Goal: Task Accomplishment & Management: Complete application form

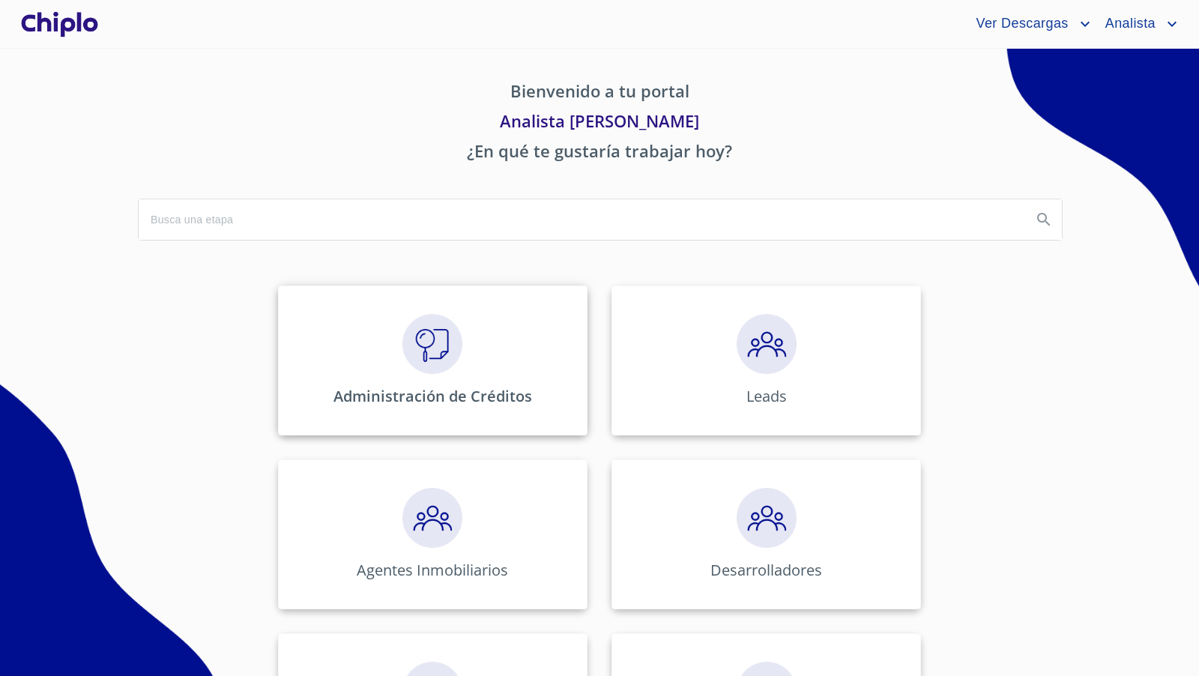
click at [423, 345] on img at bounding box center [432, 344] width 60 height 60
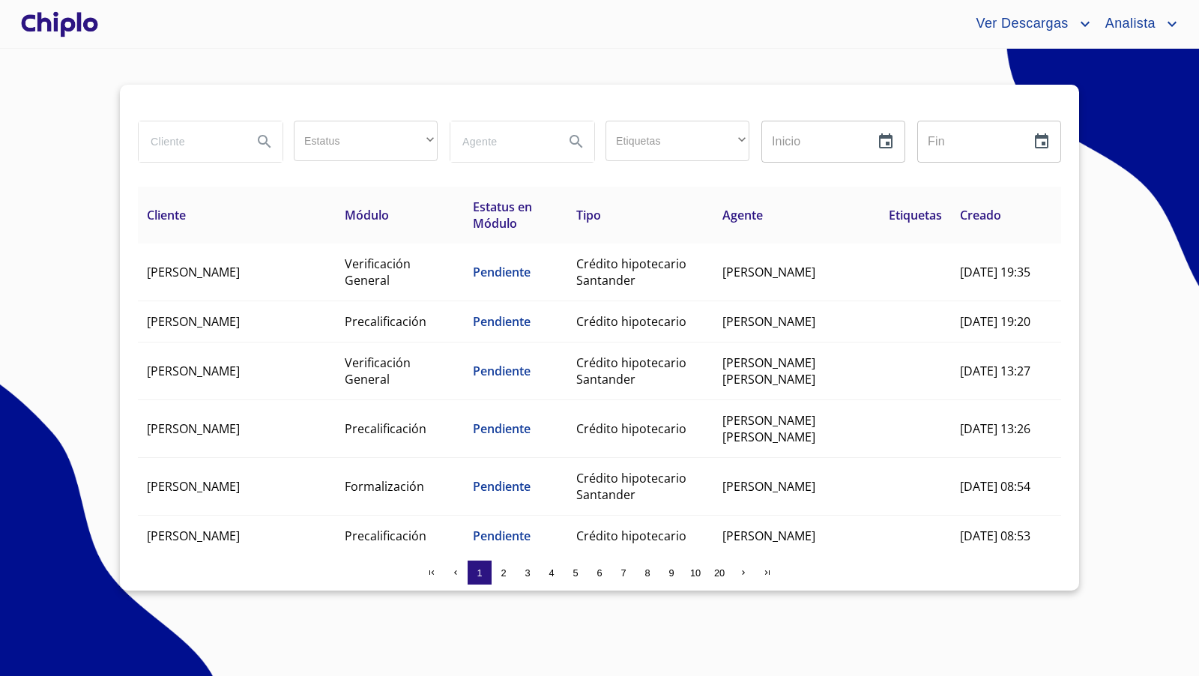
drag, startPoint x: 178, startPoint y: 140, endPoint x: 194, endPoint y: 100, distance: 43.0
click at [190, 112] on div "Estatus ​ ​ Etiquetas ​ ​ Inicio ​ Fin ​ Cliente Módulo Estatus en Módulo Tipo …" at bounding box center [599, 338] width 959 height 506
type input "paulina"
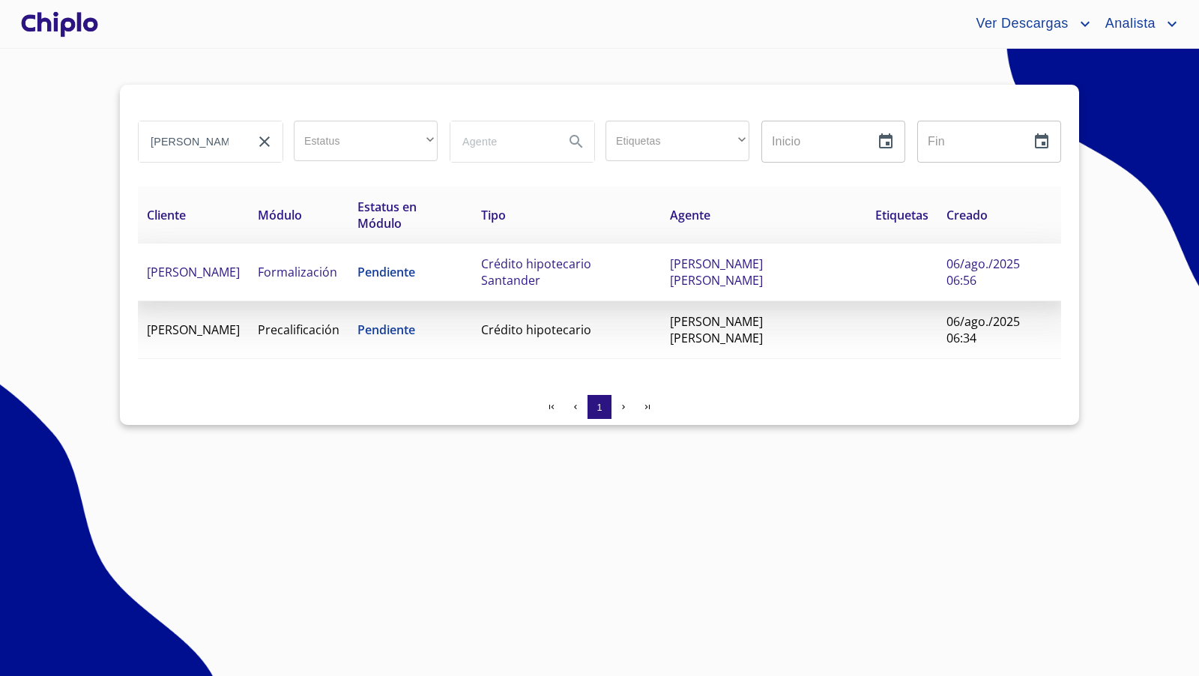
click at [226, 264] on span "PAULINA SAINZ DIAZ" at bounding box center [193, 272] width 93 height 16
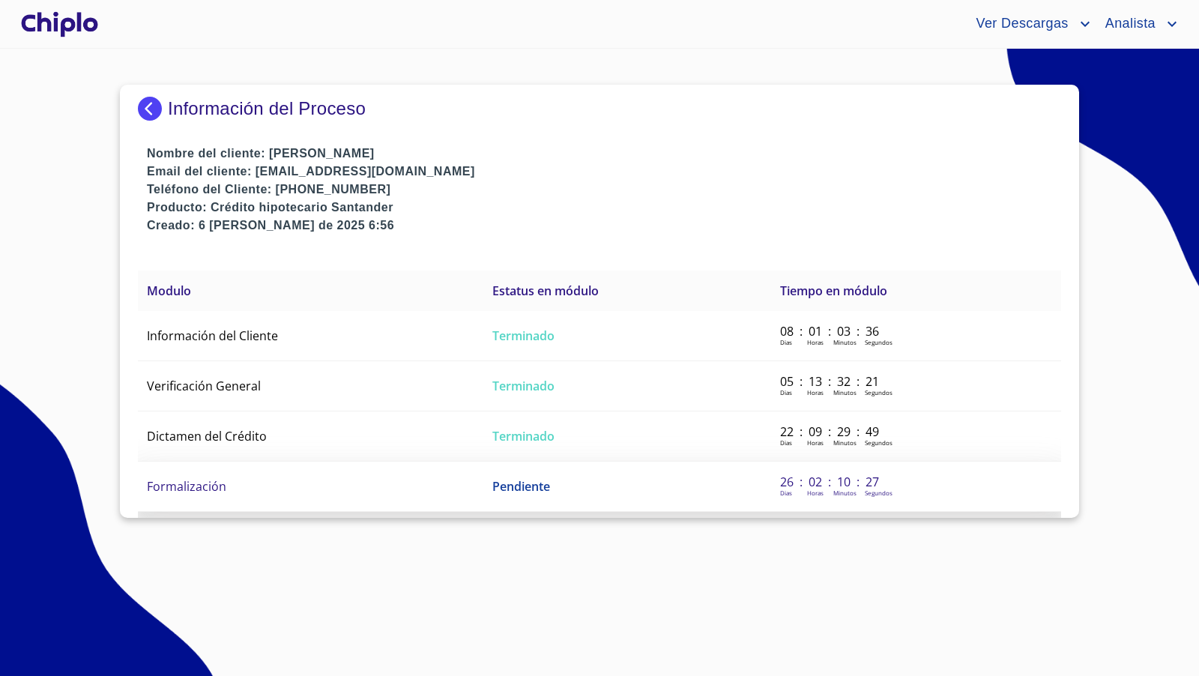
click at [231, 485] on td "Formalización" at bounding box center [310, 487] width 345 height 50
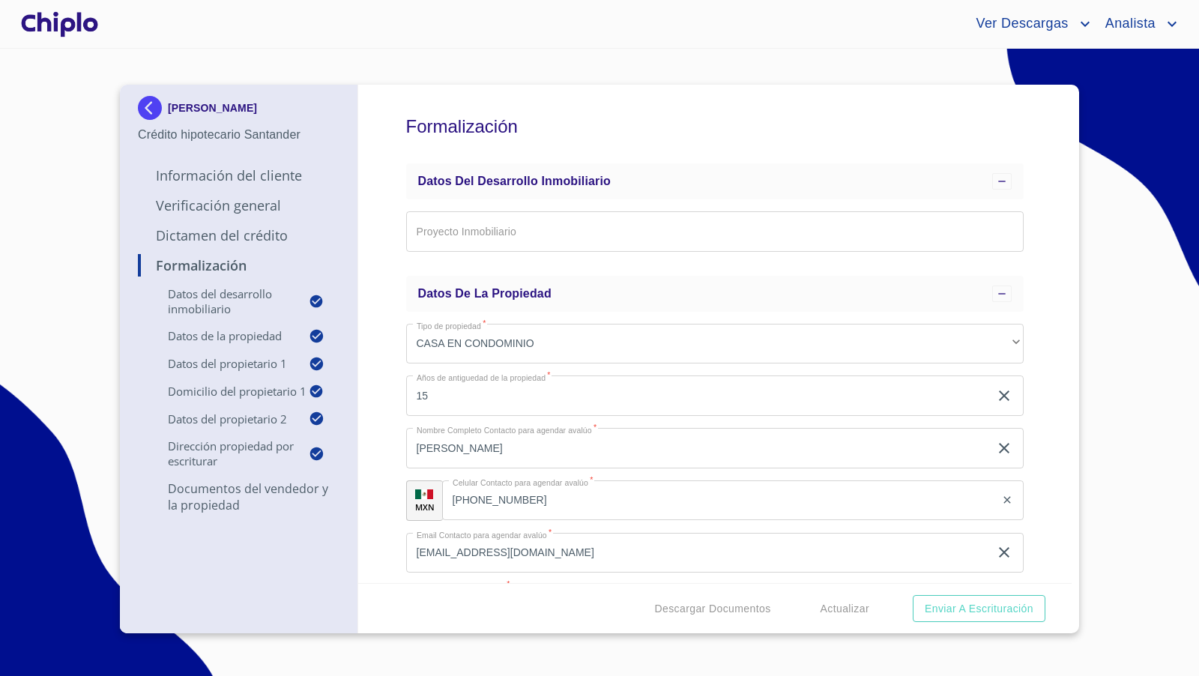
click at [1041, 435] on div "Formalización Datos del Desarrollo Inmobiliario Proyecto Inmobiliario ​ Datos d…" at bounding box center [715, 334] width 714 height 498
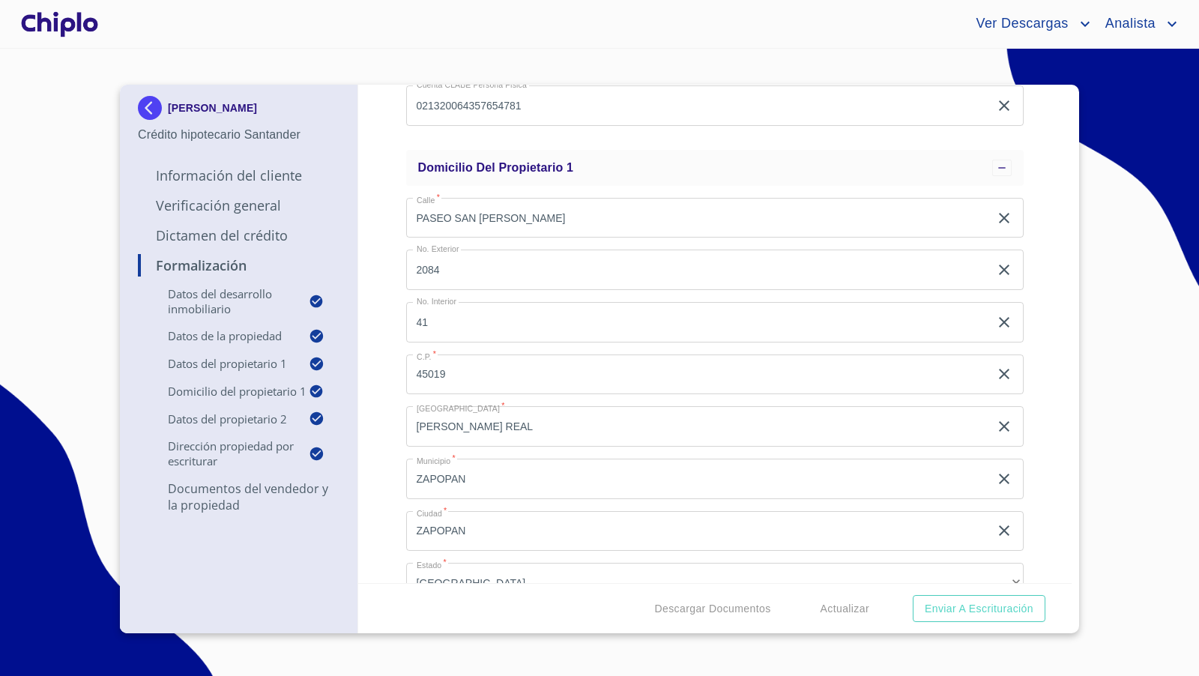
scroll to position [1031, 0]
click at [387, 345] on div "Formalización Datos del Desarrollo Inmobiliario Proyecto Inmobiliario ​ Datos d…" at bounding box center [715, 334] width 714 height 498
click at [1036, 417] on div "Formalización Datos del Desarrollo Inmobiliario Proyecto Inmobiliario ​ Datos d…" at bounding box center [715, 334] width 714 height 498
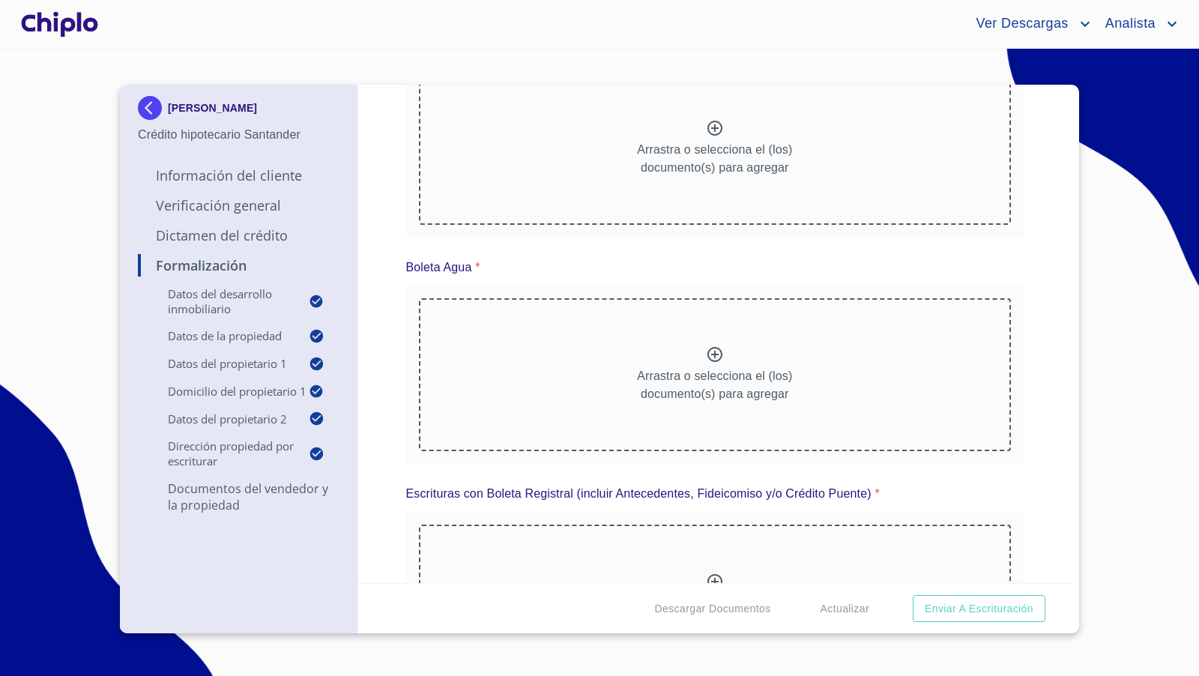
scroll to position [6571, 0]
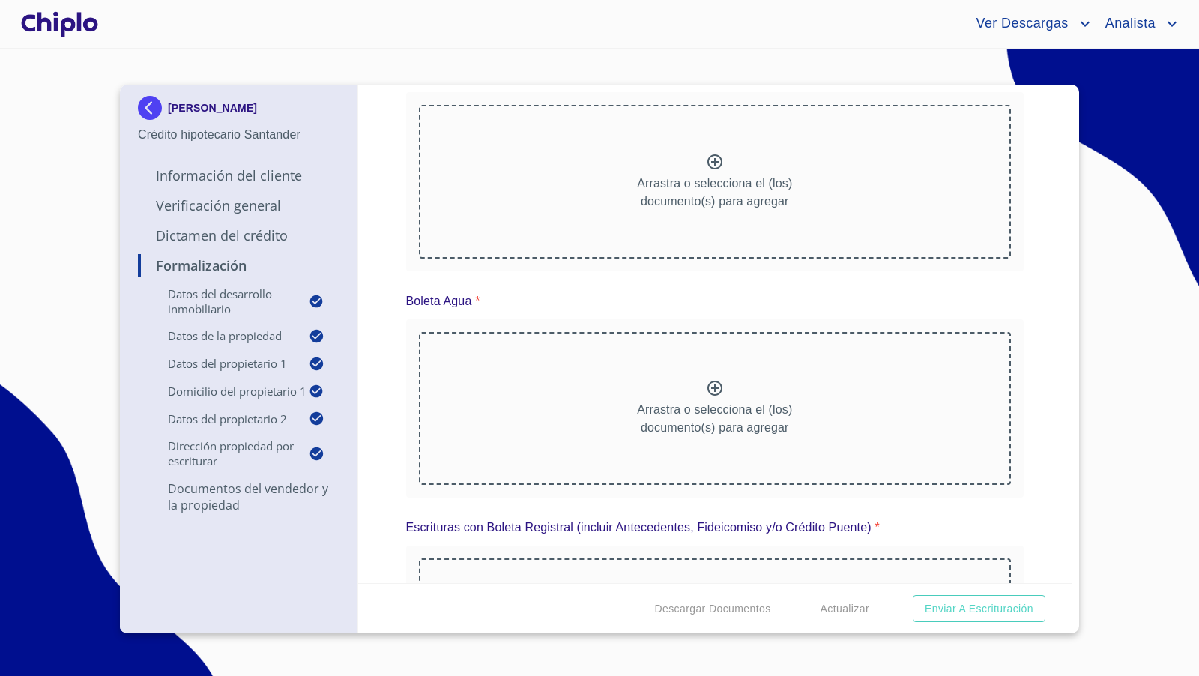
click at [668, 258] on div "Arrastra o selecciona el (los) documento(s) para agregar" at bounding box center [715, 181] width 593 height 153
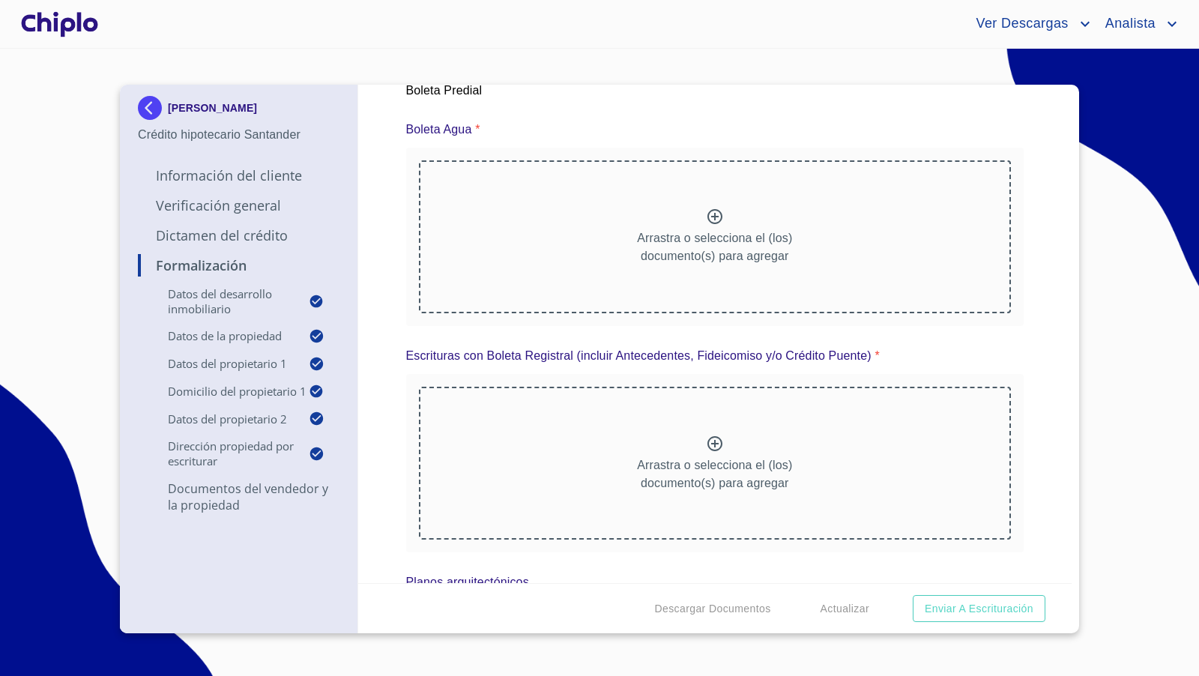
scroll to position [6765, 0]
click at [645, 73] on div at bounding box center [635, 28] width 133 height 88
click at [516, 77] on div at bounding box center [477, 29] width 141 height 96
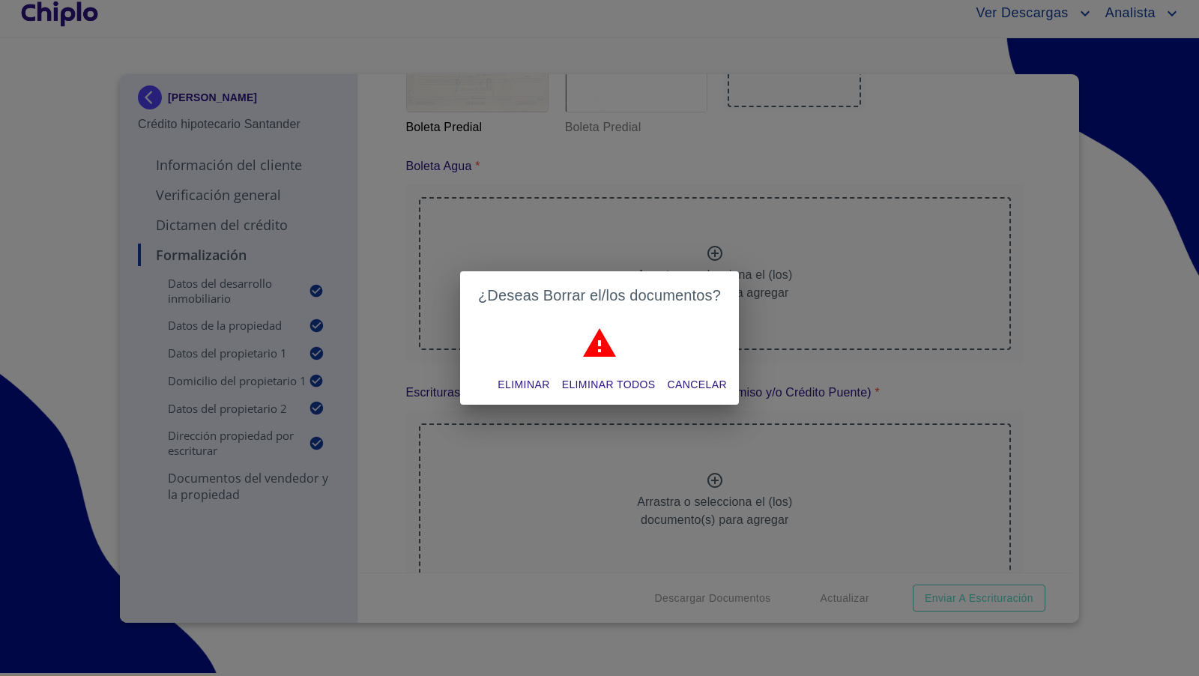
click at [533, 380] on span "Eliminar" at bounding box center [523, 384] width 52 height 19
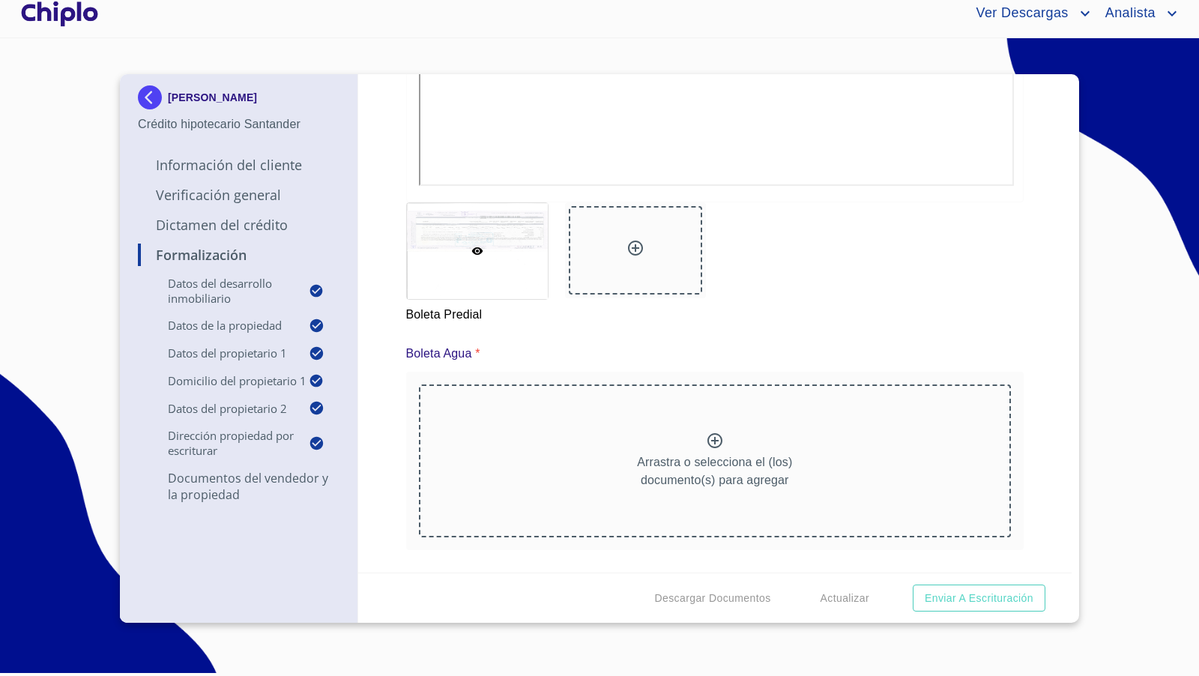
scroll to position [6926, 0]
click at [1025, 375] on div "Formalización Datos del Desarrollo Inmobiliario Proyecto Inmobiliario ​ Datos d…" at bounding box center [715, 323] width 714 height 498
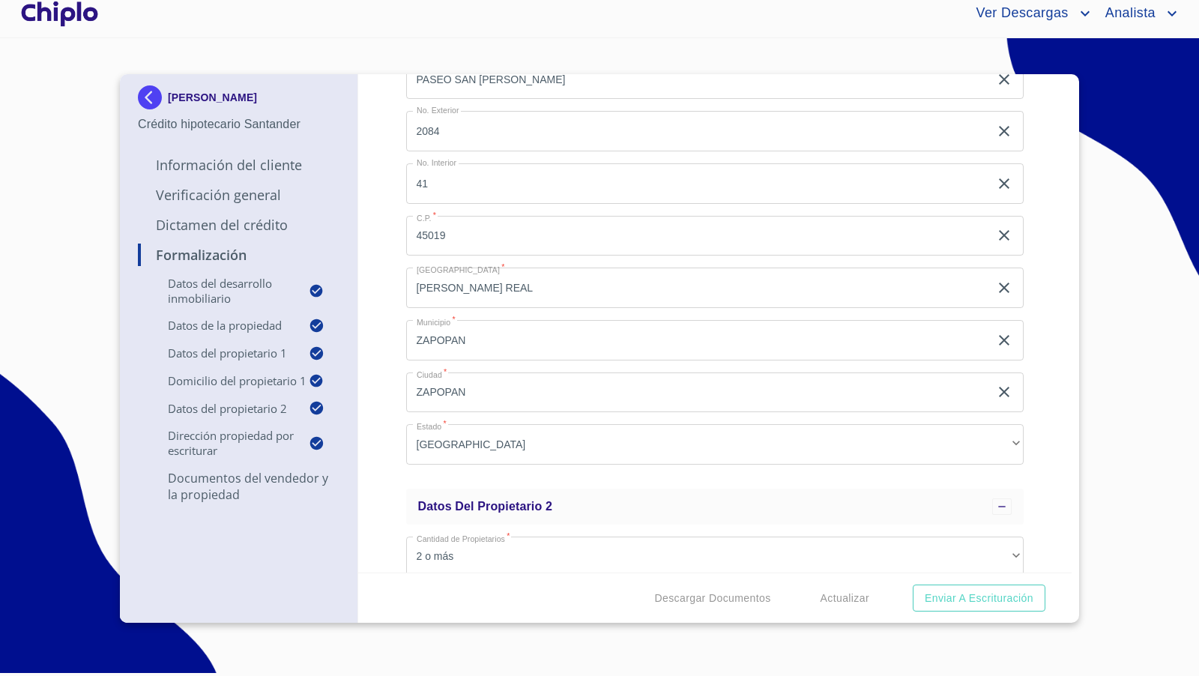
scroll to position [1159, 0]
click at [1042, 387] on div "Formalización Datos del Desarrollo Inmobiliario Proyecto Inmobiliario ​ Datos d…" at bounding box center [715, 323] width 714 height 498
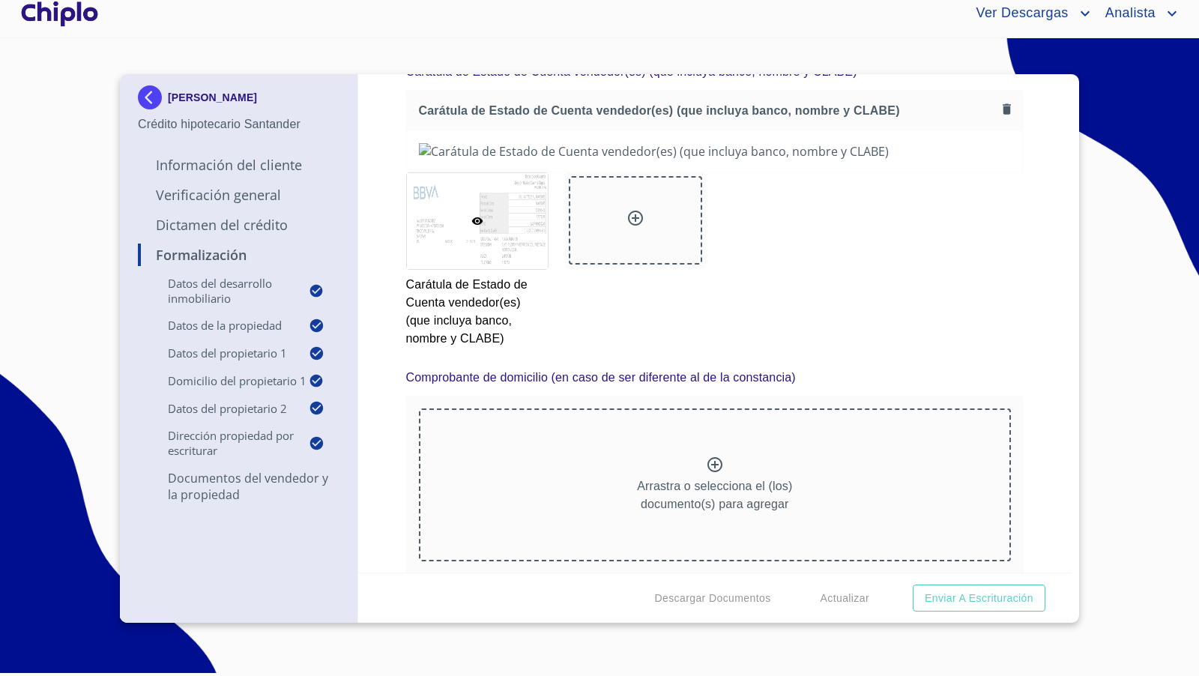
scroll to position [4690, 0]
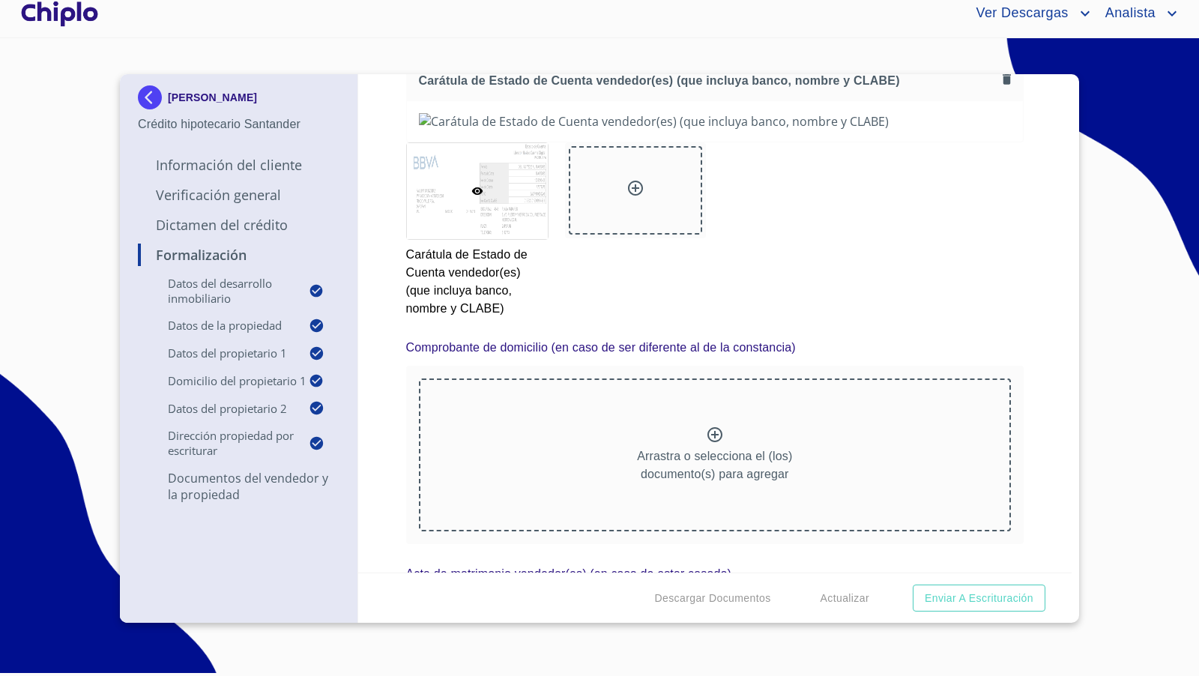
click at [1041, 307] on div "Formalización Datos del Desarrollo Inmobiliario Proyecto Inmobiliario ​ Datos d…" at bounding box center [715, 323] width 714 height 498
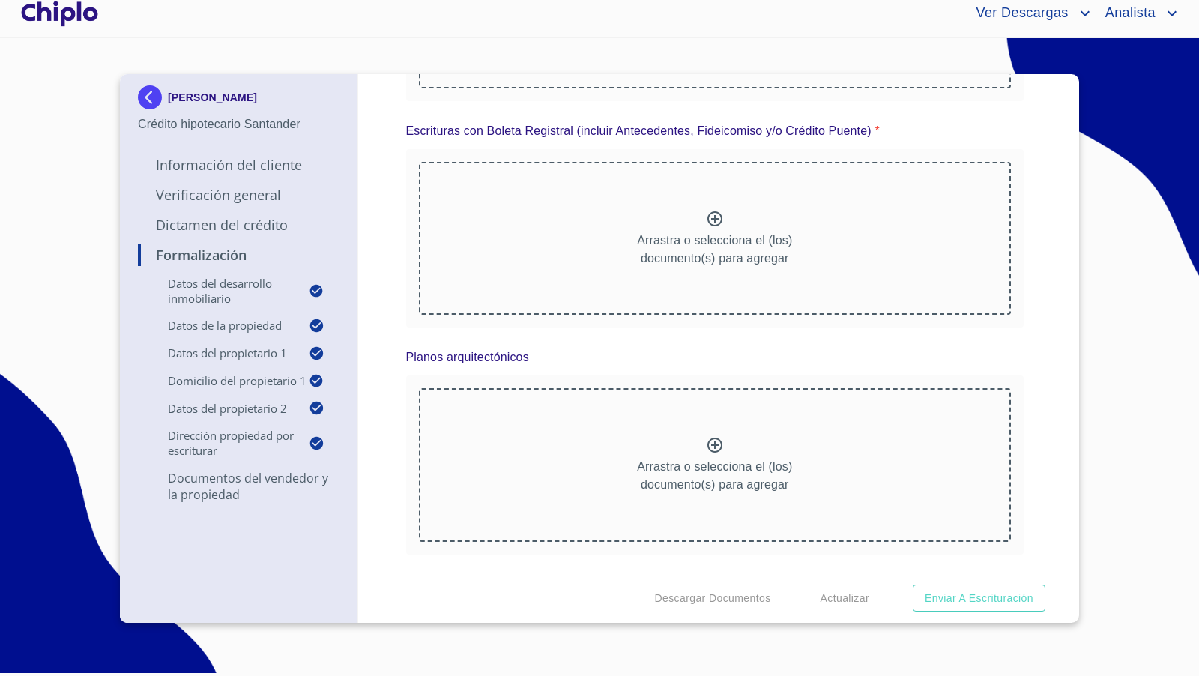
scroll to position [7375, 0]
click at [712, 225] on icon at bounding box center [715, 216] width 18 height 18
click at [718, 312] on div "Arrastra o selecciona el (los) documento(s) para agregar" at bounding box center [715, 235] width 593 height 153
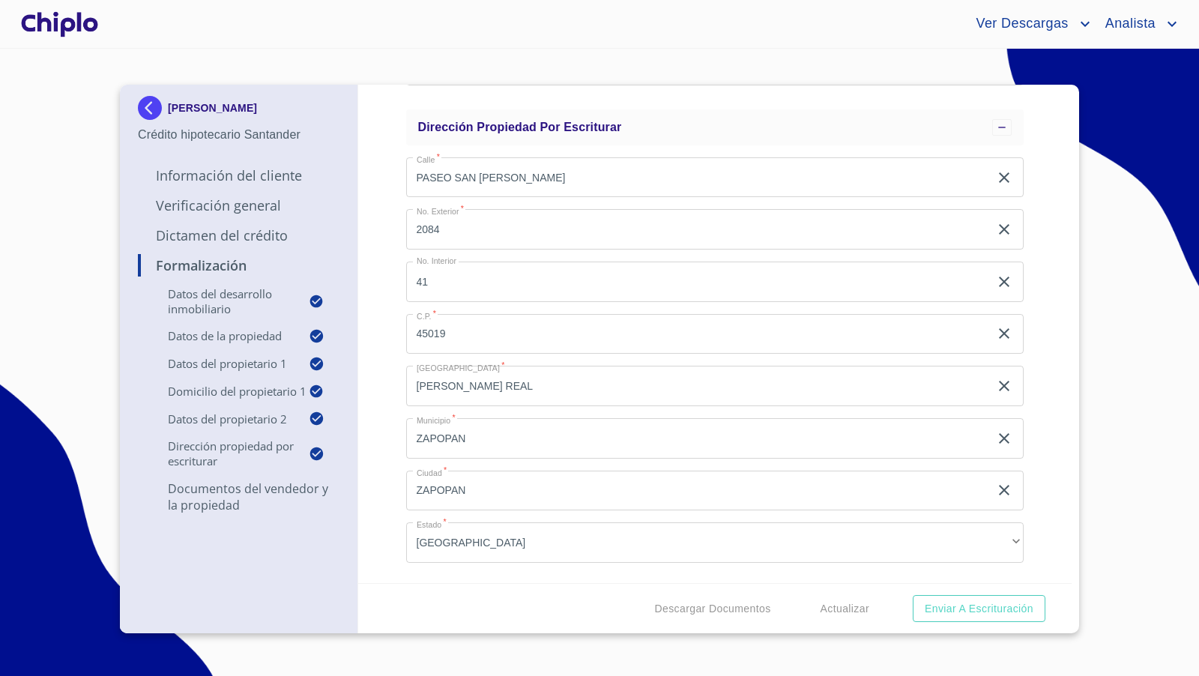
scroll to position [2038, 0]
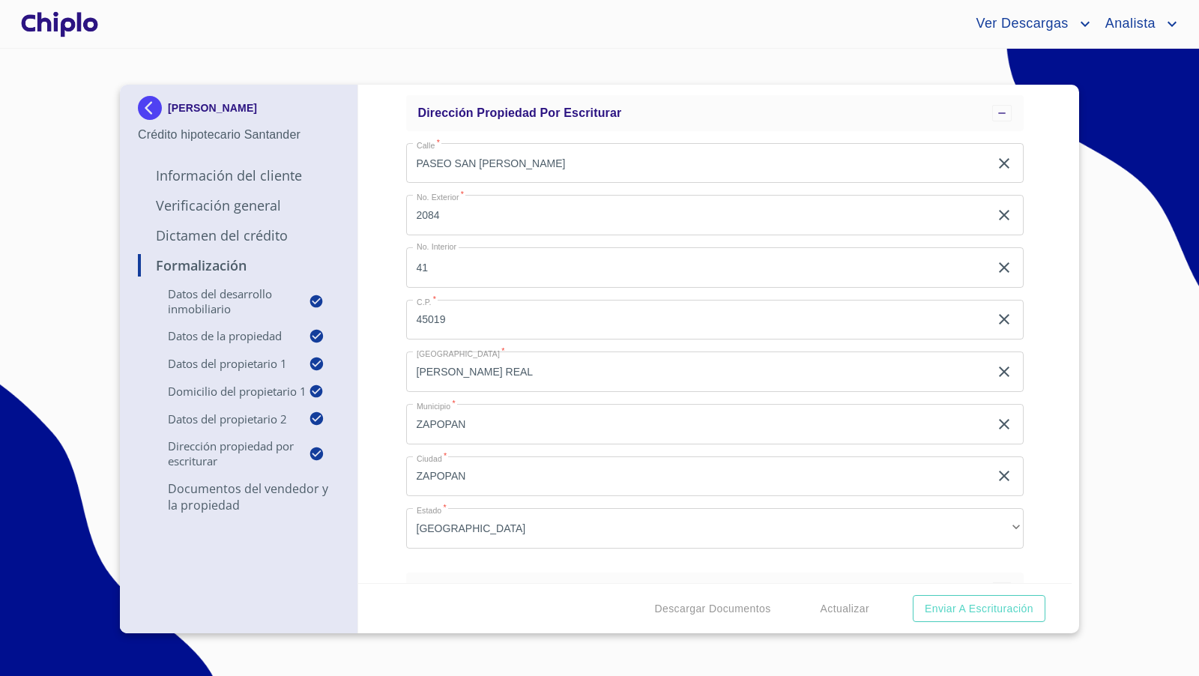
click at [1035, 439] on div "Formalización Datos del Desarrollo Inmobiliario Proyecto Inmobiliario ​ Datos d…" at bounding box center [715, 334] width 714 height 498
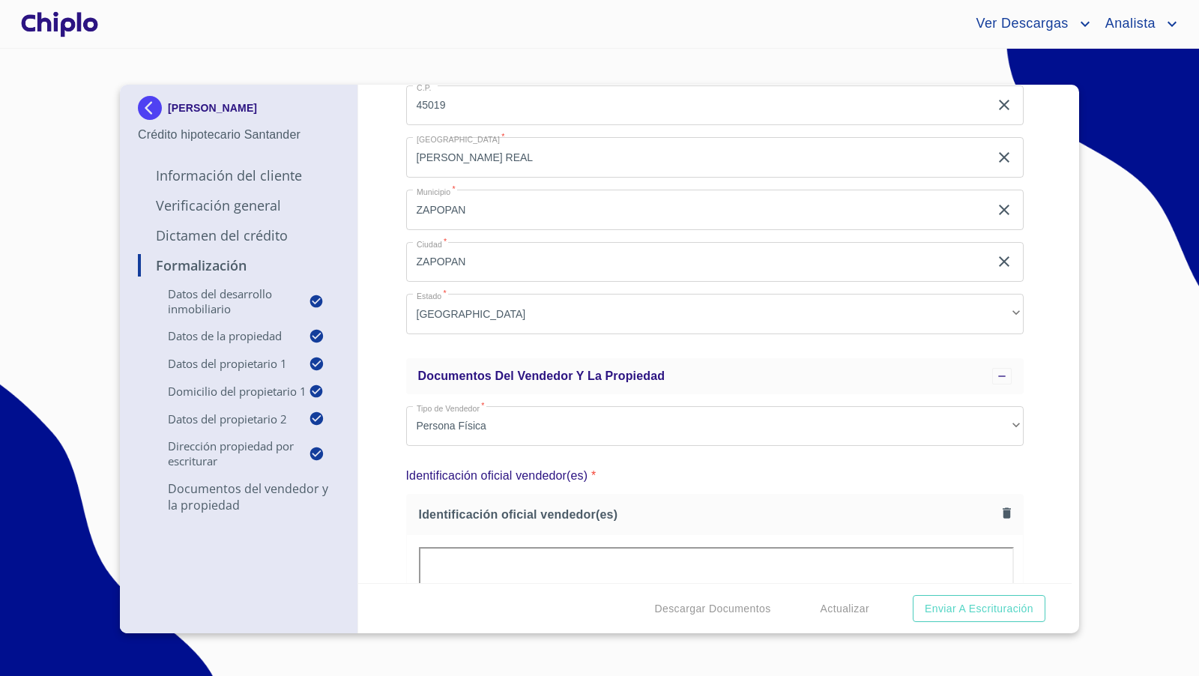
scroll to position [2259, 0]
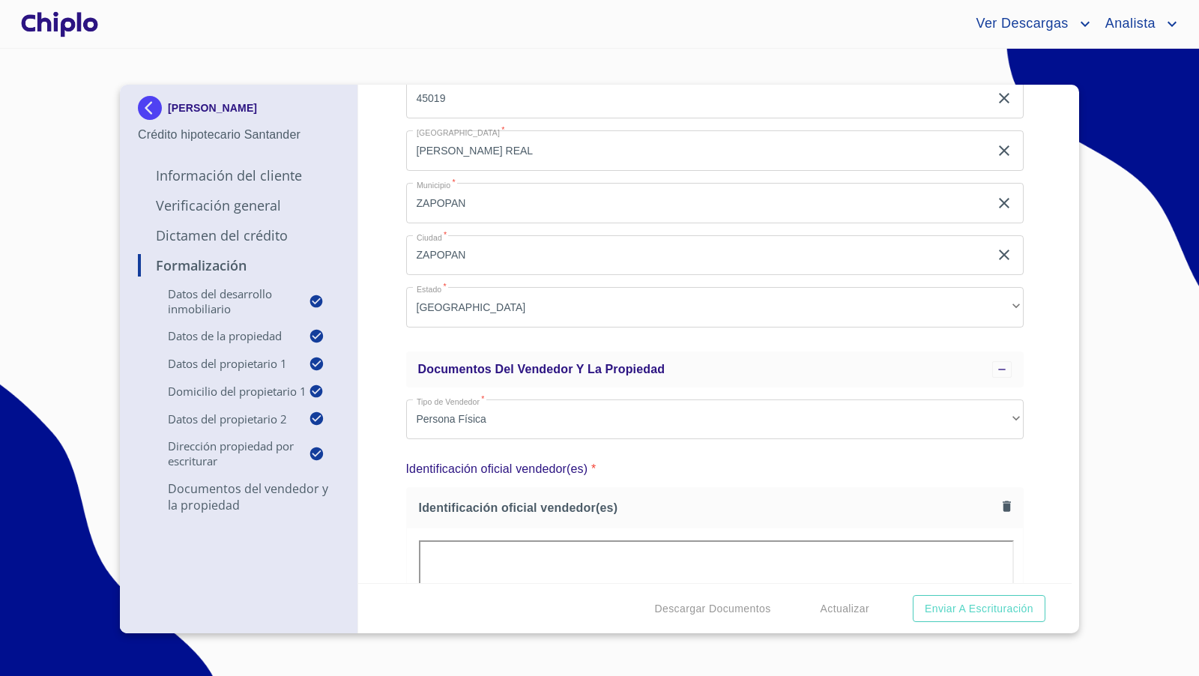
click at [1034, 402] on div "Formalización Datos del Desarrollo Inmobiliario Proyecto Inmobiliario ​ Datos d…" at bounding box center [715, 334] width 714 height 498
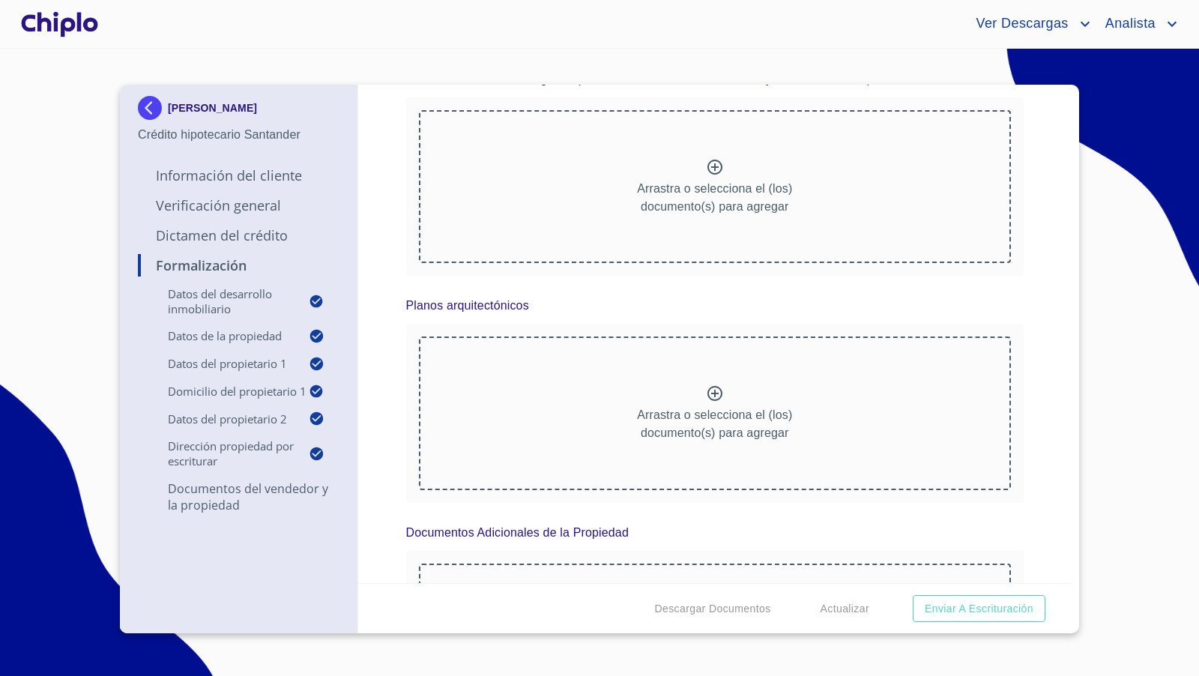
scroll to position [7445, 0]
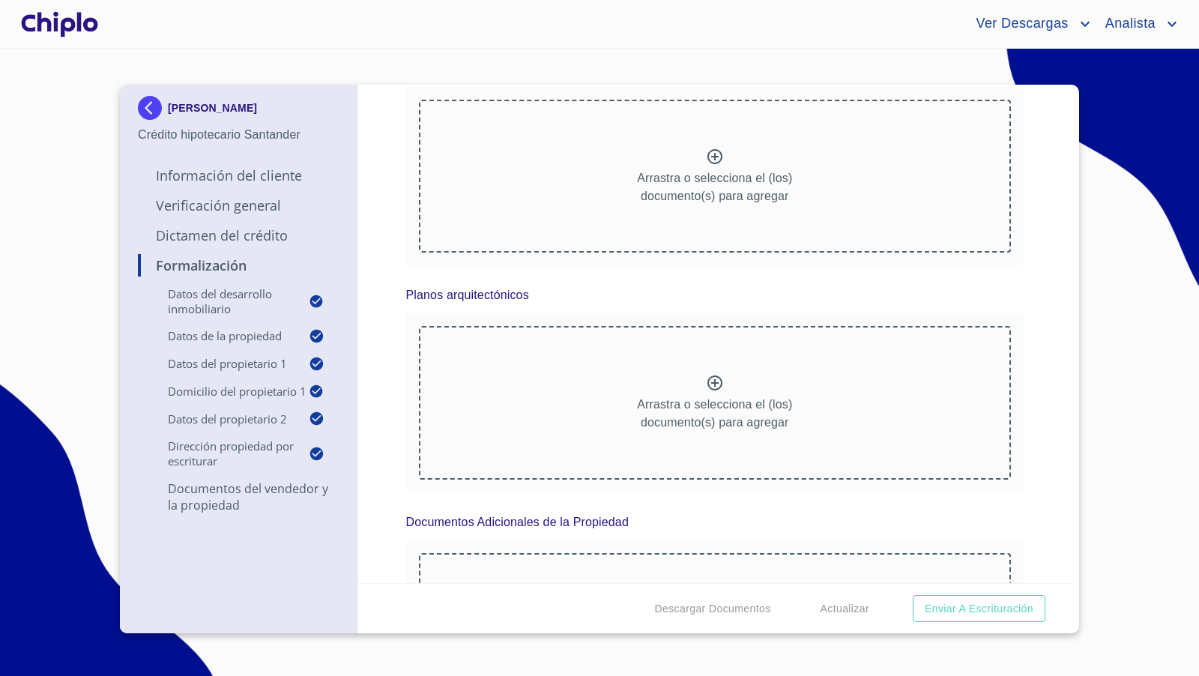
click at [703, 252] on div "Arrastra o selecciona el (los) documento(s) para agregar" at bounding box center [715, 176] width 593 height 153
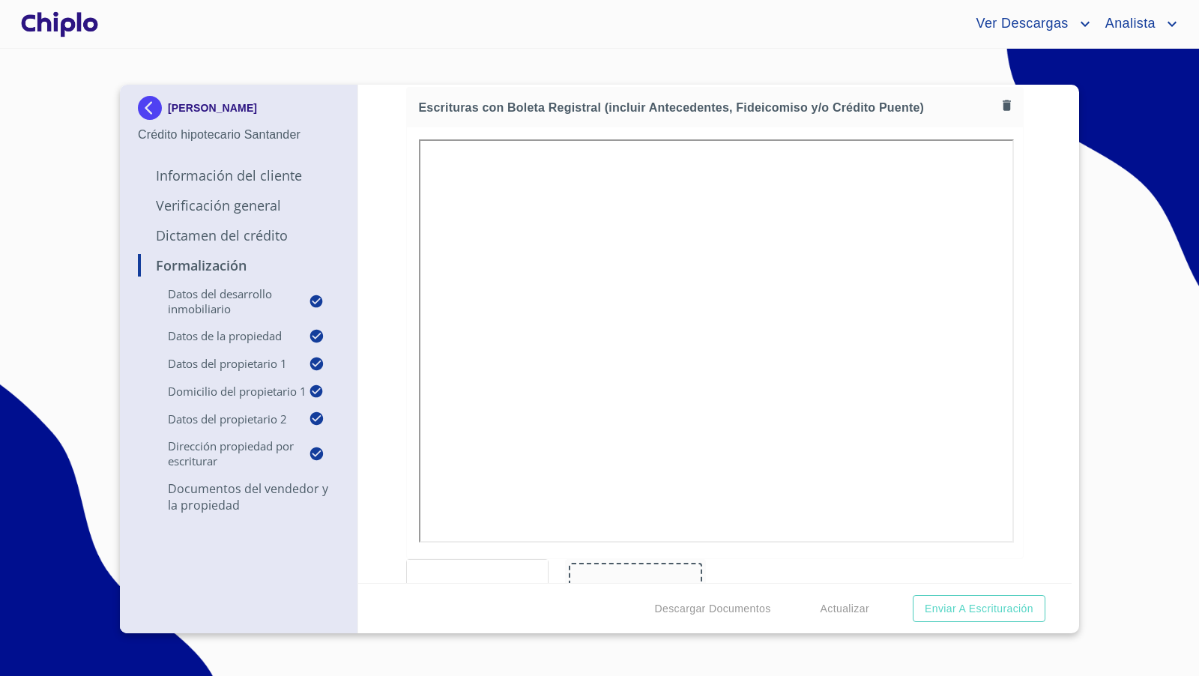
click at [1036, 375] on div "Formalización Datos del Desarrollo Inmobiliario Proyecto Inmobiliario ​ Datos d…" at bounding box center [715, 334] width 714 height 498
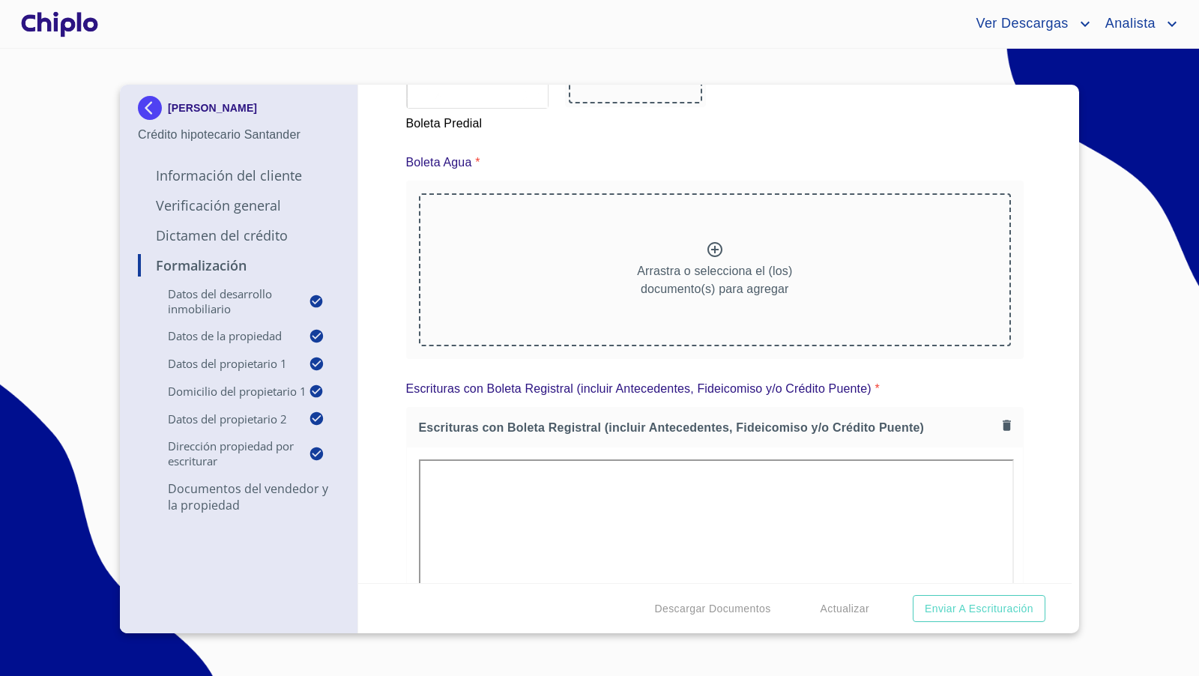
scroll to position [7129, 0]
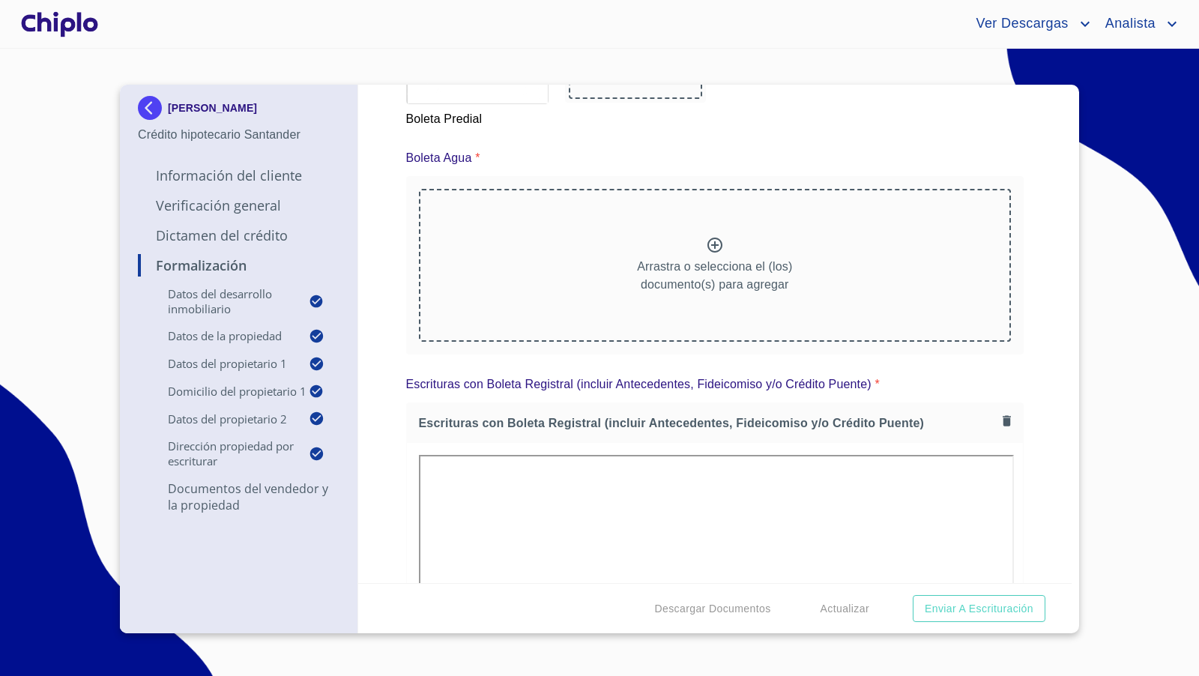
click at [706, 254] on icon at bounding box center [715, 245] width 18 height 18
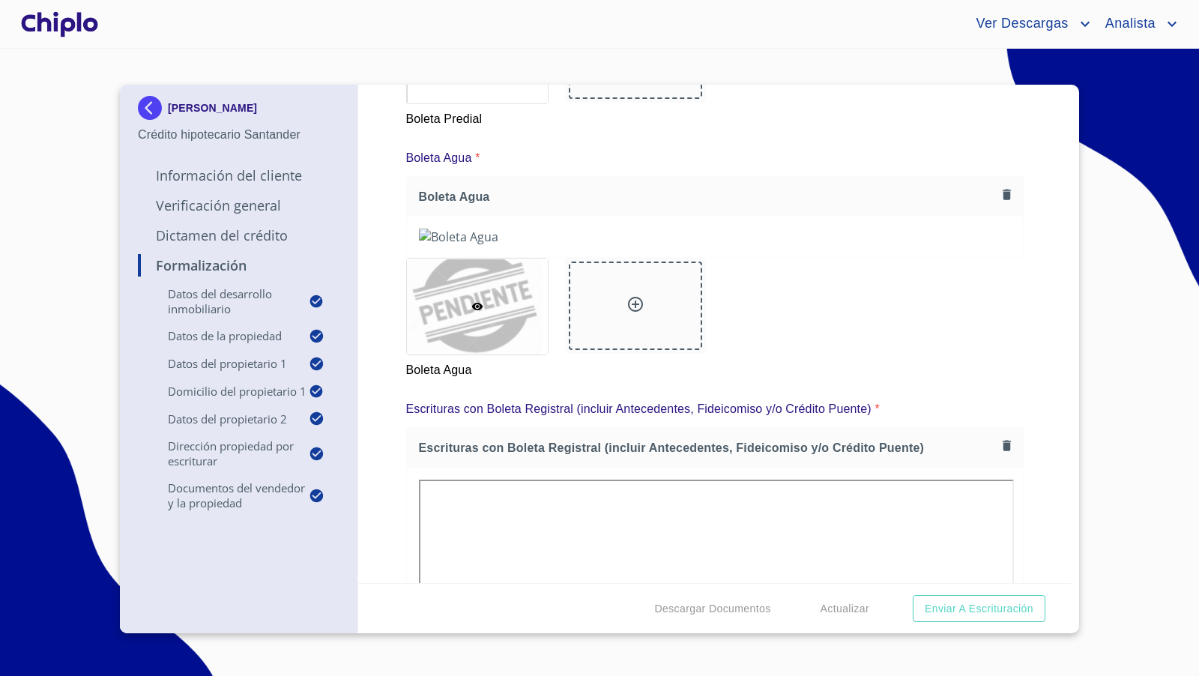
click at [1034, 375] on div "Formalización Datos del Desarrollo Inmobiliario Proyecto Inmobiliario ​ Datos d…" at bounding box center [715, 334] width 714 height 498
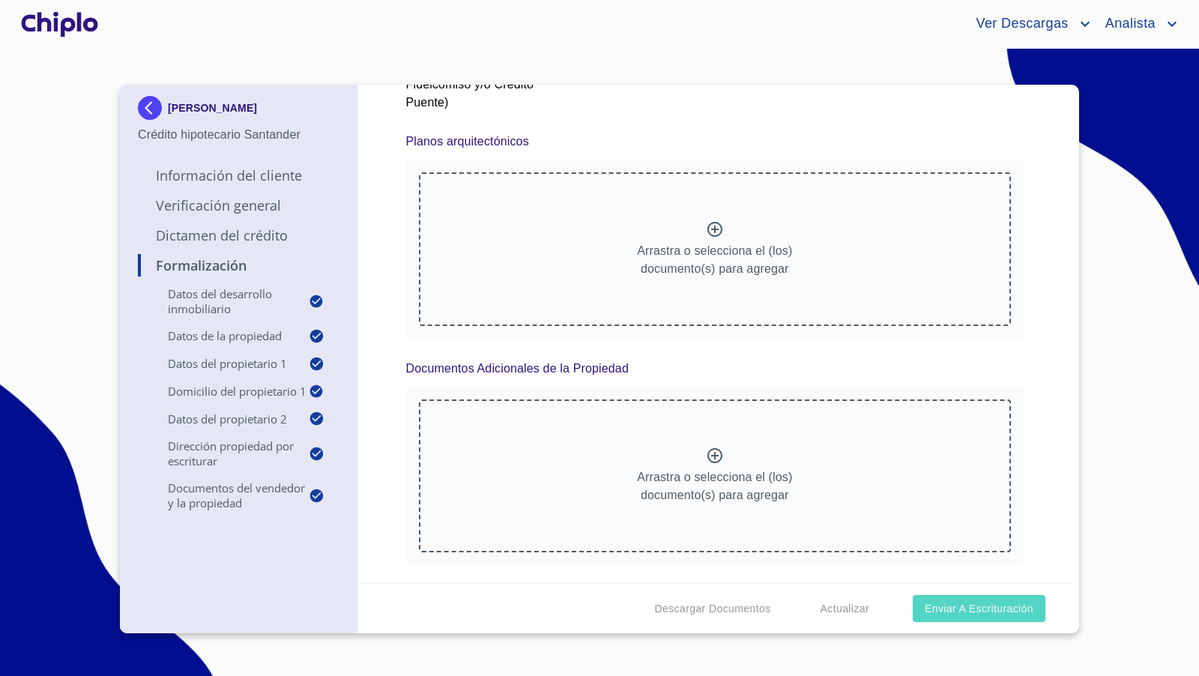
scroll to position [8402, 0]
click at [960, 608] on span "Enviar a Escrituración" at bounding box center [978, 608] width 109 height 19
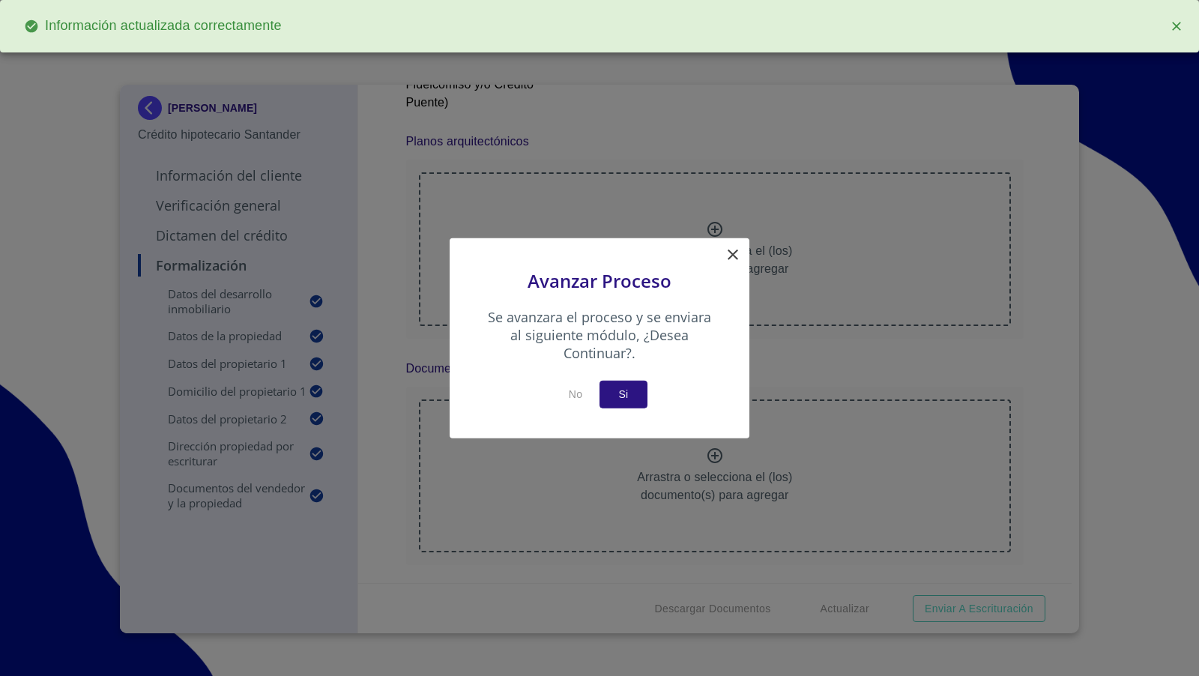
click at [641, 397] on button "Si" at bounding box center [623, 395] width 48 height 28
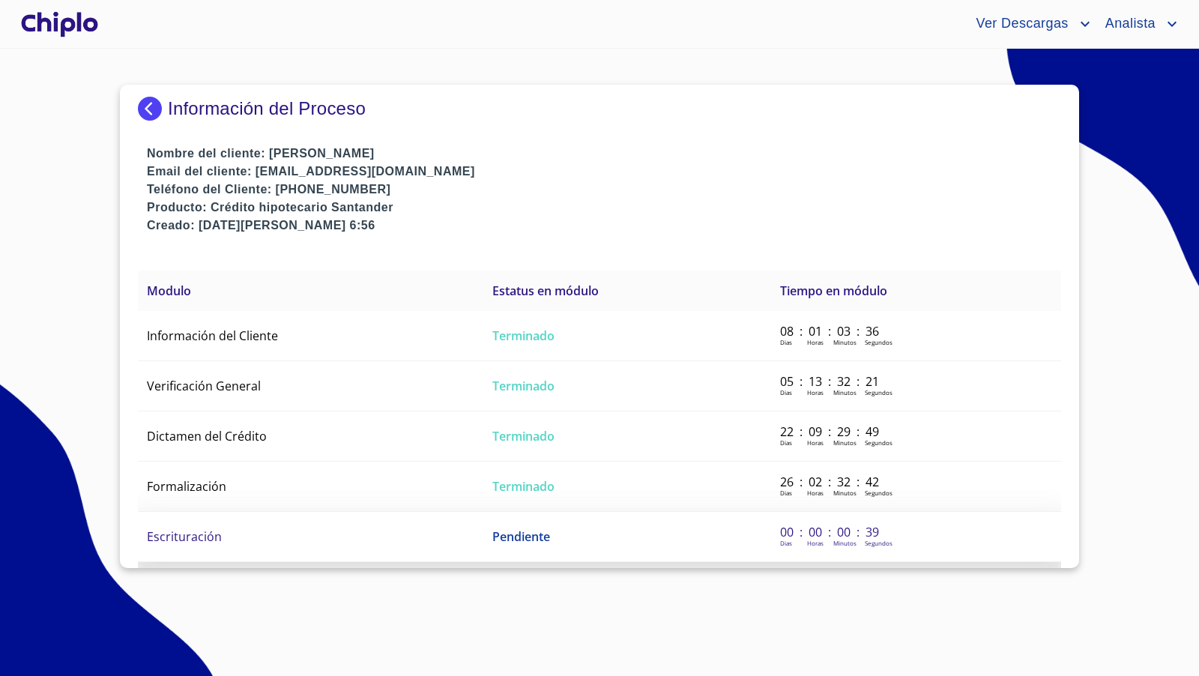
click at [183, 531] on span "Escrituración" at bounding box center [184, 536] width 75 height 16
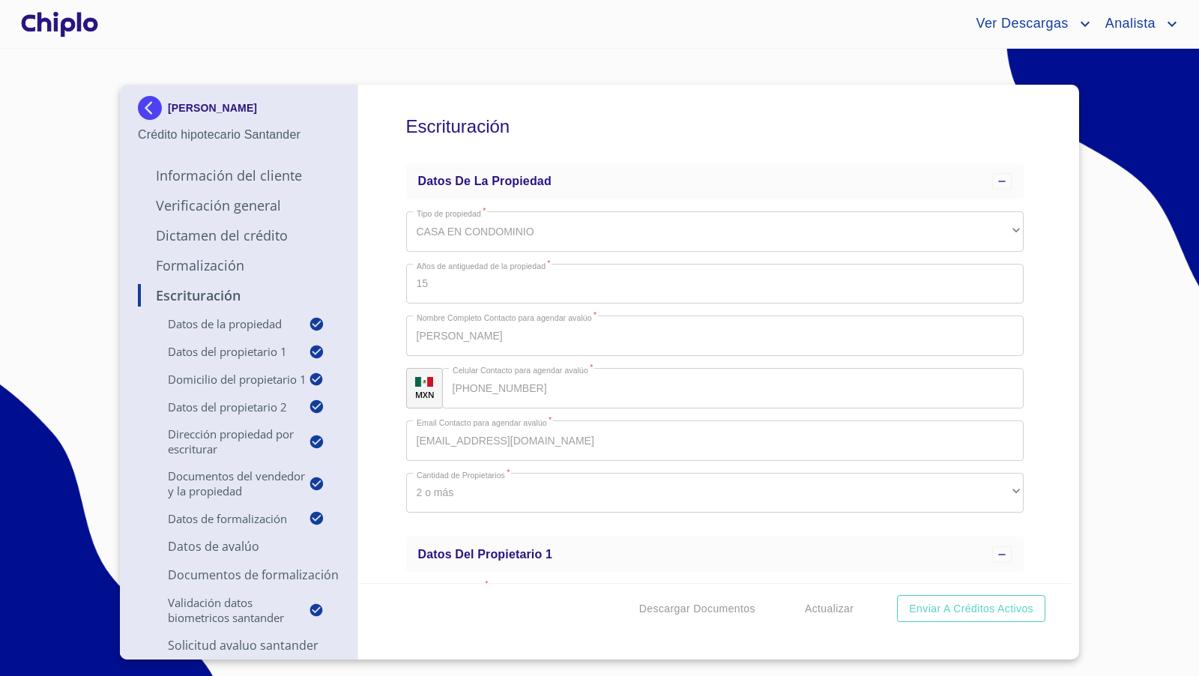
click at [1047, 144] on div "Escrituración Datos de la propiedad Tipo de propiedad   * CASA EN CONDOMINIO ​ …" at bounding box center [715, 334] width 714 height 498
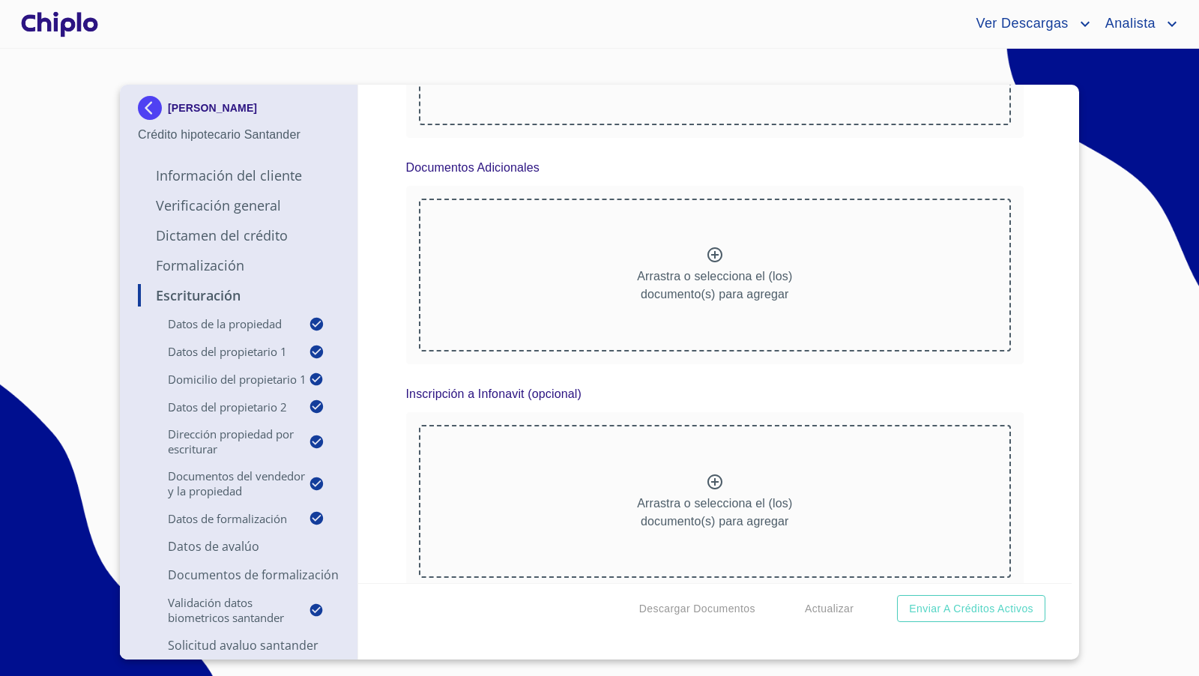
scroll to position [8470, 0]
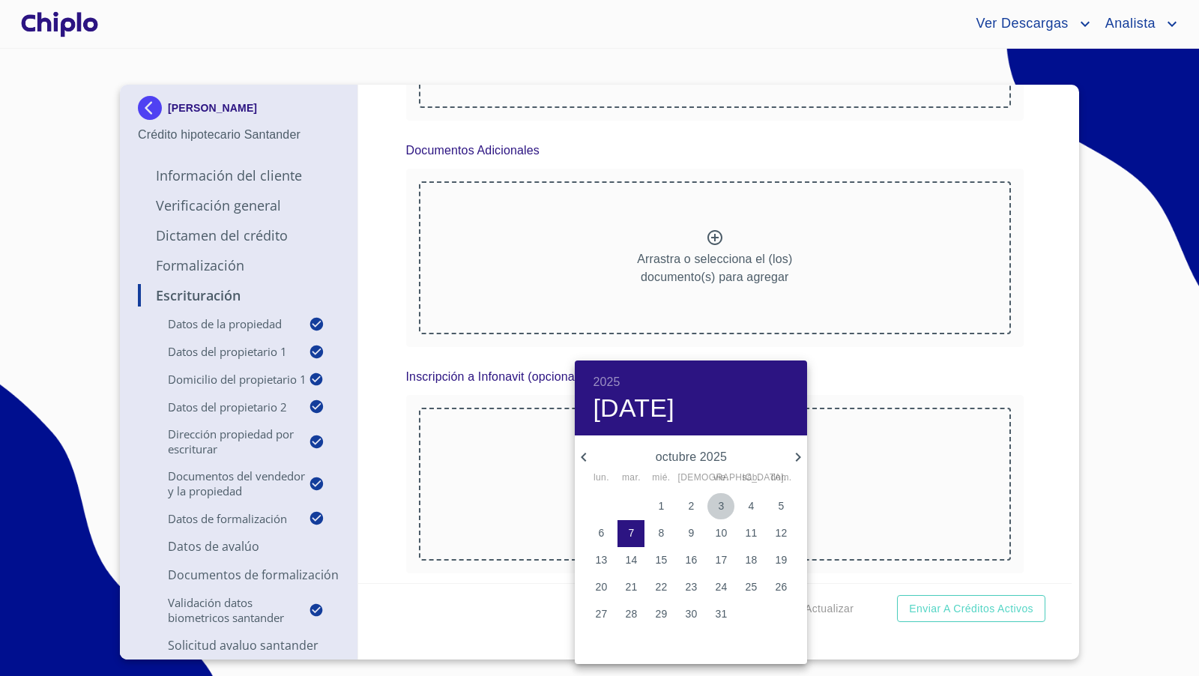
click at [722, 505] on p "3" at bounding box center [721, 505] width 6 height 15
type input "3 de oct. de 2025"
click at [399, 403] on div at bounding box center [599, 338] width 1199 height 676
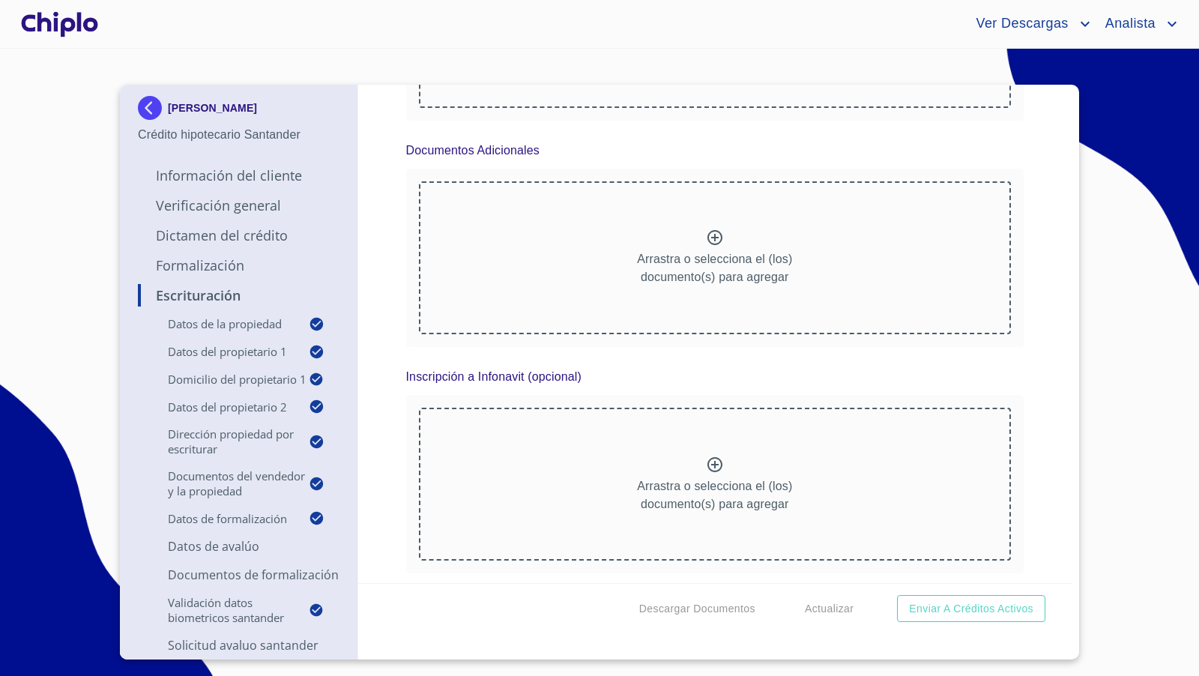
type input "g"
type input "[GEOGRAPHIC_DATA], [GEOGRAPHIC_DATA]"
click at [378, 387] on div "Escrituración Datos de la propiedad Tipo de propiedad   * CASA EN CONDOMINIO ​ …" at bounding box center [715, 334] width 714 height 498
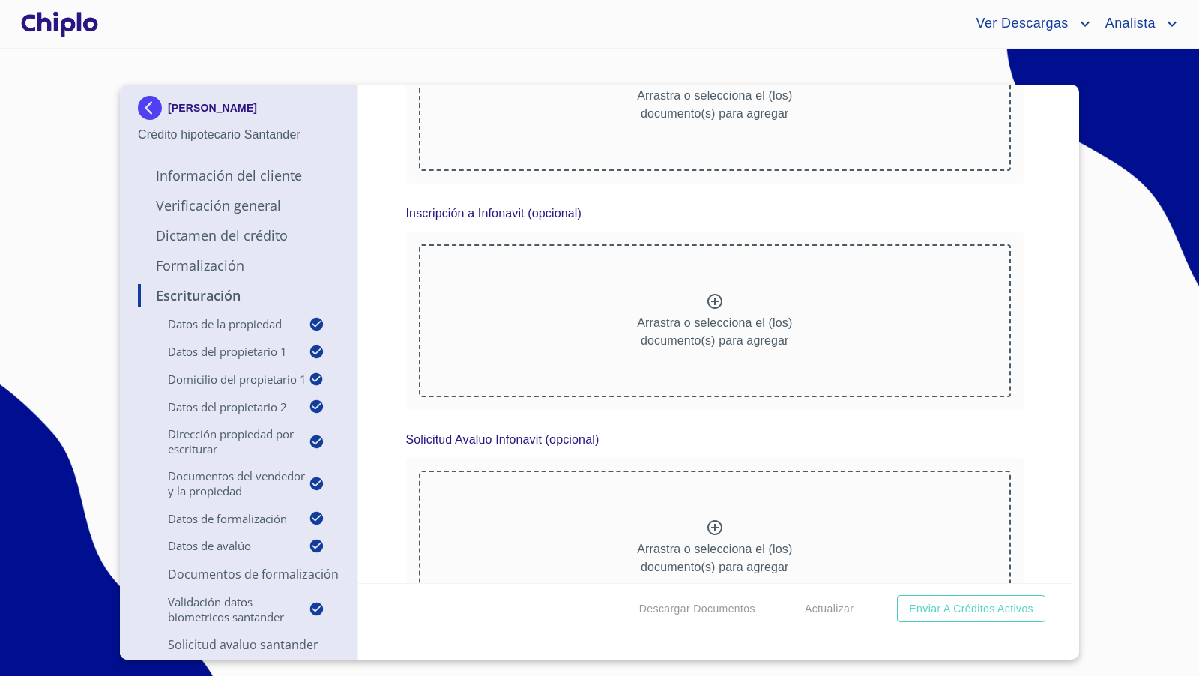
scroll to position [8637, 0]
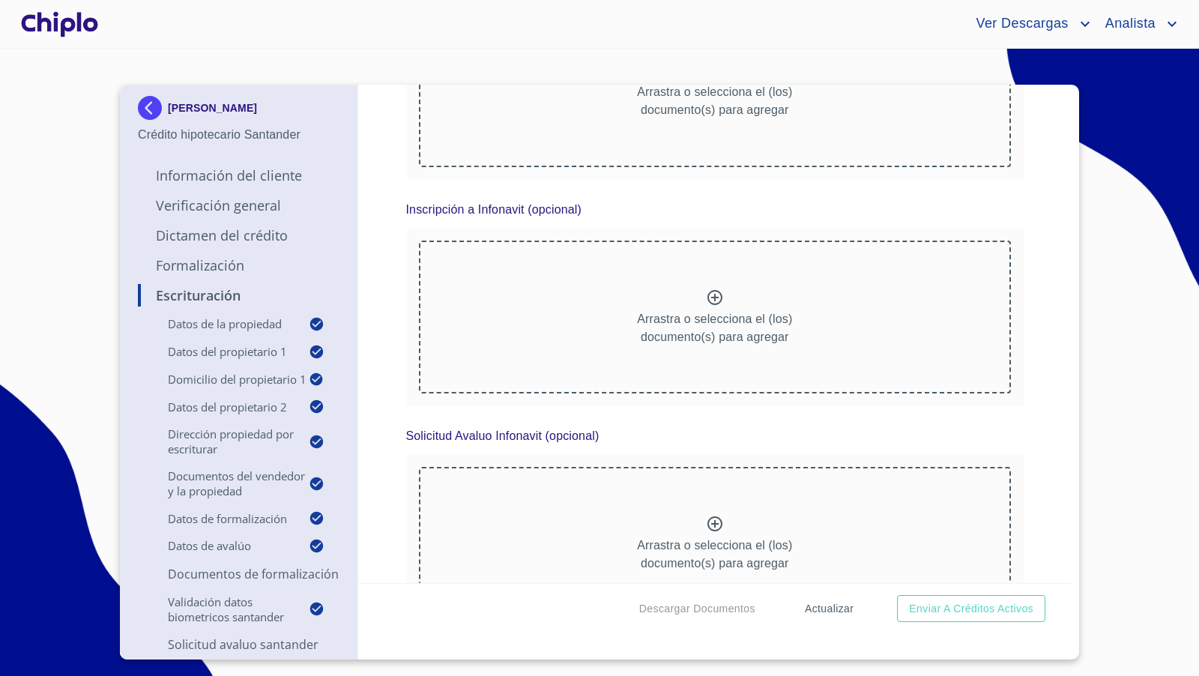
click at [823, 608] on span "Actualizar" at bounding box center [829, 608] width 49 height 19
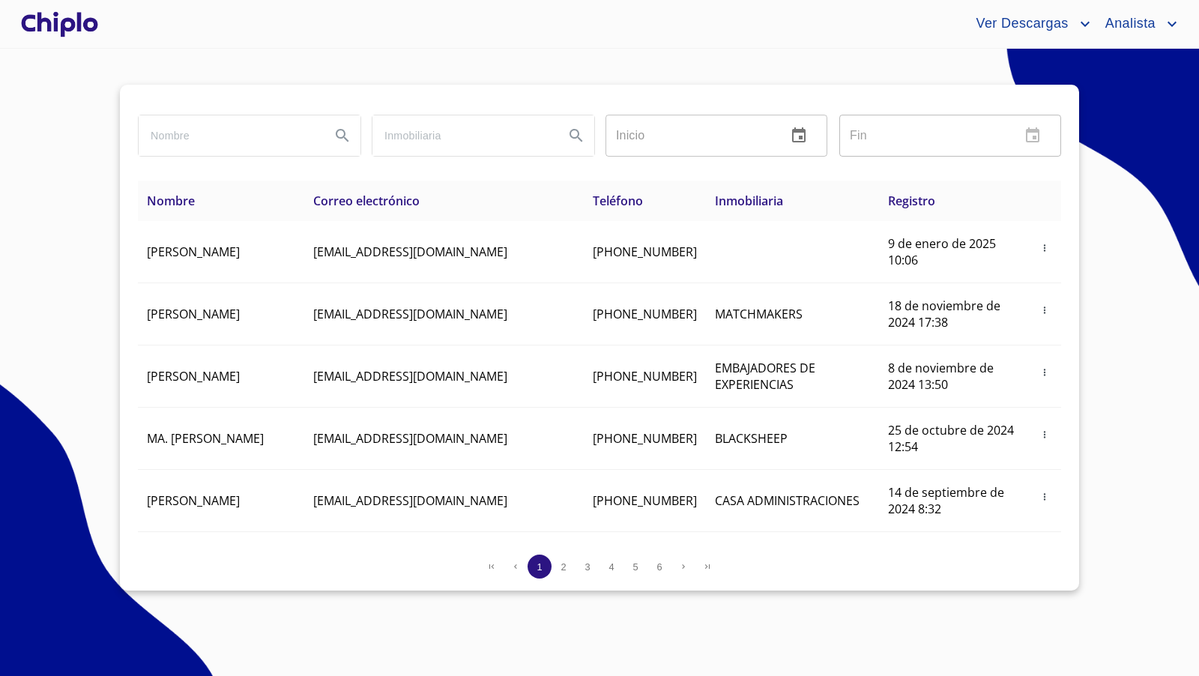
click at [78, 23] on div at bounding box center [59, 24] width 83 height 48
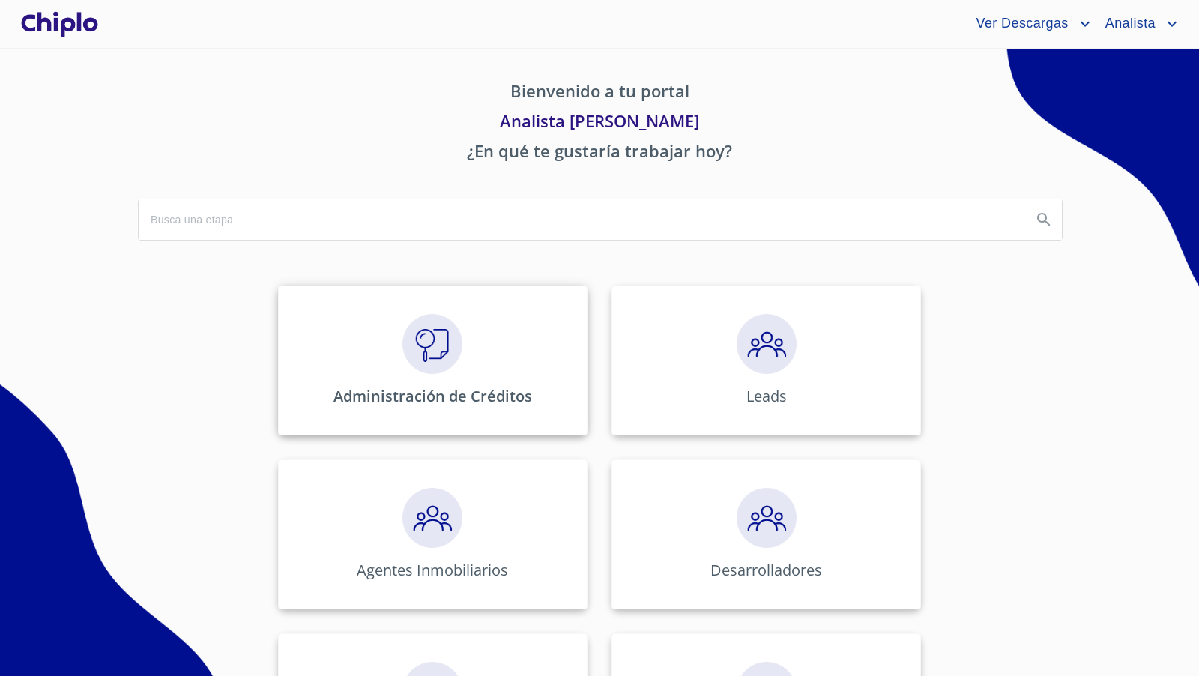
click at [418, 354] on img at bounding box center [432, 344] width 60 height 60
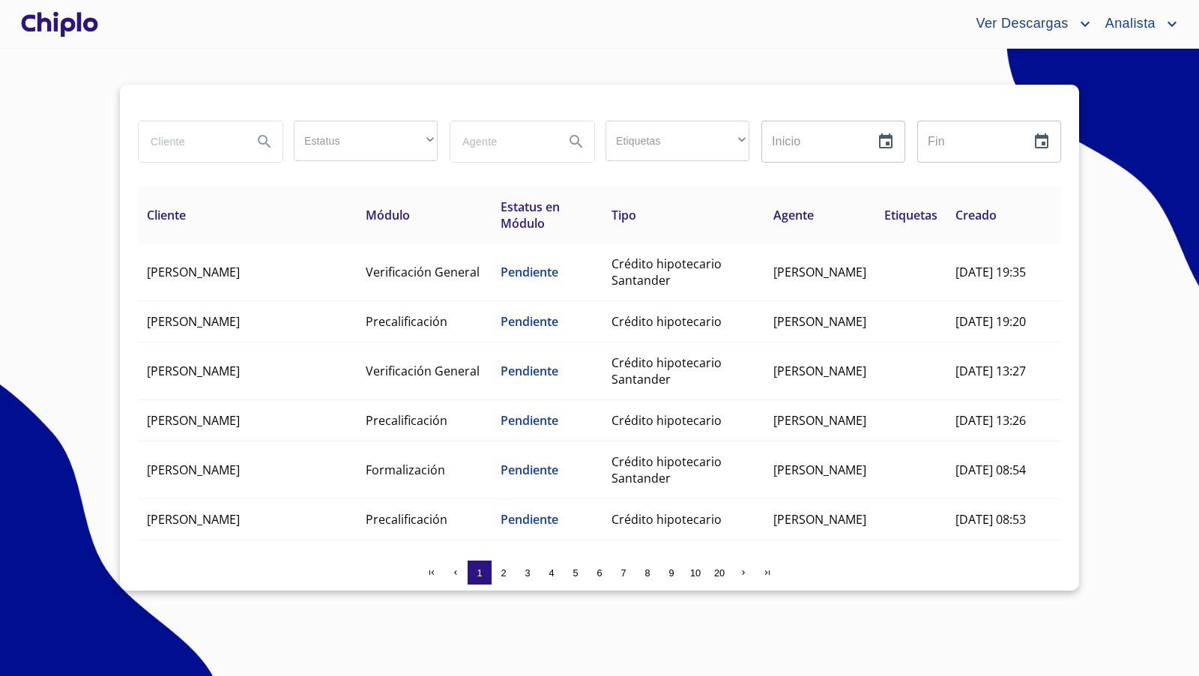
click at [182, 142] on input "search" at bounding box center [190, 141] width 102 height 40
type input "andrea"
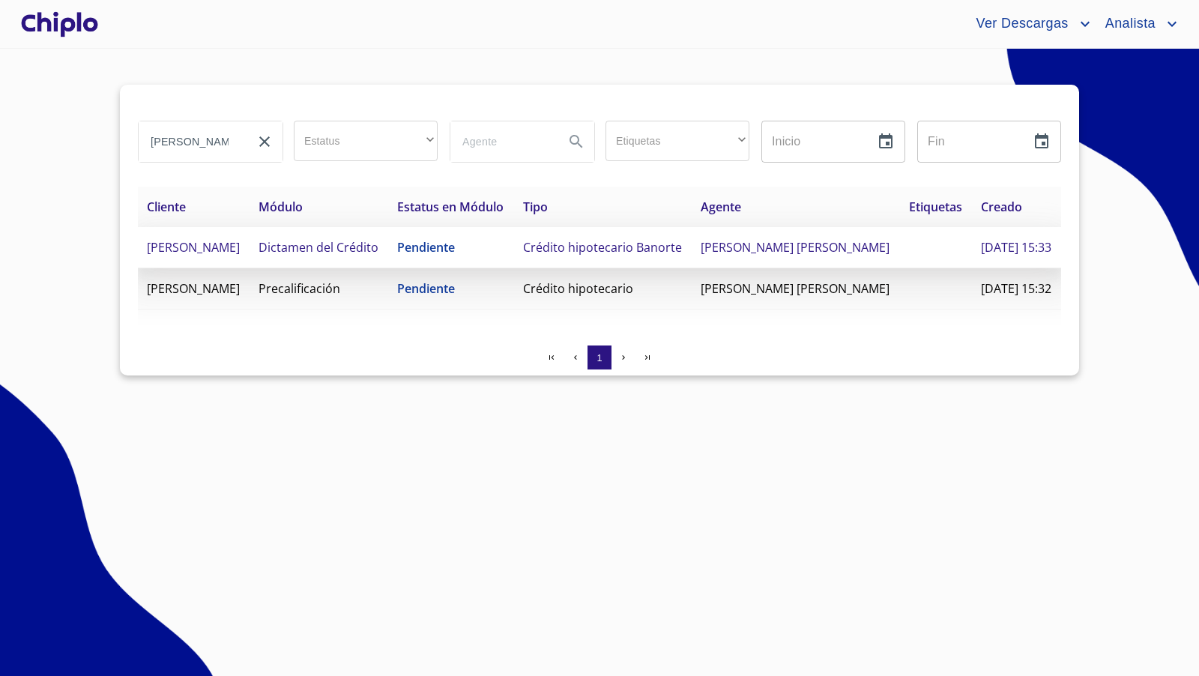
click at [277, 255] on span "Dictamen del Crédito" at bounding box center [318, 247] width 120 height 16
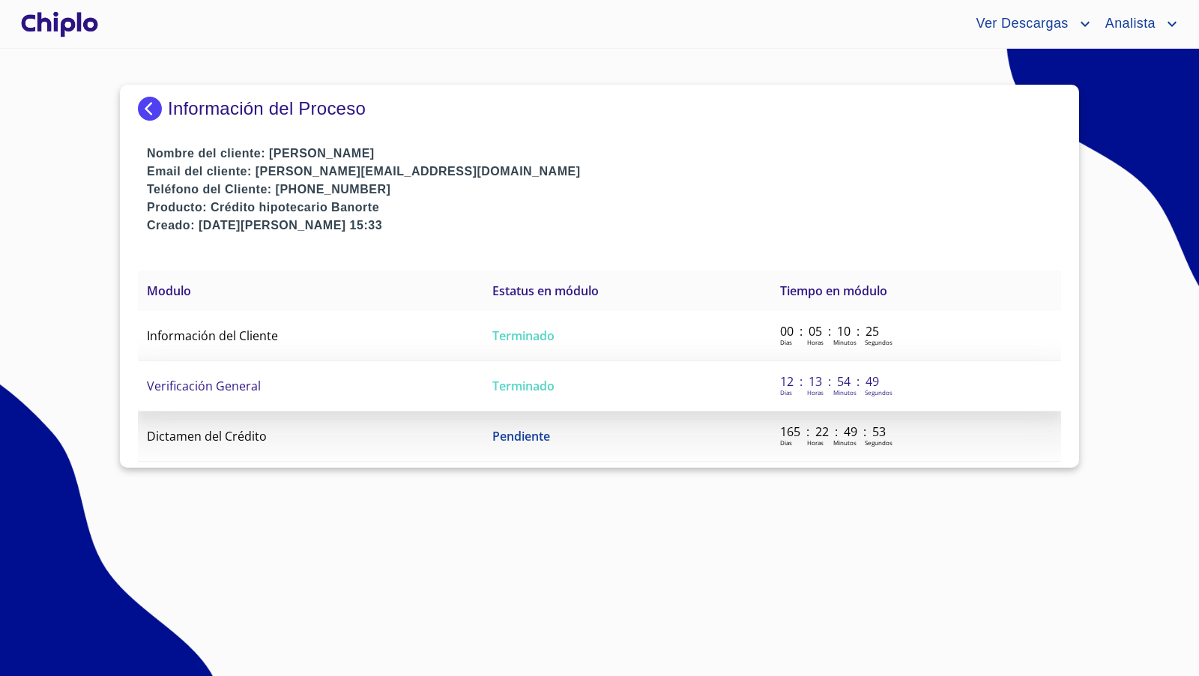
click at [267, 384] on td "Verificación General" at bounding box center [310, 386] width 345 height 50
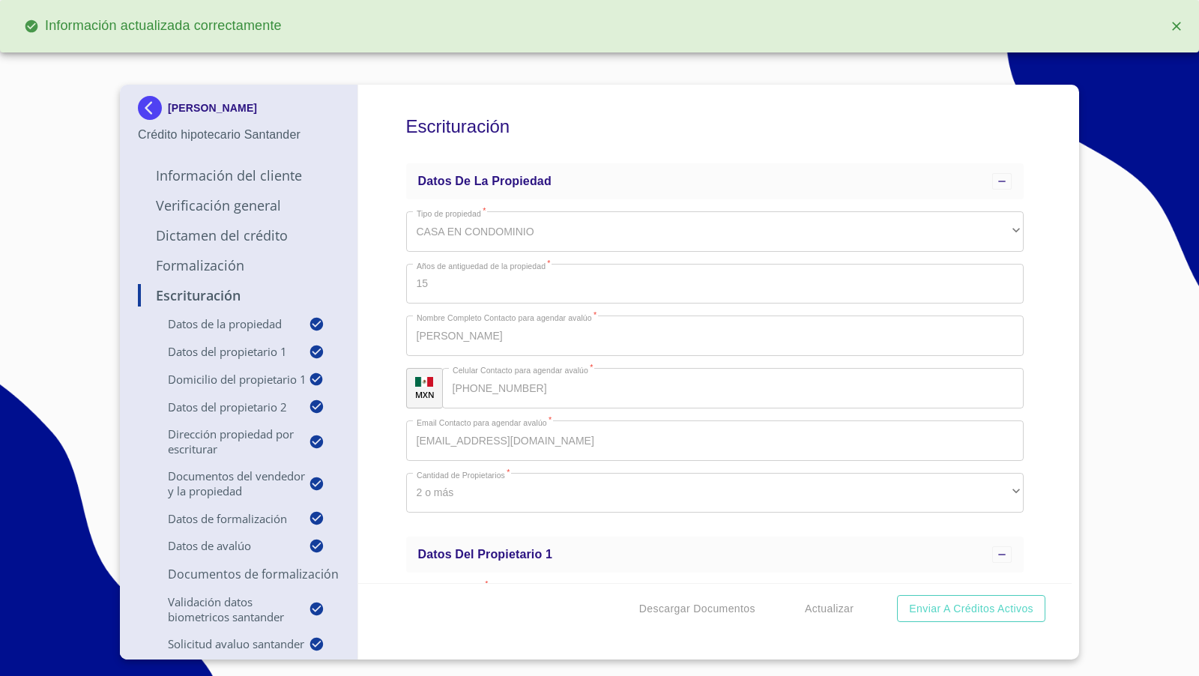
scroll to position [8637, 0]
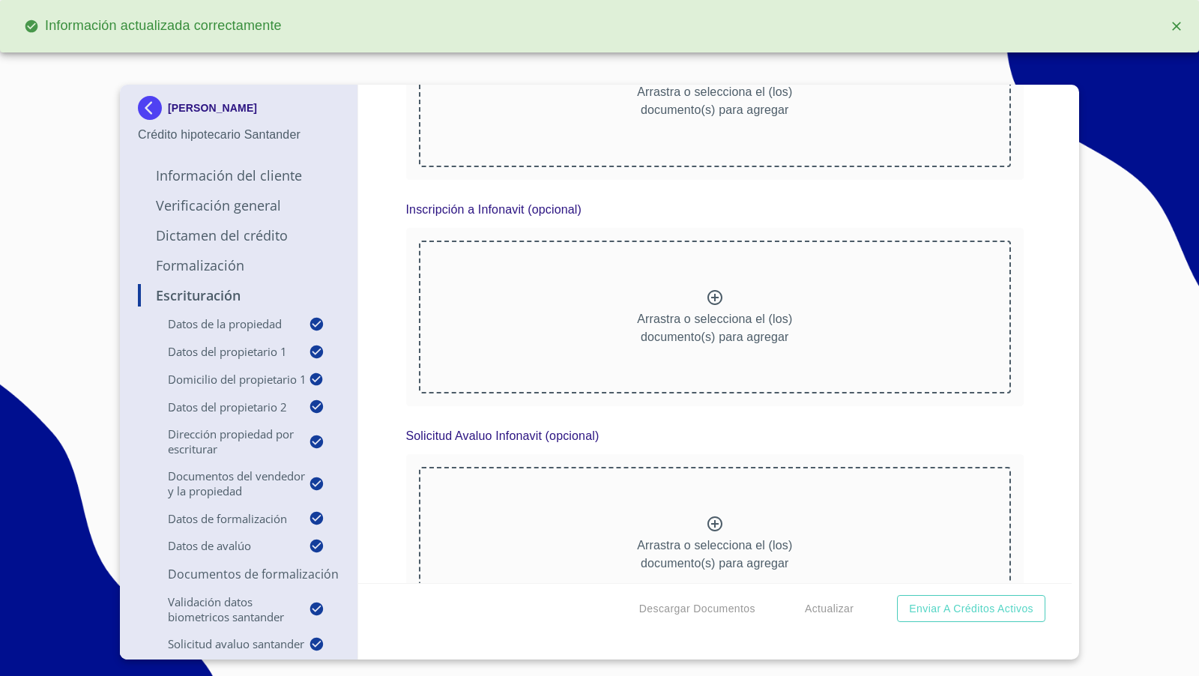
click at [1029, 424] on div "Escrituración Datos de la propiedad Tipo de propiedad   * CASA EN CONDOMINIO ​ …" at bounding box center [715, 334] width 714 height 498
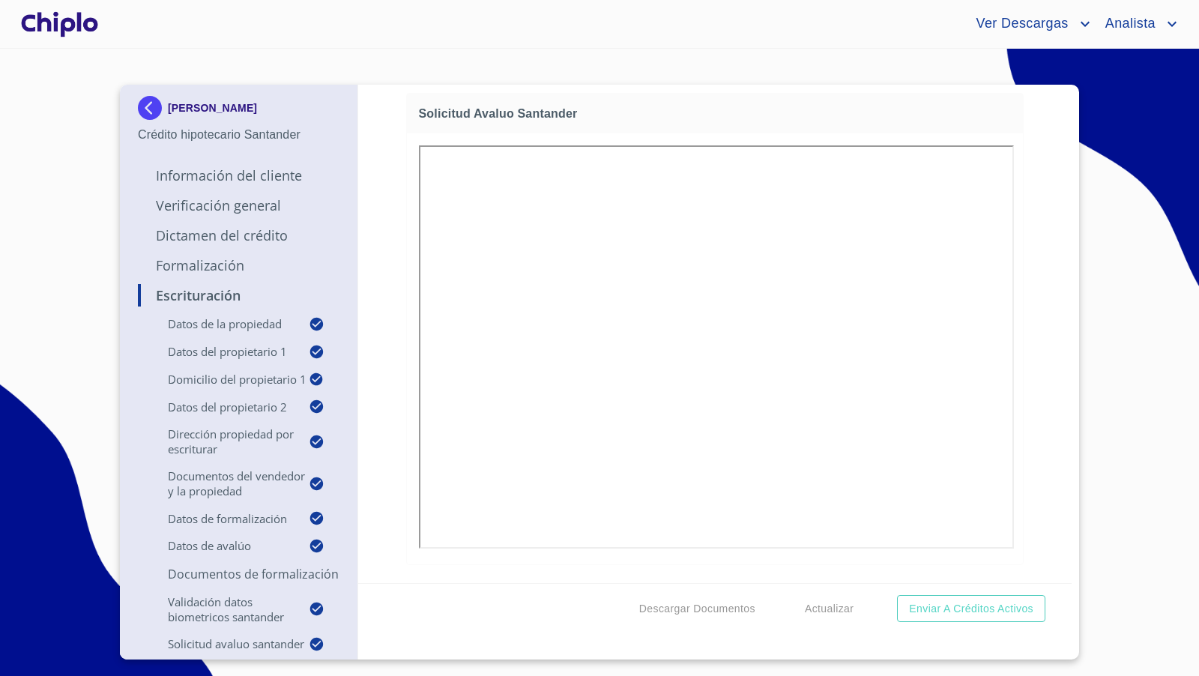
scroll to position [10438, 0]
click at [1053, 153] on div "Escrituración Datos de la propiedad Tipo de propiedad   * CASA EN CONDOMINIO ​ …" at bounding box center [715, 334] width 714 height 498
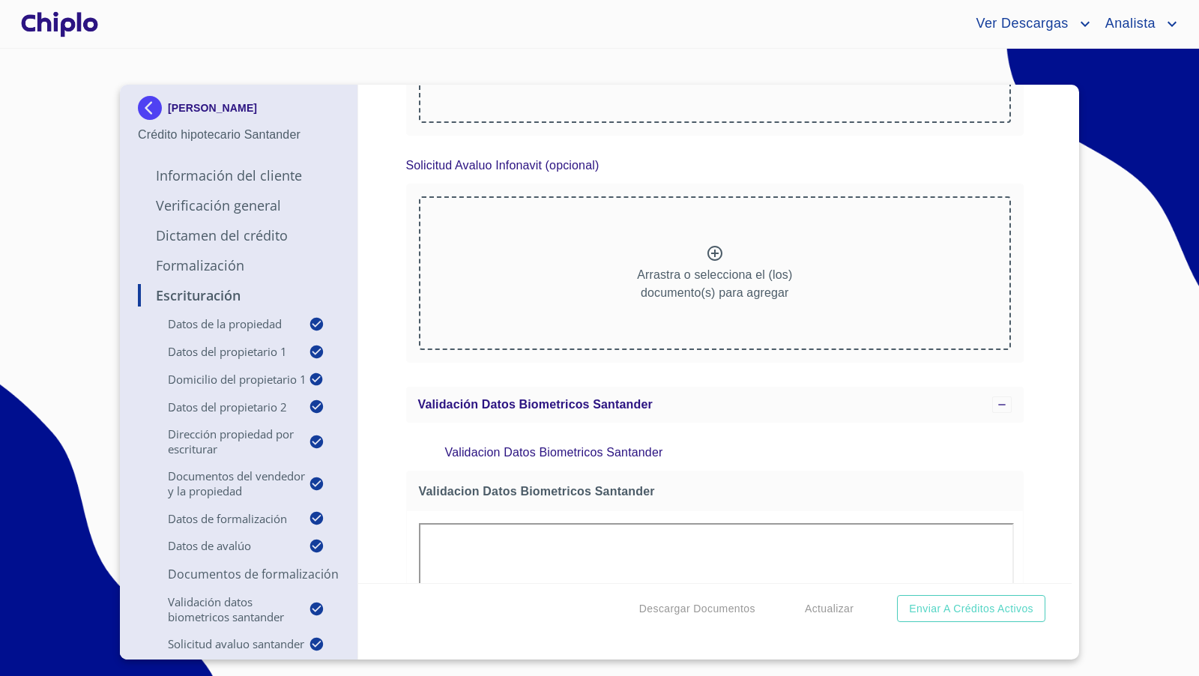
scroll to position [8825, 0]
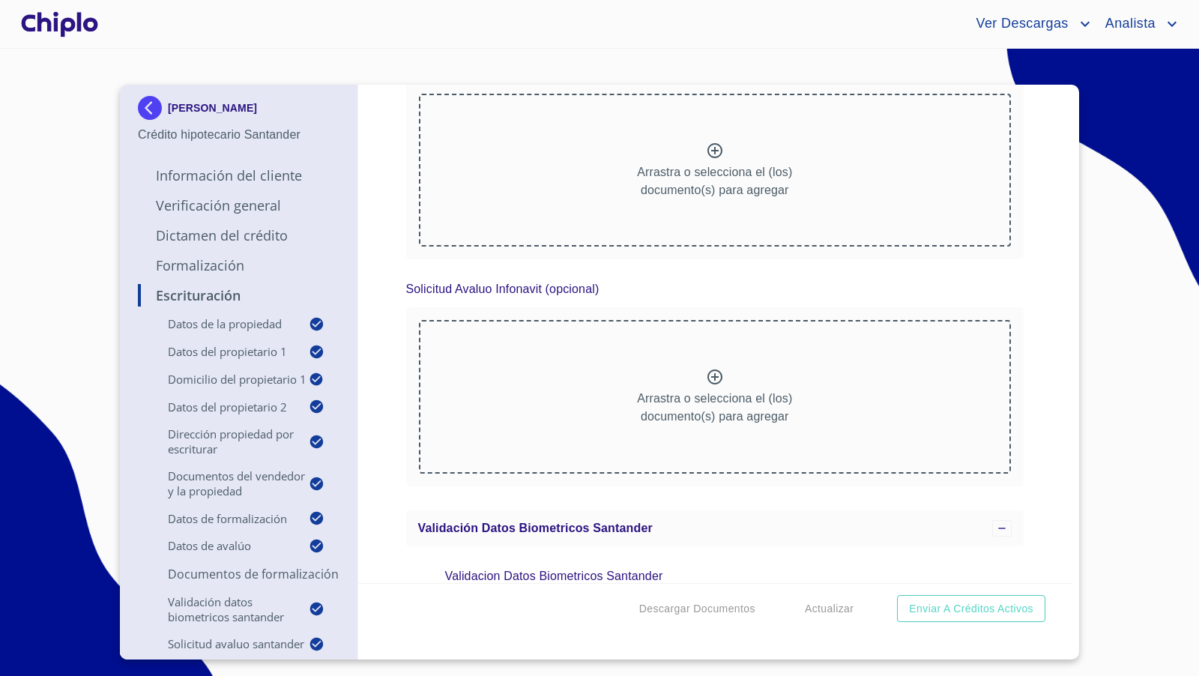
scroll to position [9205, 0]
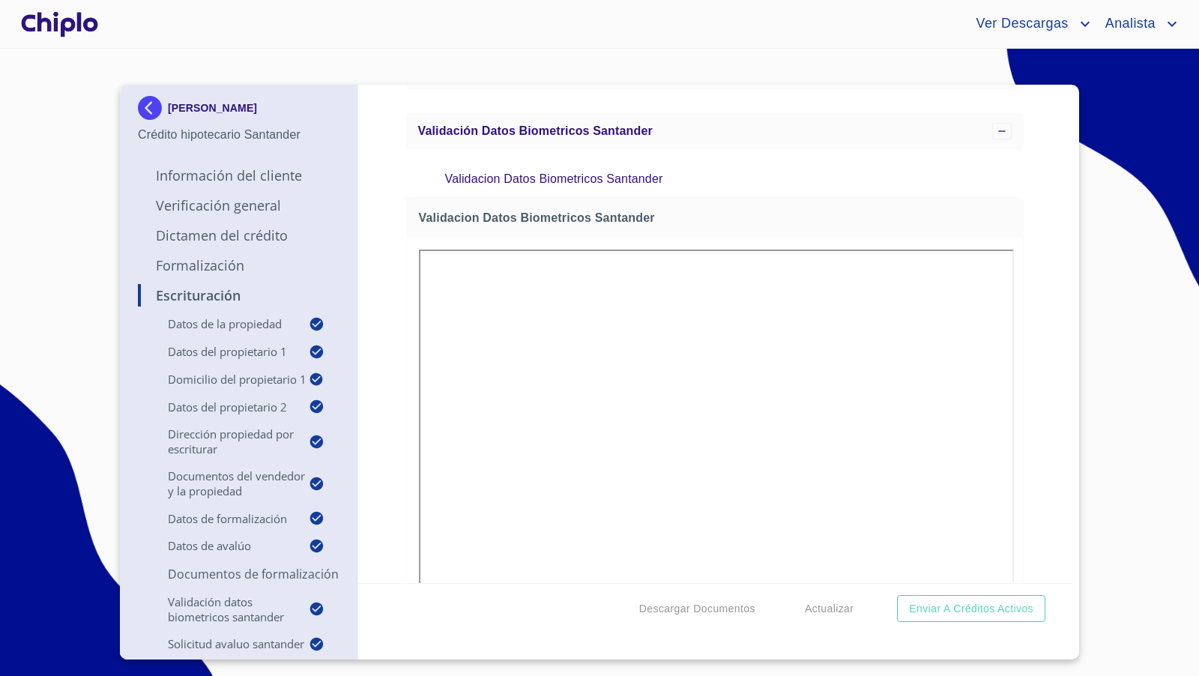
click at [1032, 423] on div "Escrituración Datos de la propiedad Tipo de propiedad   * CASA EN CONDOMINIO ​ …" at bounding box center [715, 334] width 714 height 498
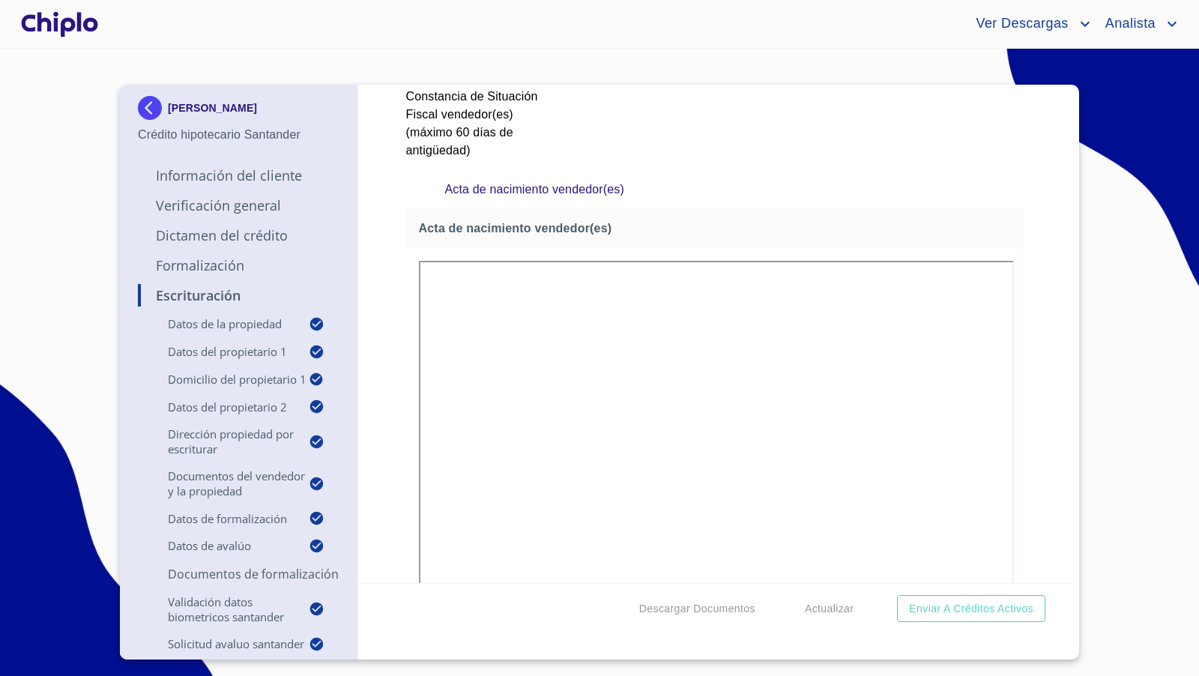
scroll to position [3774, 0]
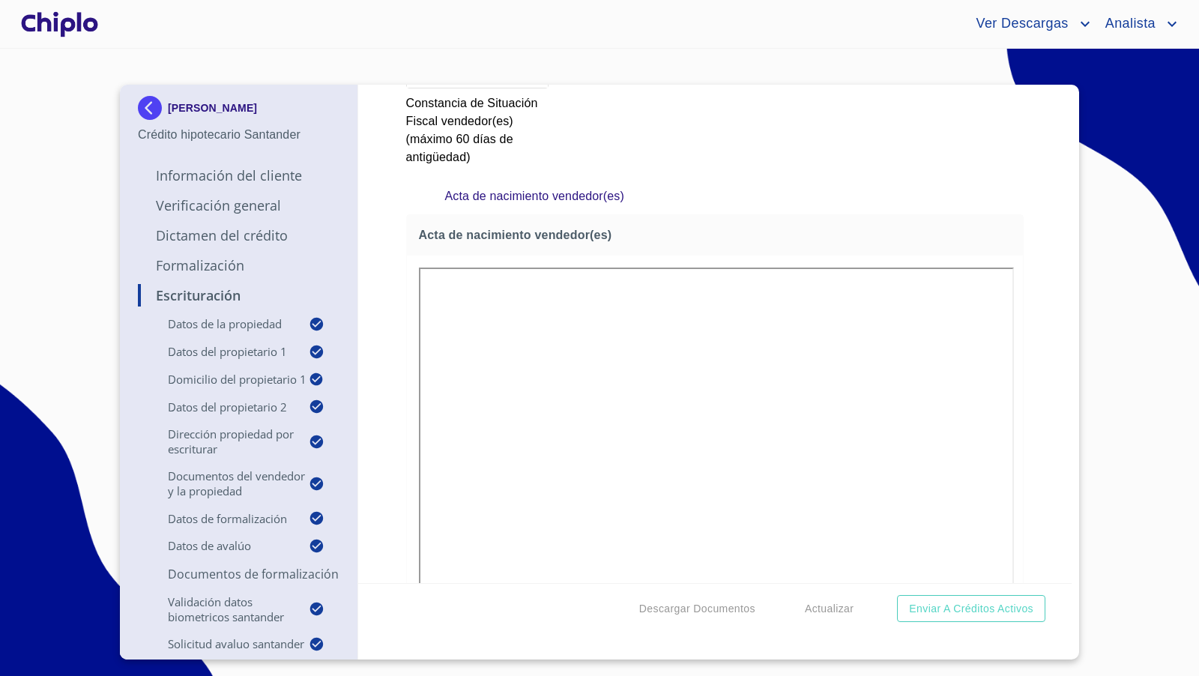
click at [58, 24] on div at bounding box center [59, 24] width 83 height 48
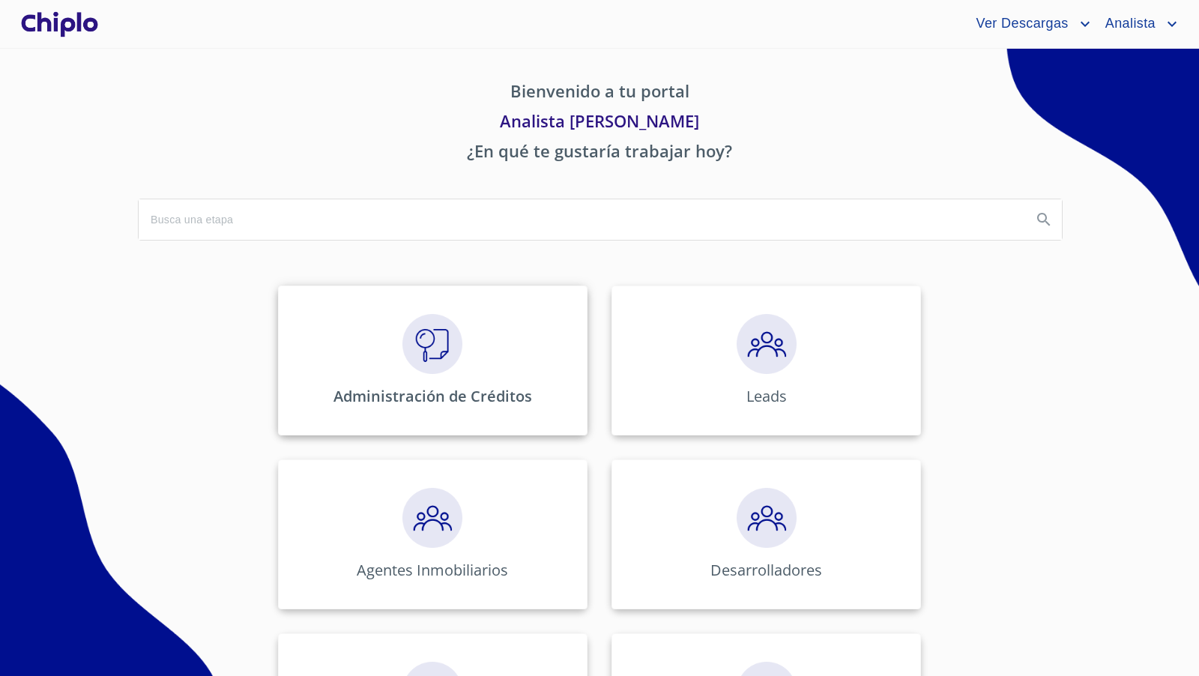
click at [432, 343] on img at bounding box center [432, 344] width 60 height 60
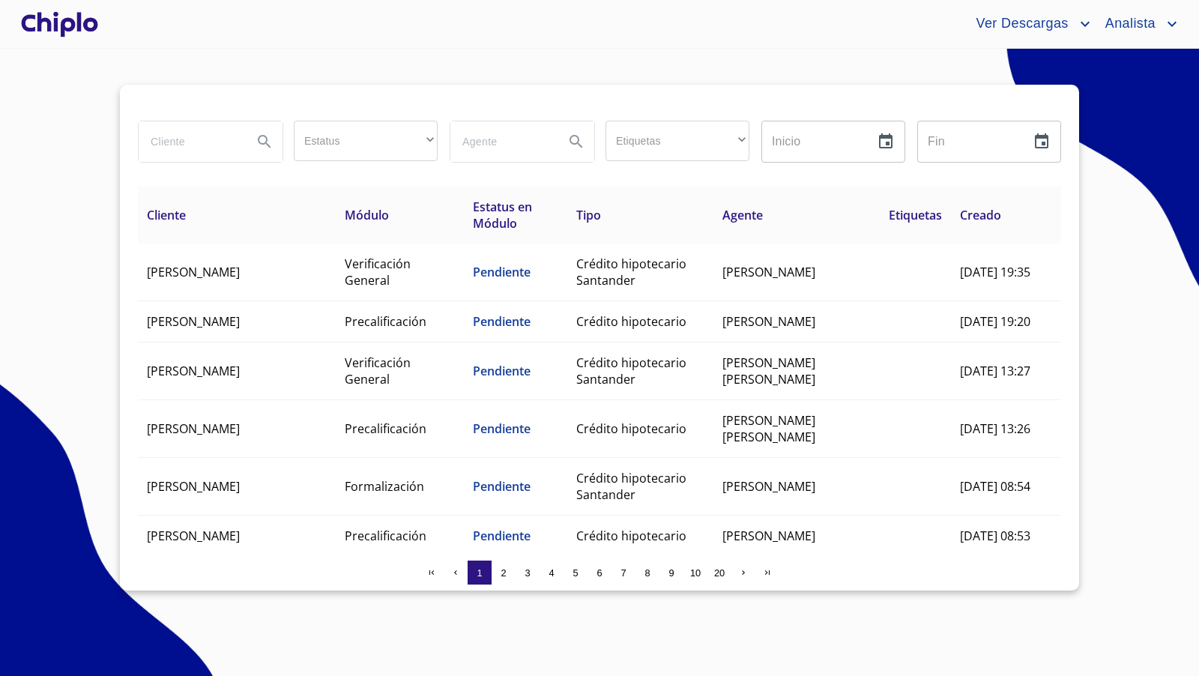
click at [203, 146] on input "search" at bounding box center [190, 141] width 102 height 40
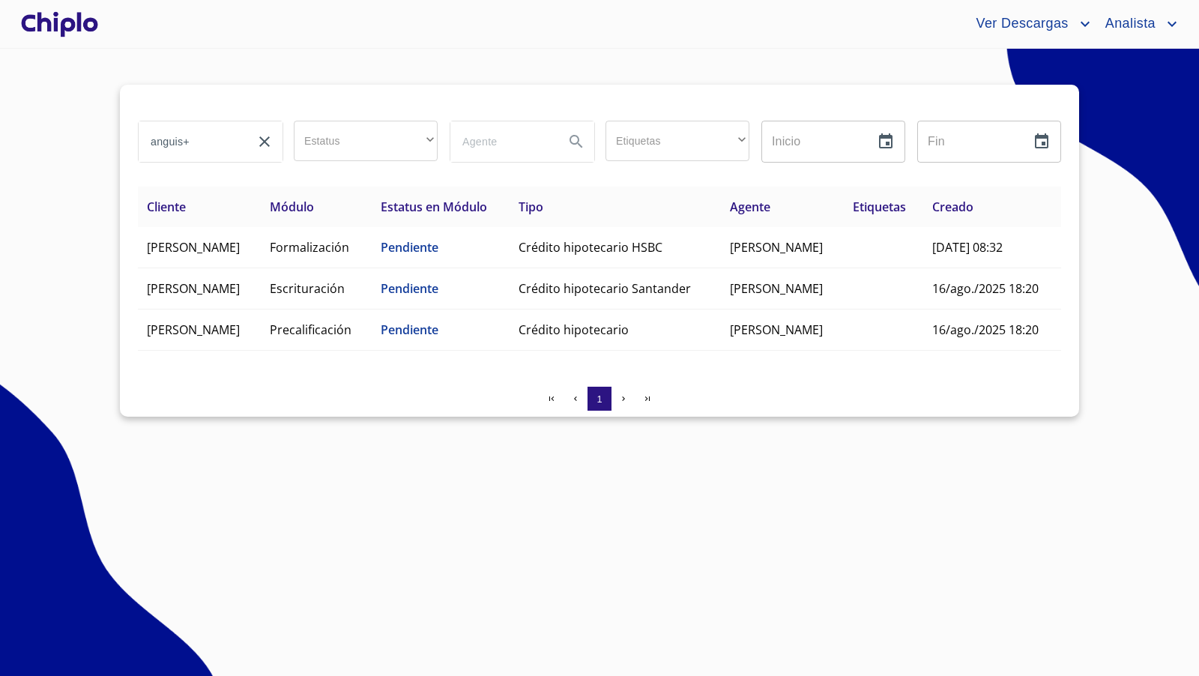
type input "anguis"
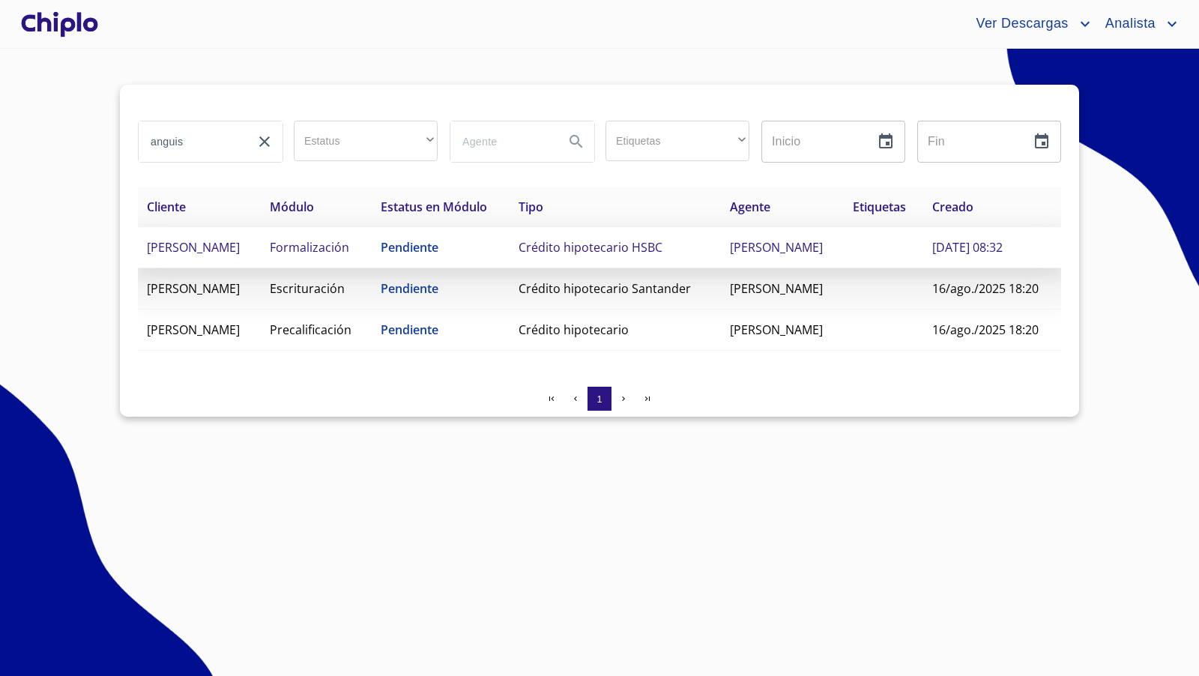
click at [372, 268] on td "Formalización" at bounding box center [316, 247] width 111 height 41
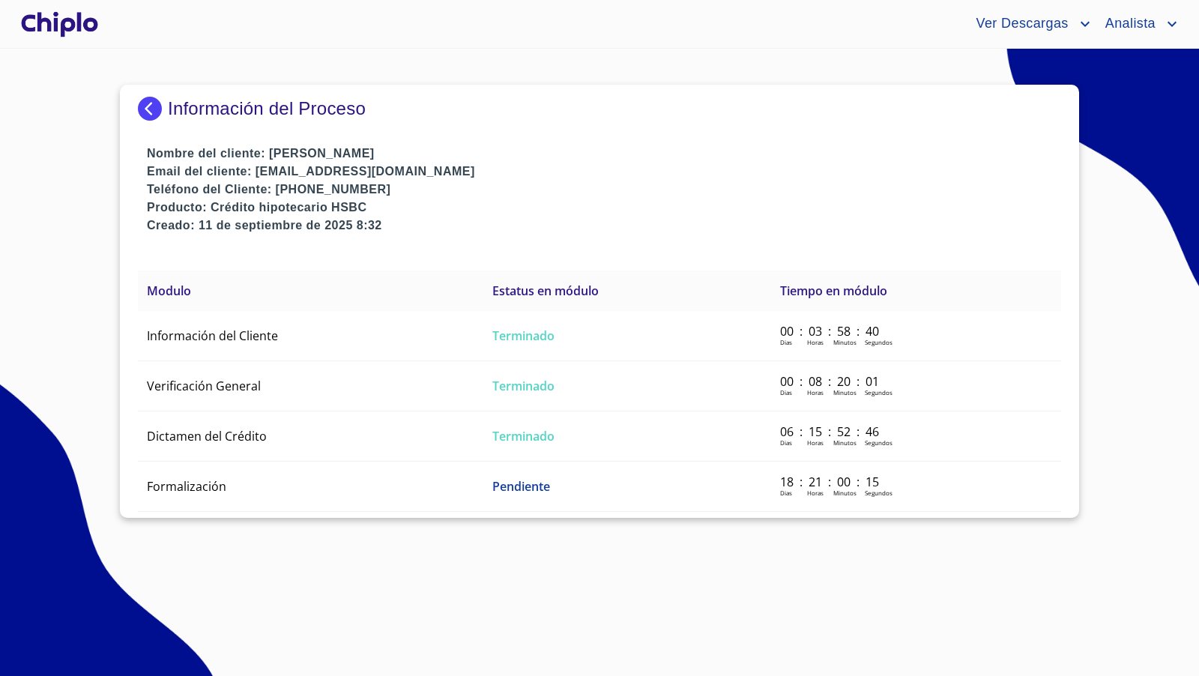
click at [147, 101] on img at bounding box center [153, 109] width 30 height 24
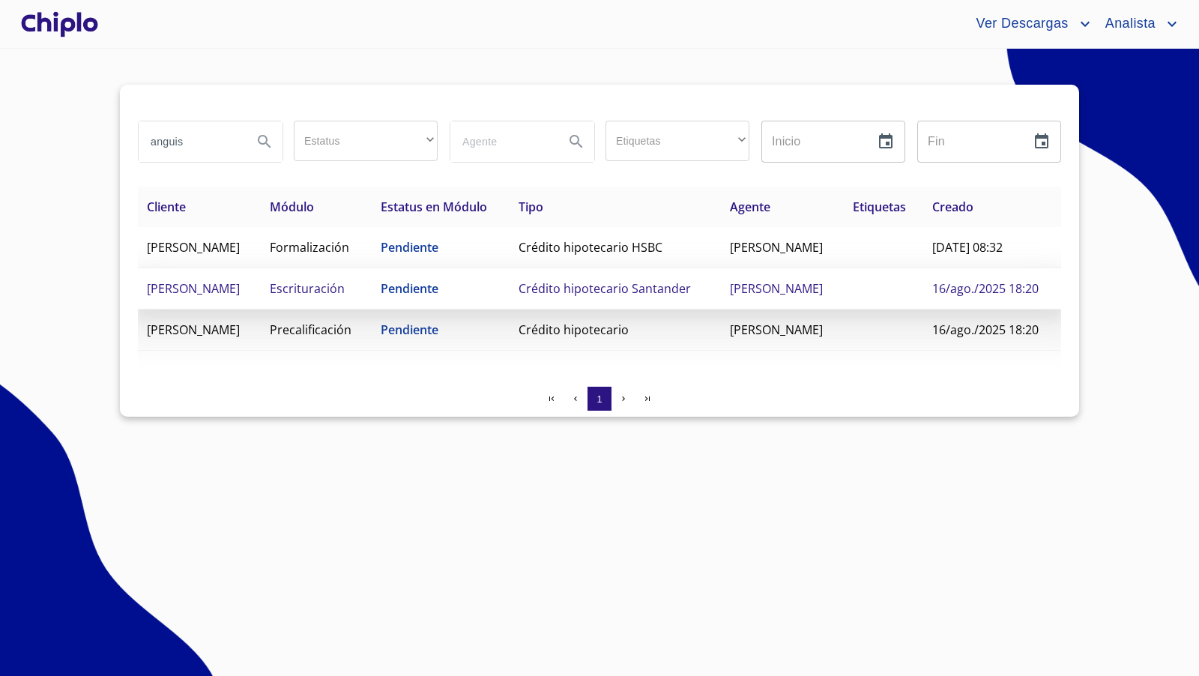
click at [220, 309] on td "[PERSON_NAME]" at bounding box center [199, 288] width 123 height 41
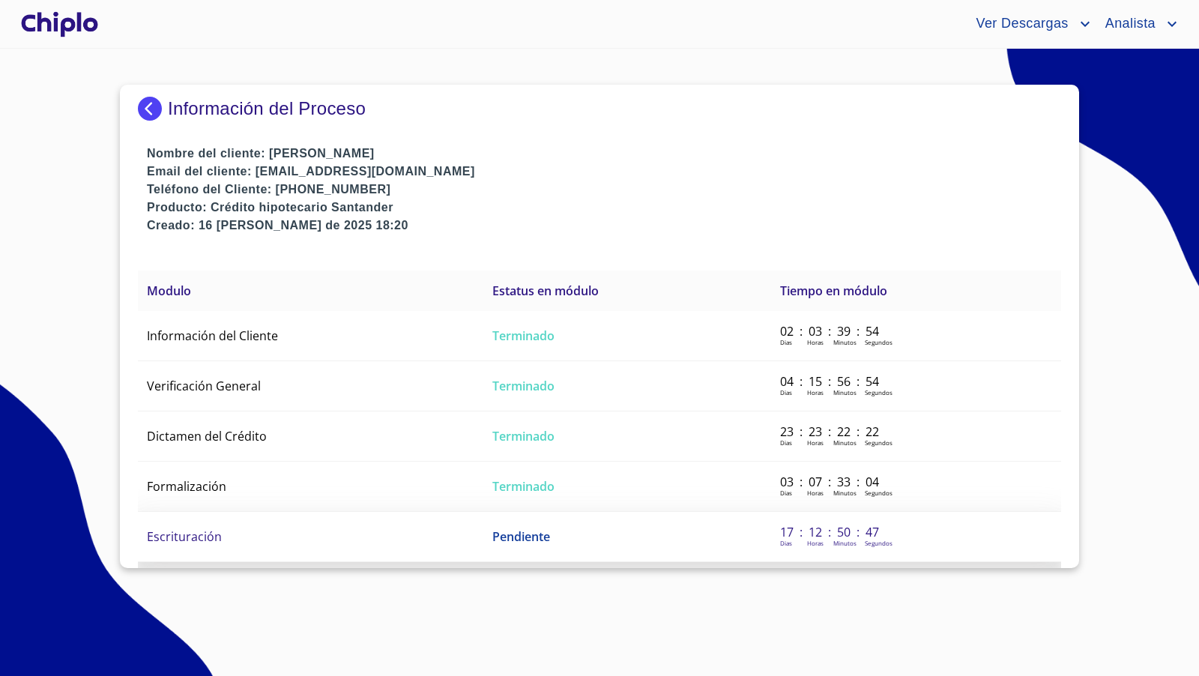
click at [243, 539] on td "Escrituración" at bounding box center [310, 537] width 345 height 50
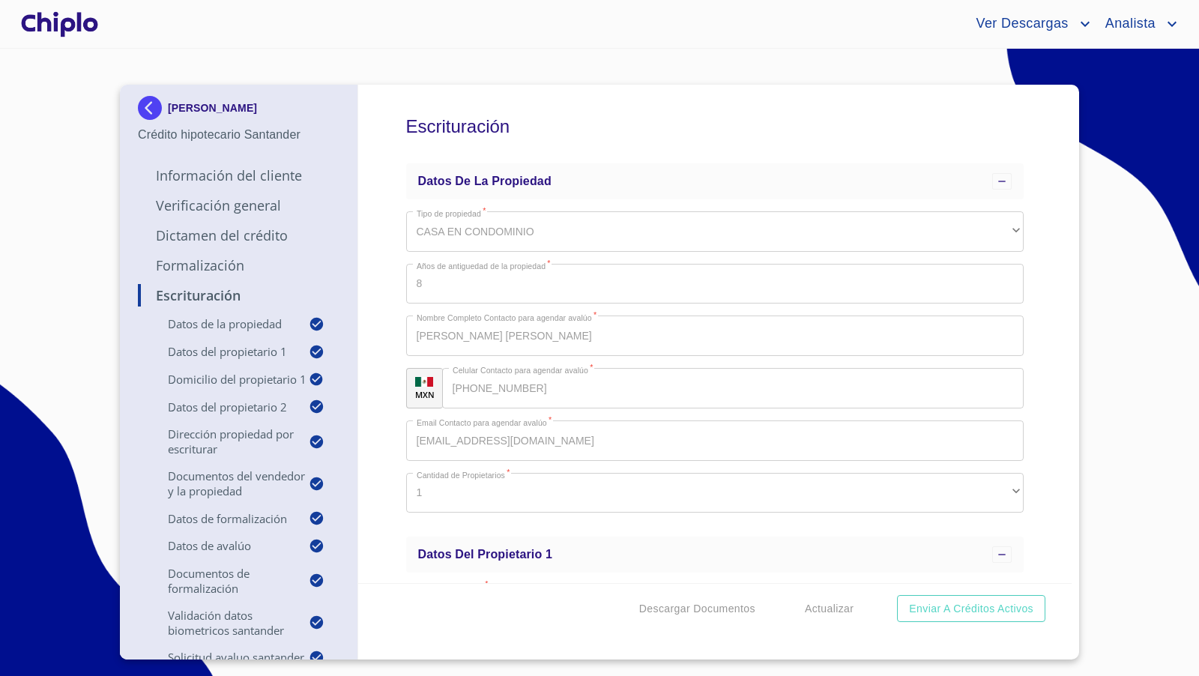
click at [1053, 303] on div "Escrituración Datos de la propiedad Tipo de propiedad   * CASA EN CONDOMINIO ​ …" at bounding box center [715, 334] width 714 height 498
click at [1038, 514] on div "Escrituración Datos de la propiedad Tipo de propiedad   * CASA EN CONDOMINIO ​ …" at bounding box center [715, 334] width 714 height 498
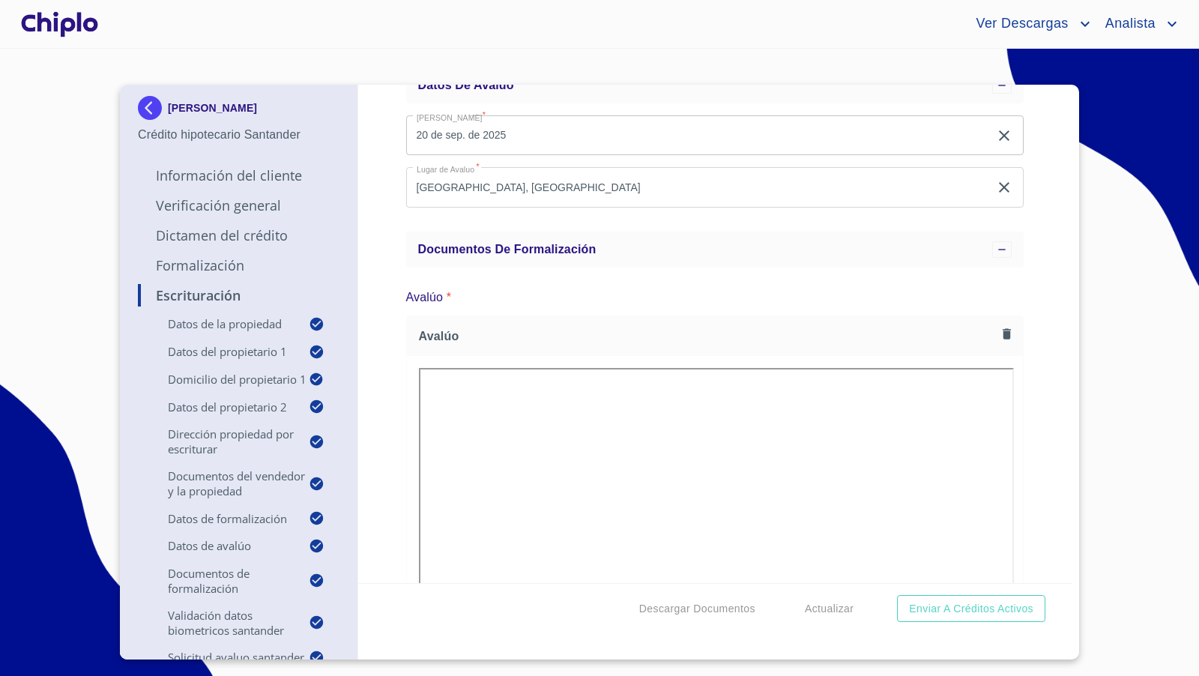
scroll to position [9197, 0]
click at [1033, 339] on div "Escrituración Datos de la propiedad Tipo de propiedad   * CASA EN CONDOMINIO ​ …" at bounding box center [715, 334] width 714 height 498
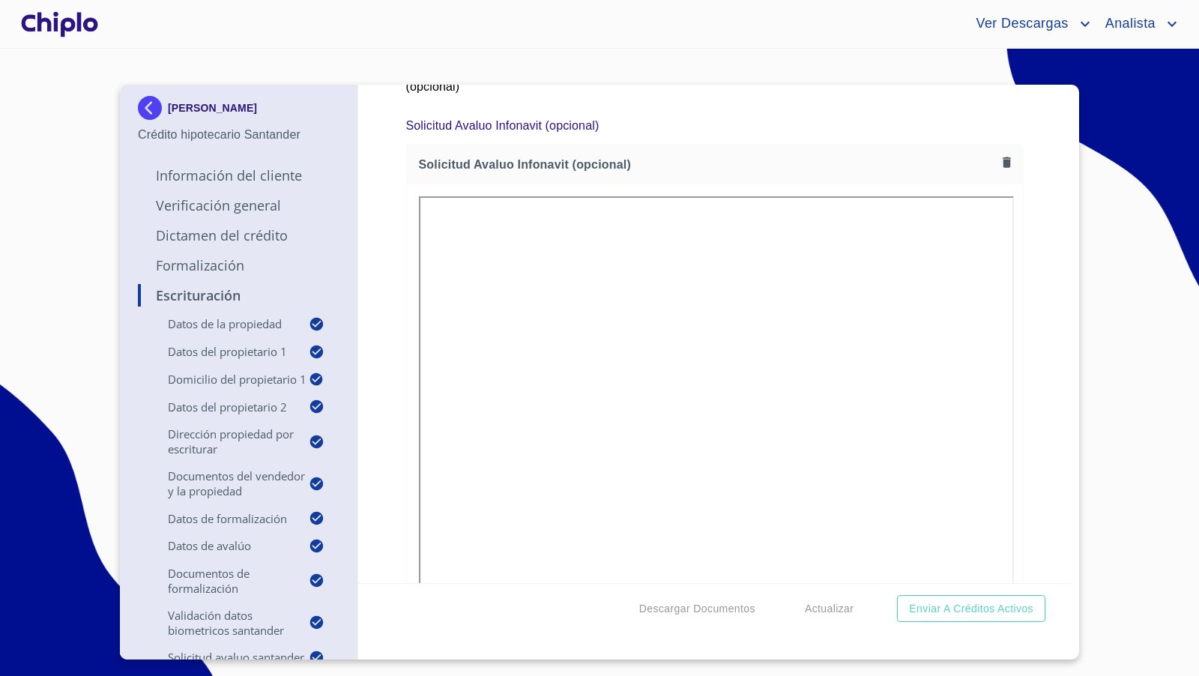
scroll to position [11275, 0]
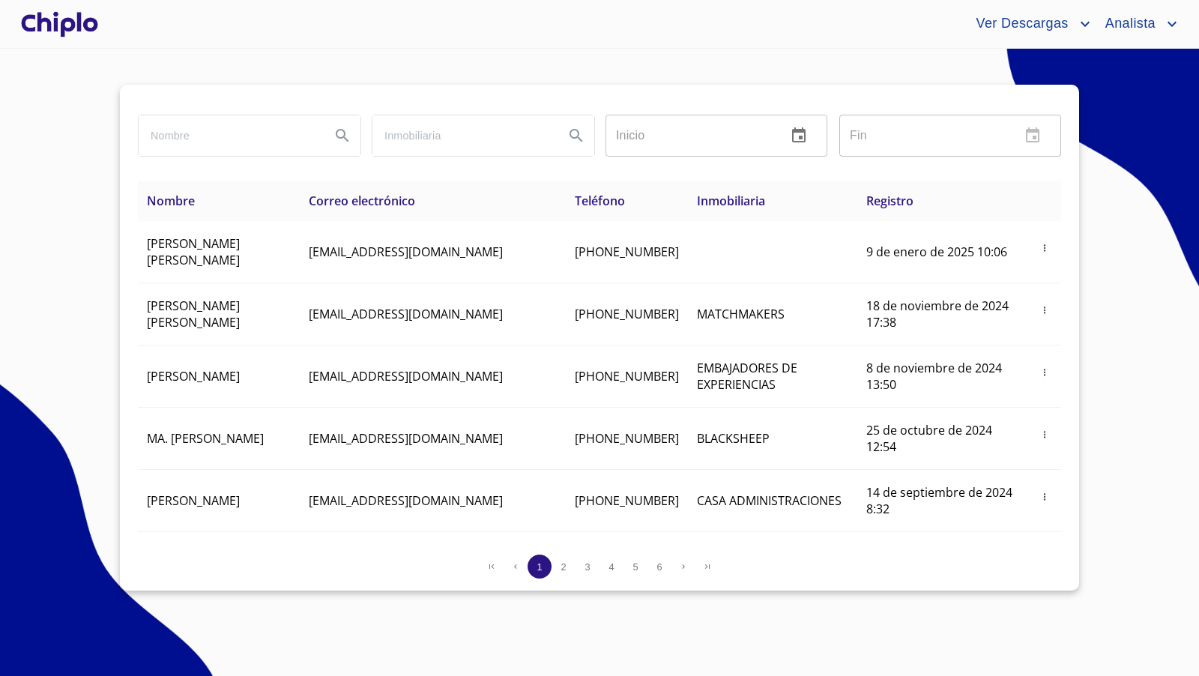
click at [68, 14] on div at bounding box center [59, 24] width 83 height 48
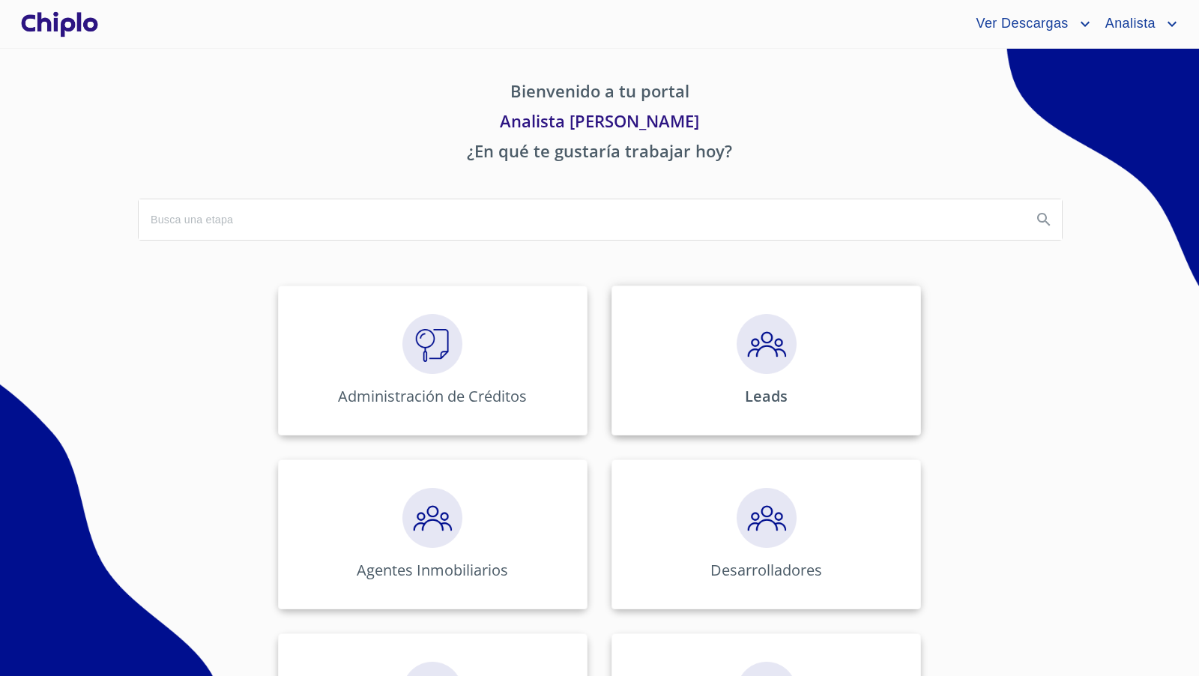
click at [749, 353] on img at bounding box center [766, 344] width 60 height 60
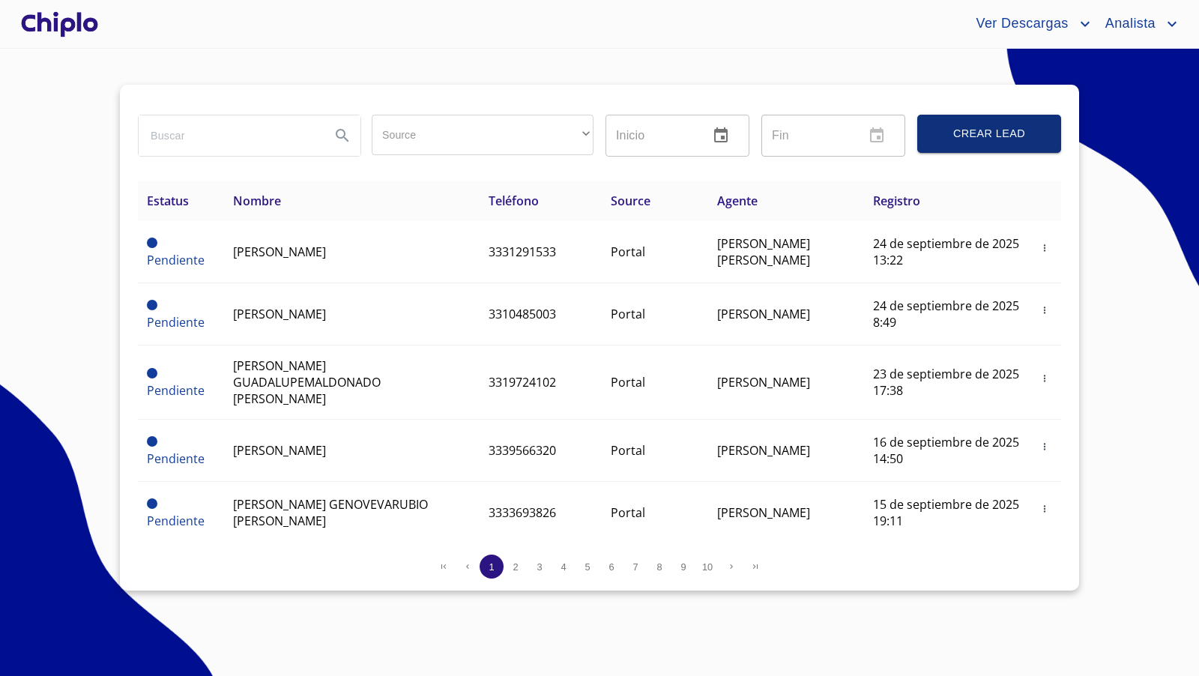
click at [984, 137] on span "Crear Lead" at bounding box center [989, 133] width 108 height 19
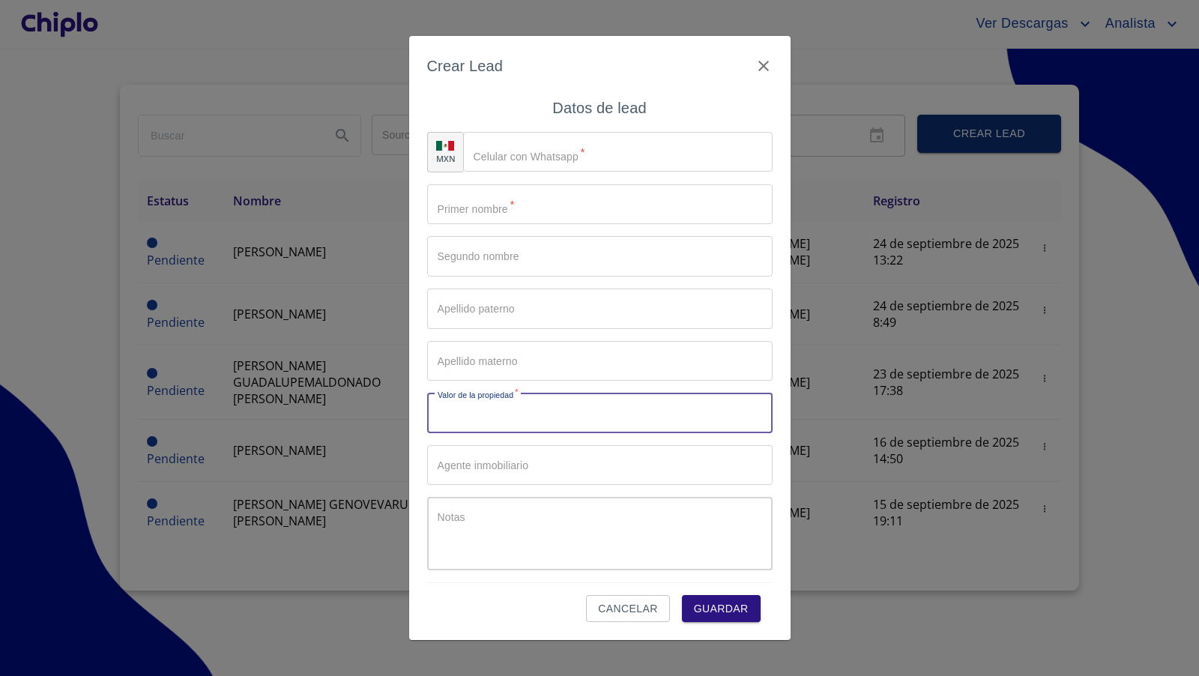
click at [532, 423] on input "Source" at bounding box center [599, 413] width 345 height 40
type input "$3,000,000"
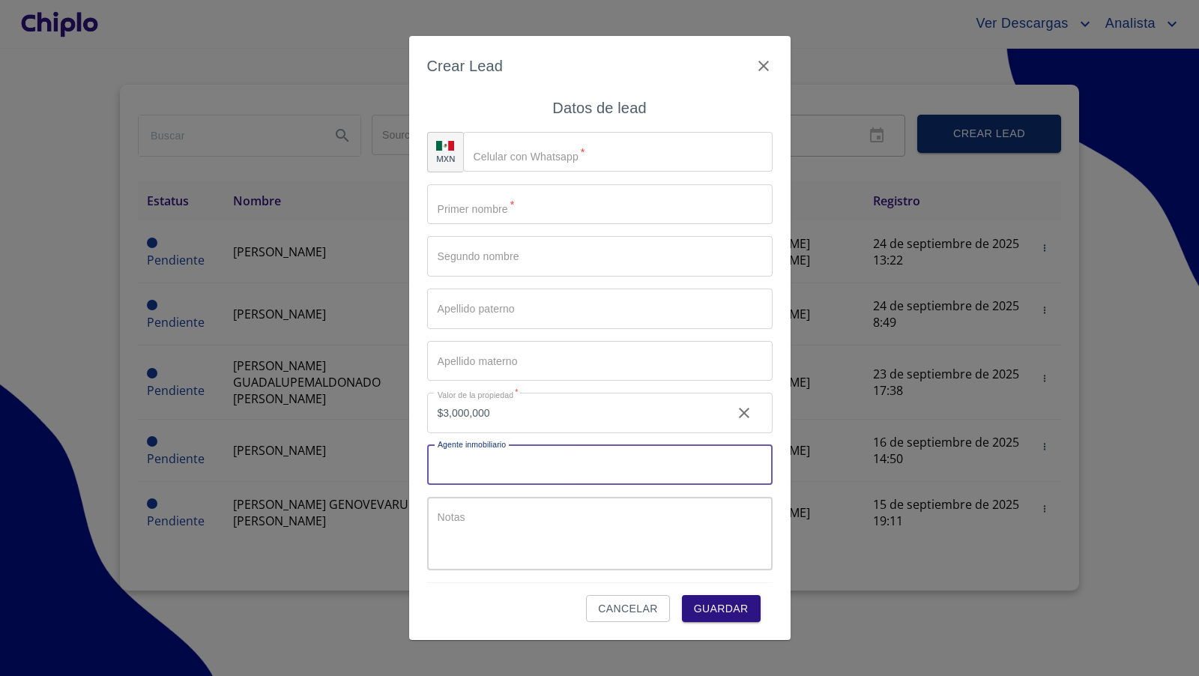
click at [521, 465] on input "Source" at bounding box center [599, 465] width 345 height 40
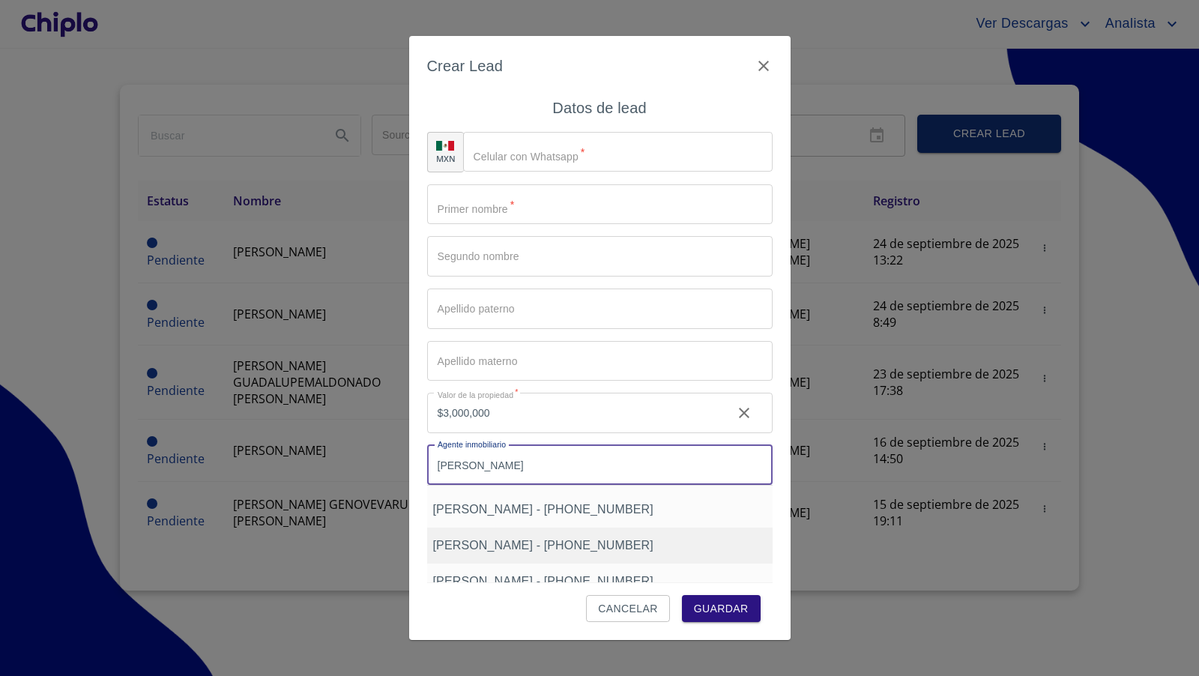
scroll to position [58, 0]
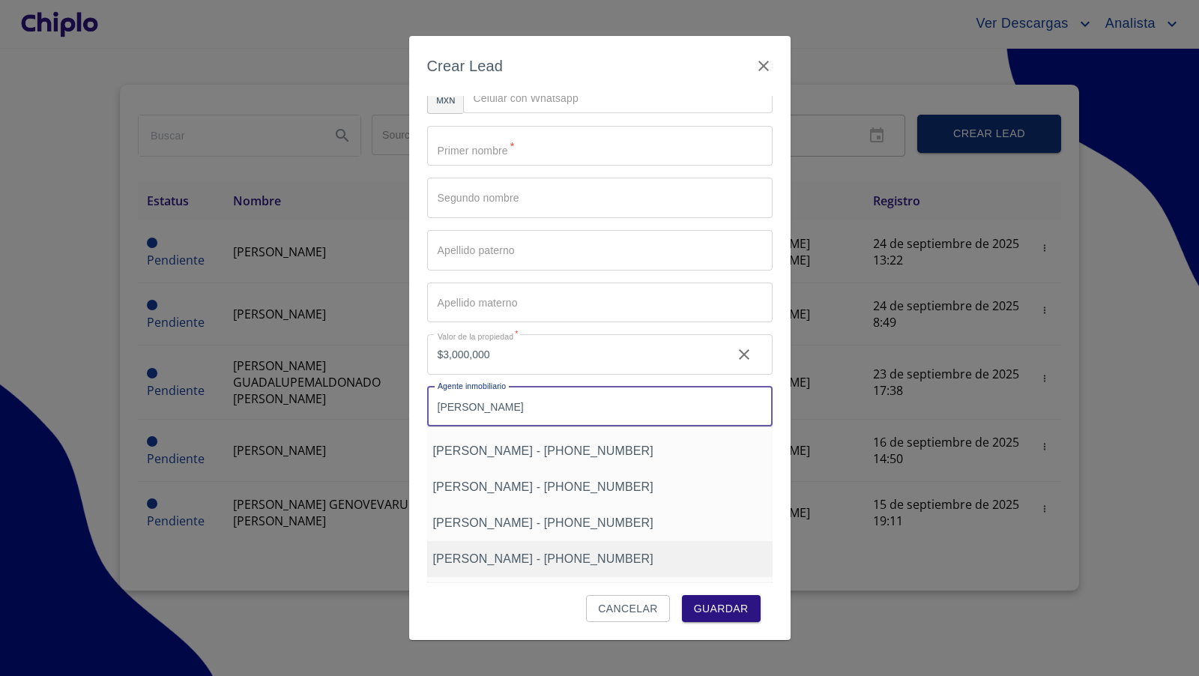
click at [515, 557] on span "enrique fernandez - +5213335063714" at bounding box center [543, 558] width 220 height 13
type input "enrique fernandez - +5213335063714"
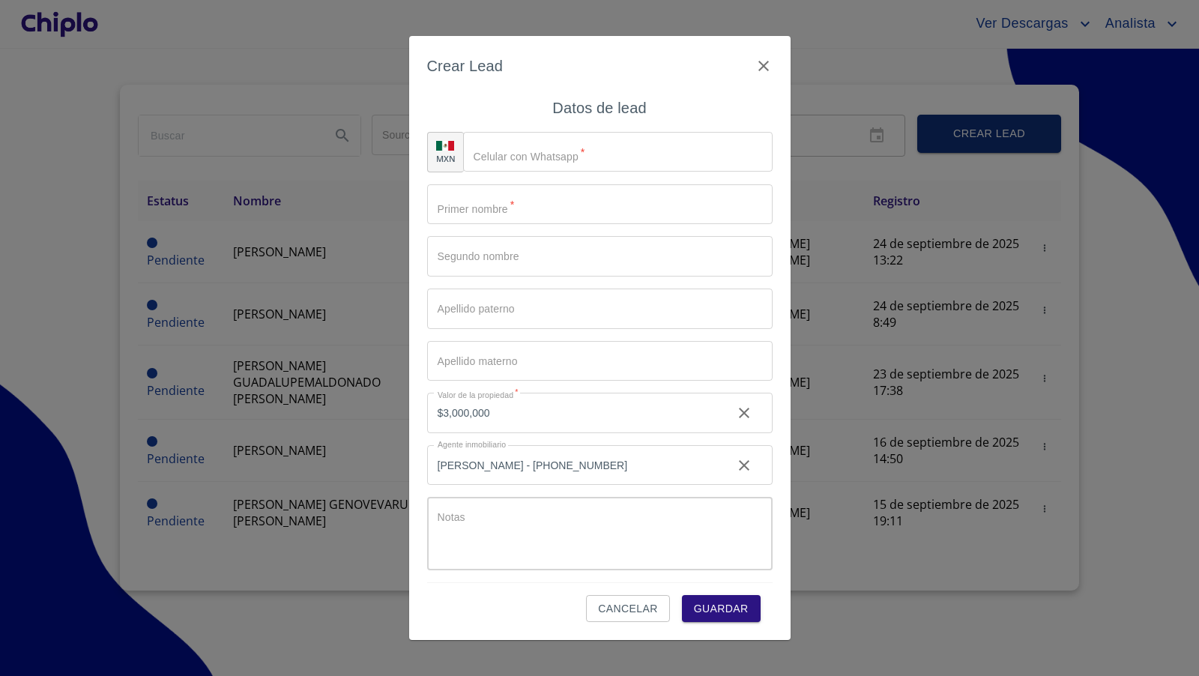
click at [519, 543] on textarea "Source" at bounding box center [604, 539] width 333 height 57
type textarea "ProPain"
click at [530, 160] on input "Source" at bounding box center [635, 152] width 271 height 40
click at [500, 208] on input "Source" at bounding box center [599, 204] width 345 height 40
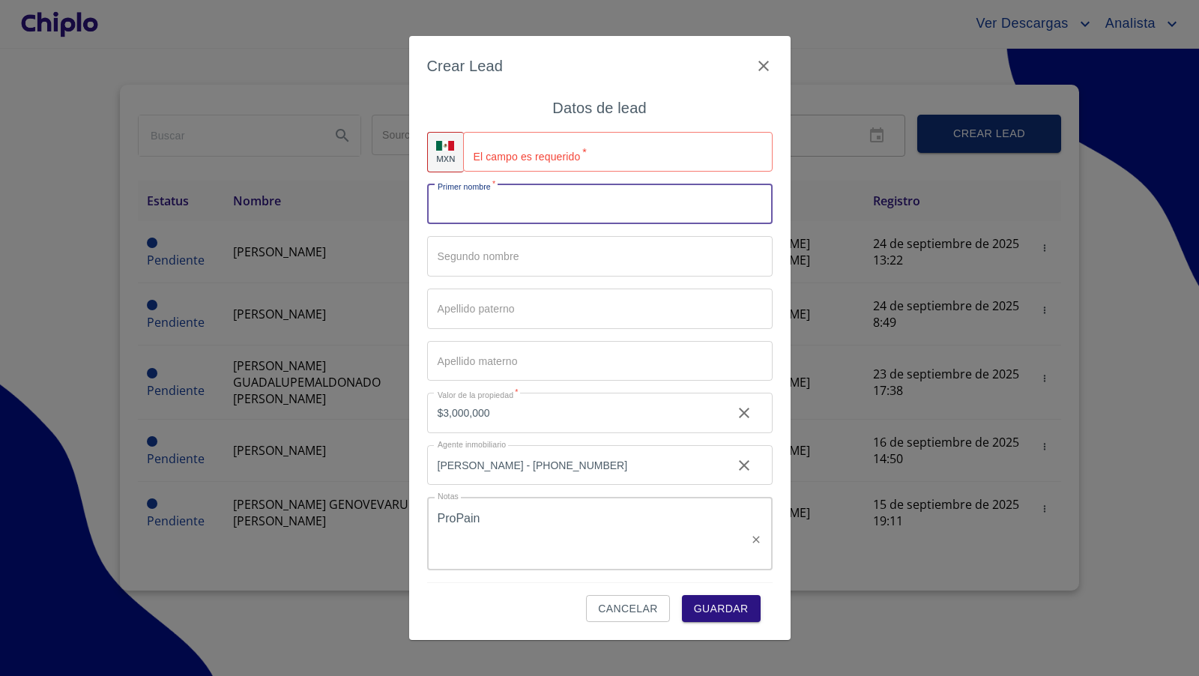
paste input "Alejandra Elizabeth Lemus Andalon"
drag, startPoint x: 617, startPoint y: 202, endPoint x: 444, endPoint y: 183, distance: 174.1
click at [445, 180] on div "MXN El campo es requerido   * ​ Primer nombre   * Alejandra Elizabeth Lemus And…" at bounding box center [599, 351] width 345 height 462
paste input "LEJANDRA ELIZABETH LEMUS ANDALON"
drag, startPoint x: 588, startPoint y: 199, endPoint x: 504, endPoint y: 204, distance: 84.0
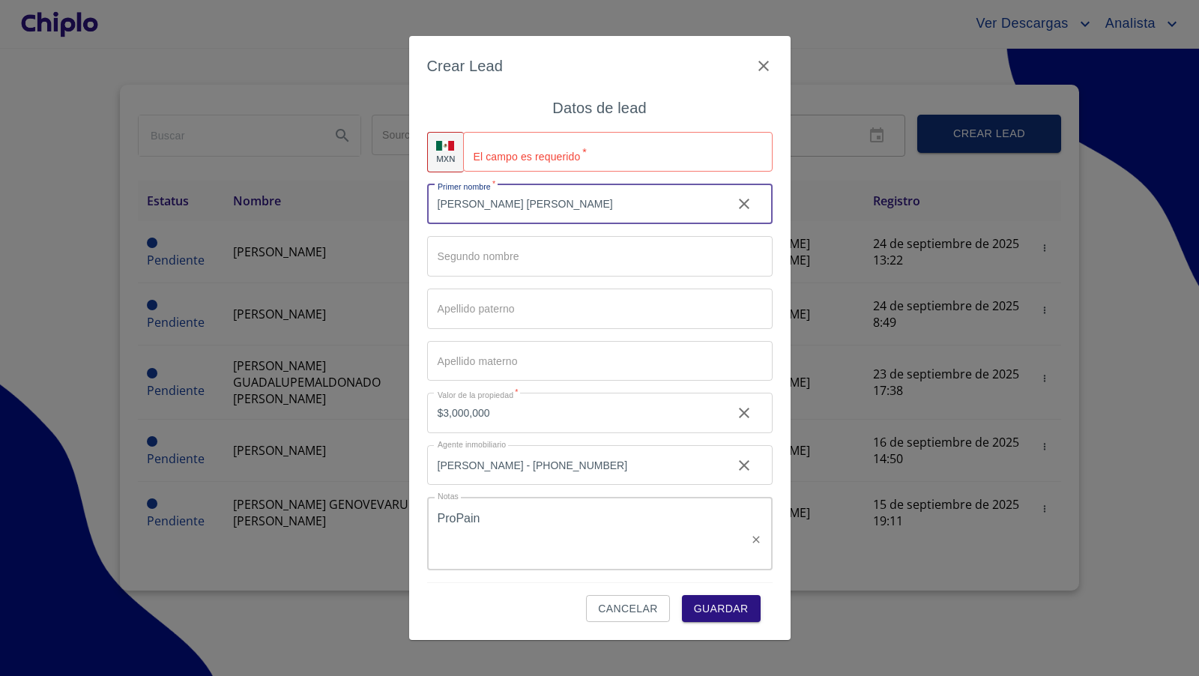
click at [504, 204] on input "ALEJANDRA ELIZABETH LEMUS ANDALON" at bounding box center [573, 204] width 293 height 40
type input "ALEJANDRA"
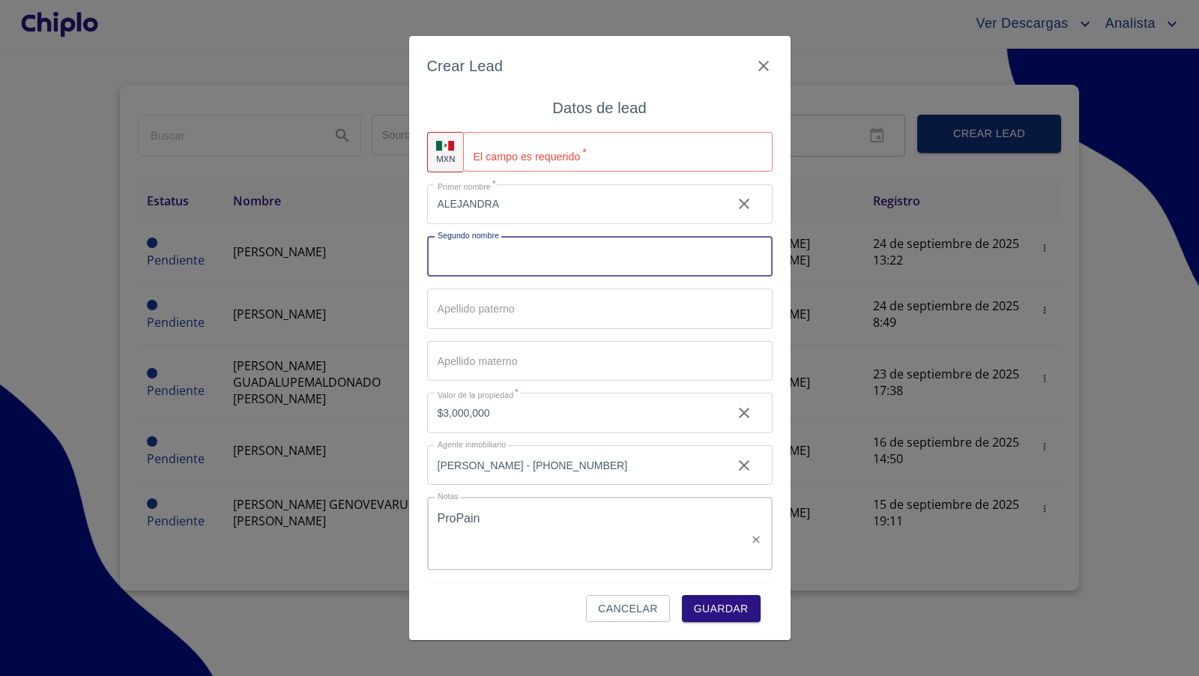
click at [450, 270] on input "Source" at bounding box center [599, 256] width 345 height 40
paste input "ELIZABETH LEMUS ANDALON"
drag, startPoint x: 597, startPoint y: 260, endPoint x: 500, endPoint y: 260, distance: 96.6
click at [498, 257] on input "ELIZABETH LEMUS ANDALON" at bounding box center [573, 256] width 293 height 40
type input "ELIZABETH"
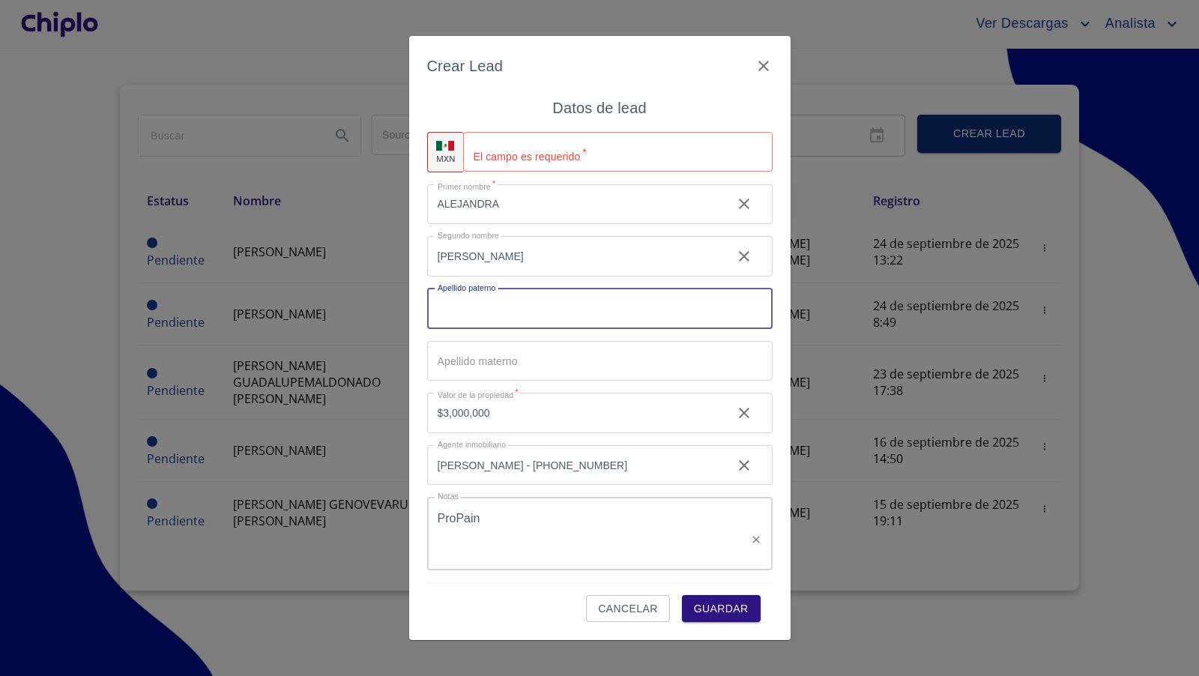
click at [479, 306] on input "Source" at bounding box center [599, 308] width 345 height 40
paste input "LEMUS ANDALON"
type input "LEMUS"
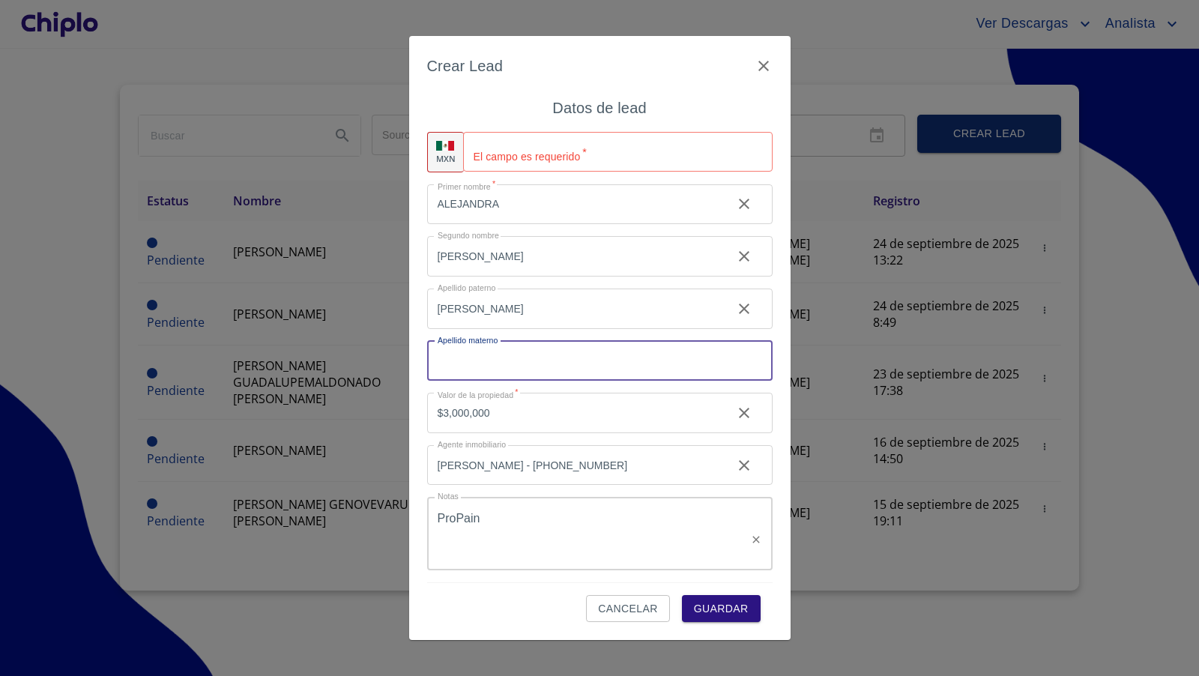
paste input "ANDALON"
type input "ANDALON"
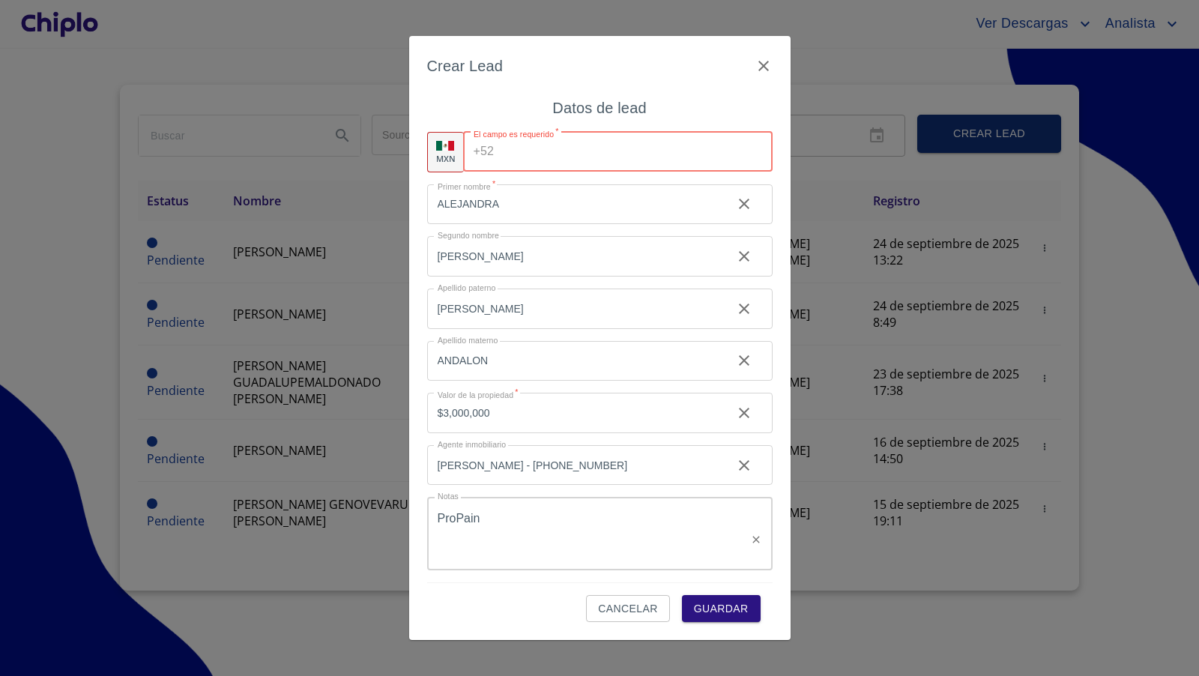
click at [586, 164] on input "Source" at bounding box center [636, 152] width 272 height 40
type input "(33)10181013"
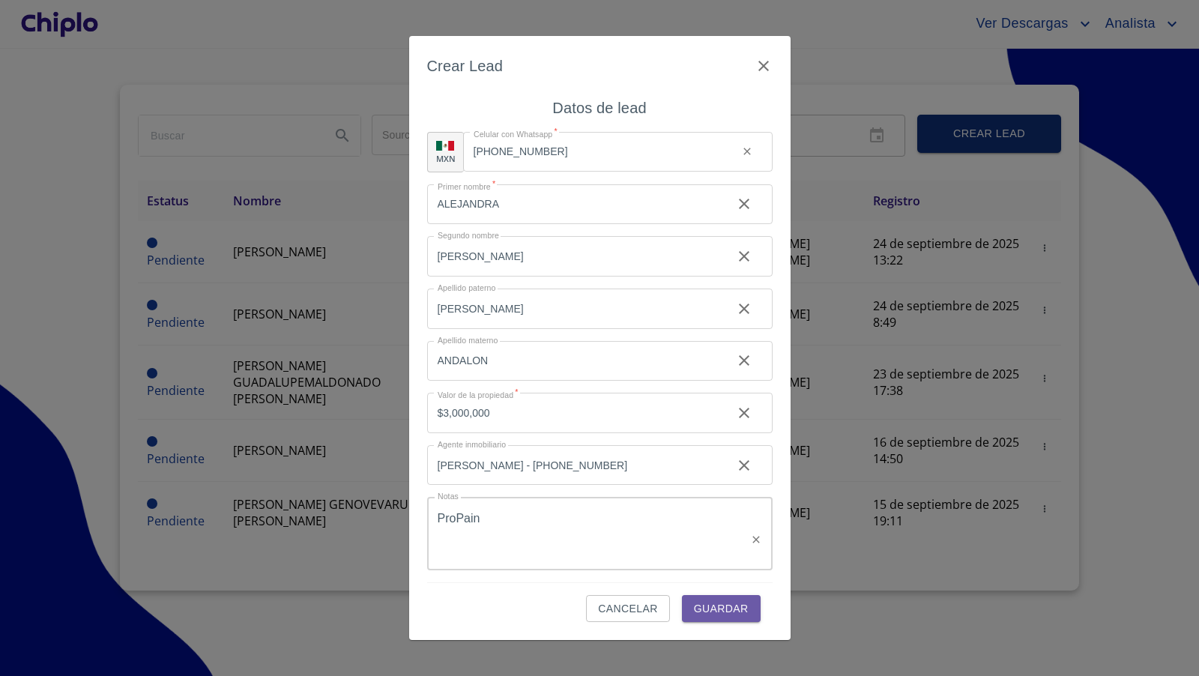
click at [726, 602] on span "Guardar" at bounding box center [721, 608] width 55 height 19
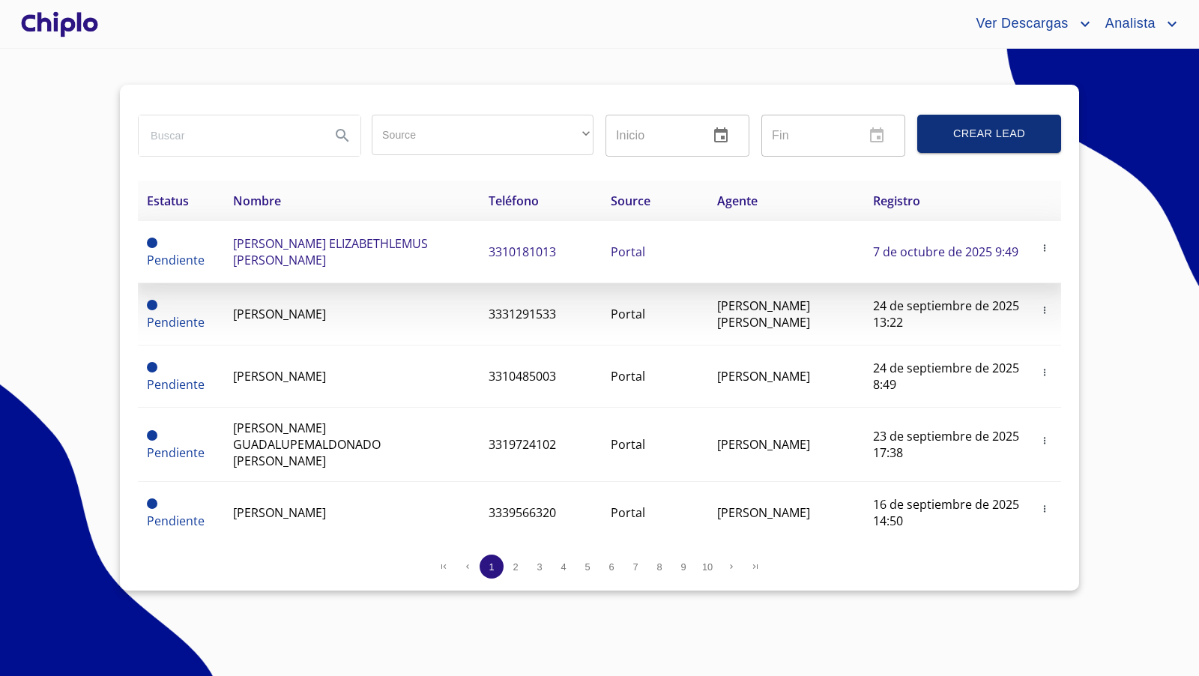
click at [374, 247] on span "ALEJANDRA ELIZABETHLEMUS ANDALON" at bounding box center [330, 251] width 195 height 33
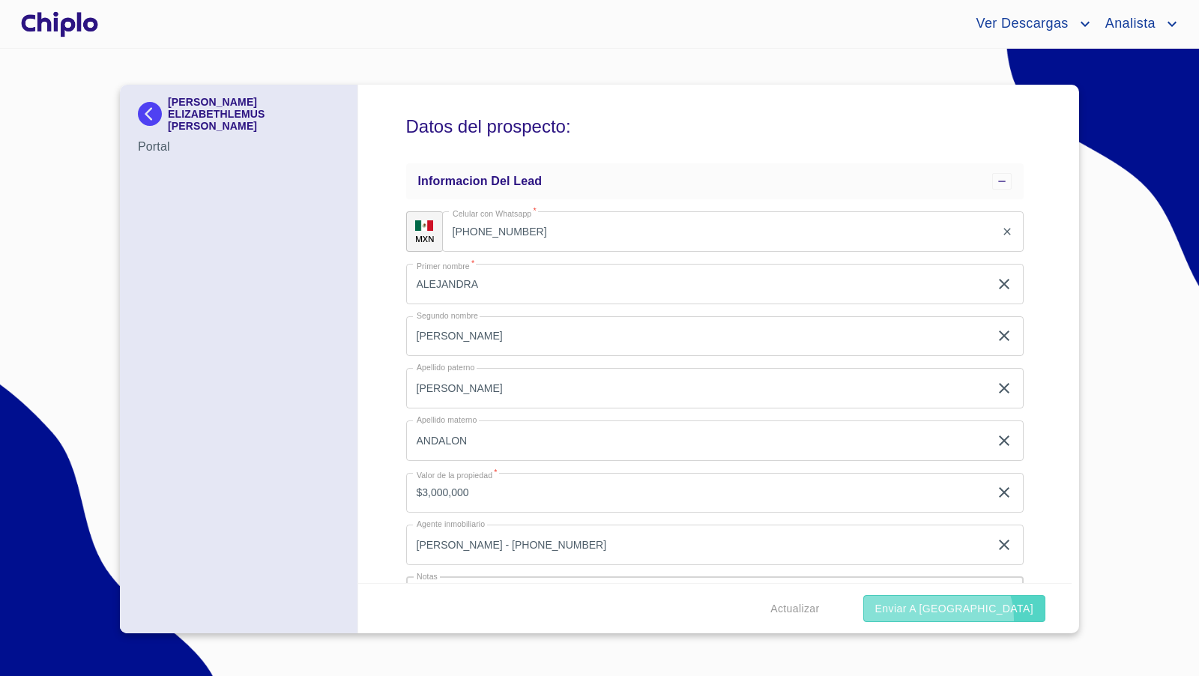
click at [1019, 618] on button "Enviar a Chiplo" at bounding box center [954, 609] width 182 height 28
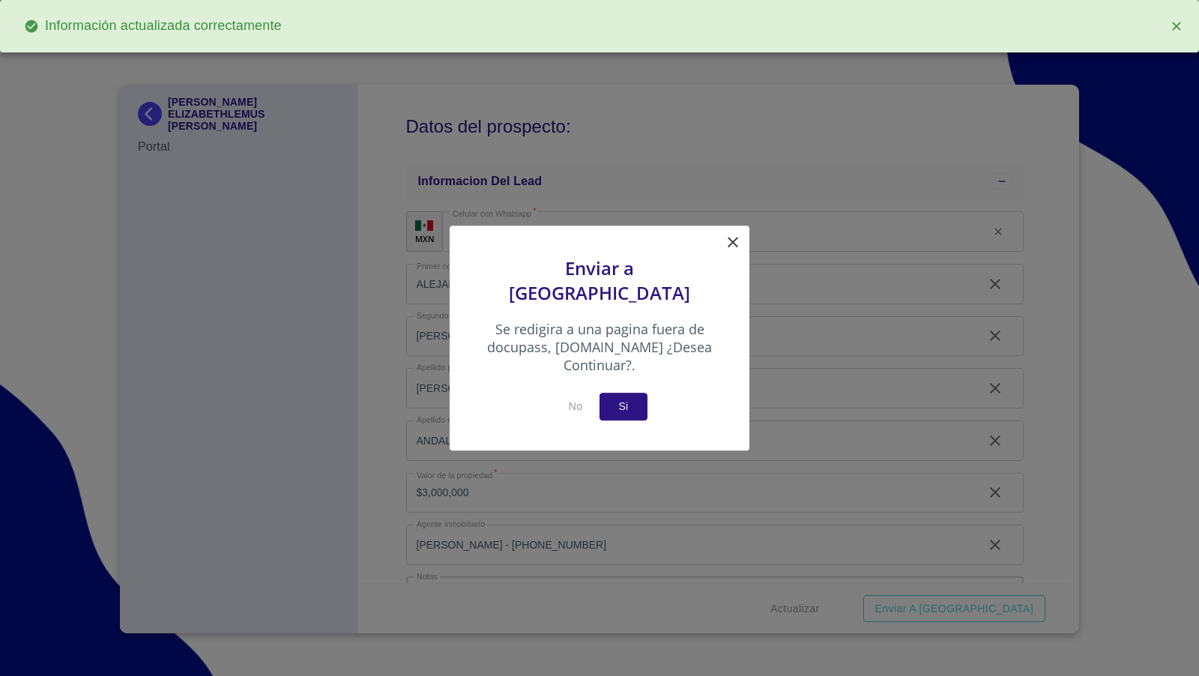
click at [623, 405] on button "Si" at bounding box center [623, 407] width 48 height 28
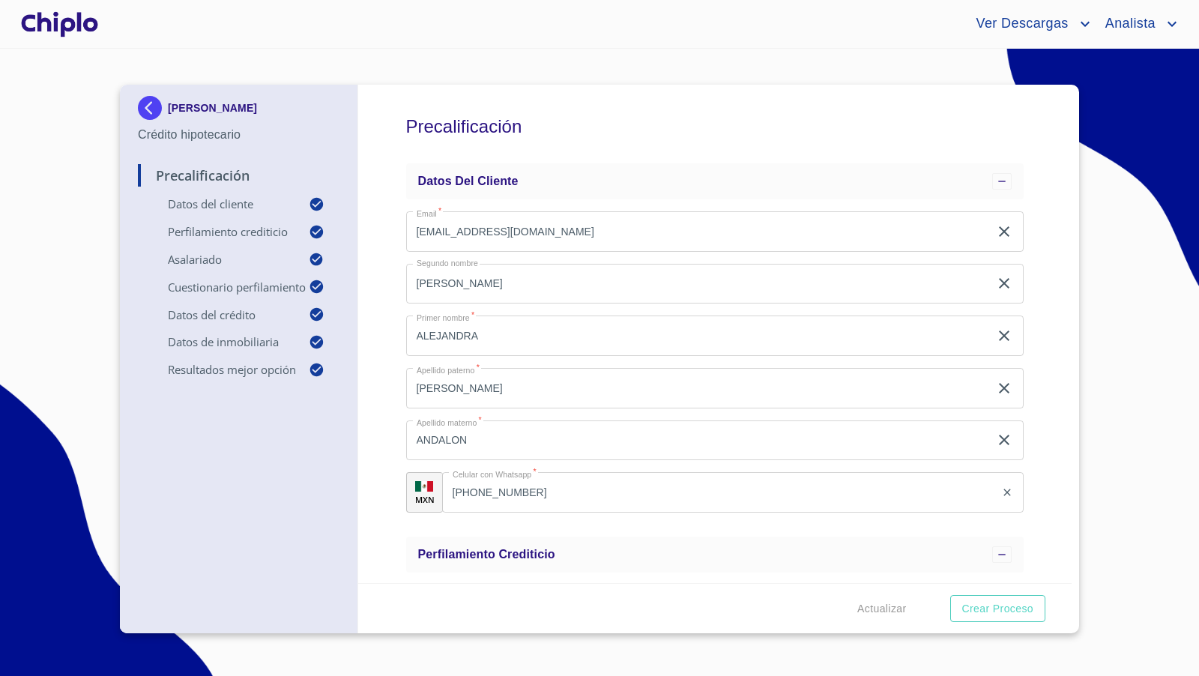
click at [1009, 622] on div "Actualizar Crear Proceso" at bounding box center [715, 608] width 714 height 51
click at [1001, 611] on span "Crear Proceso" at bounding box center [997, 608] width 71 height 19
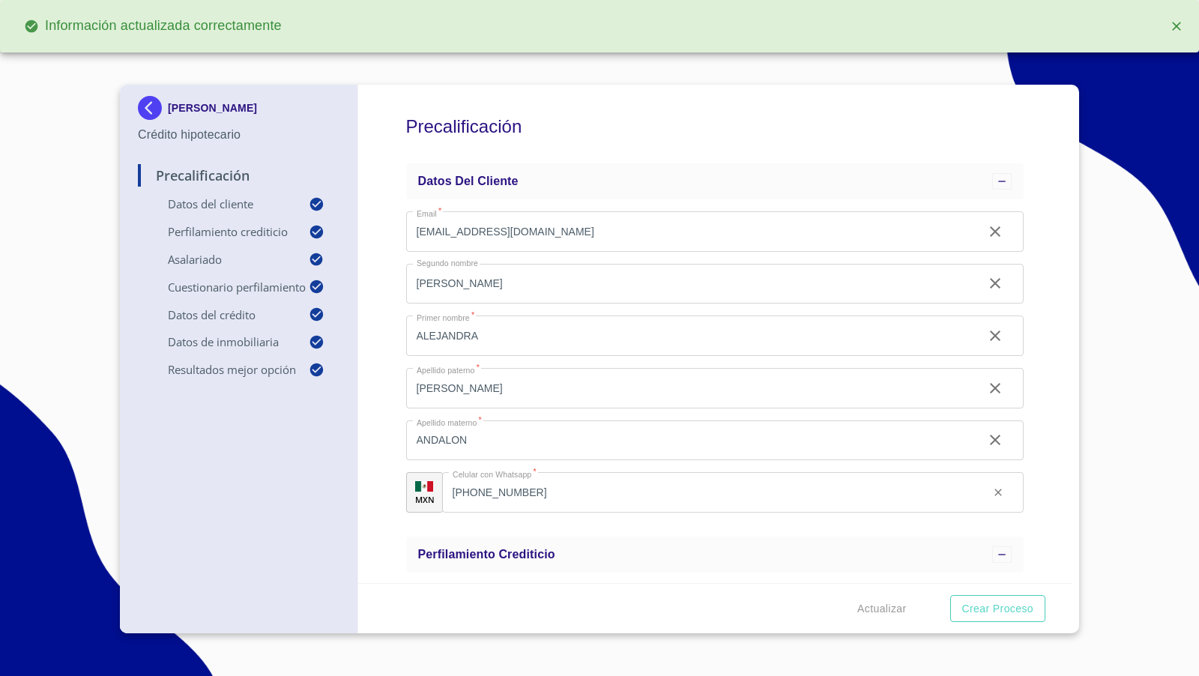
type input "0.6666666666666667"
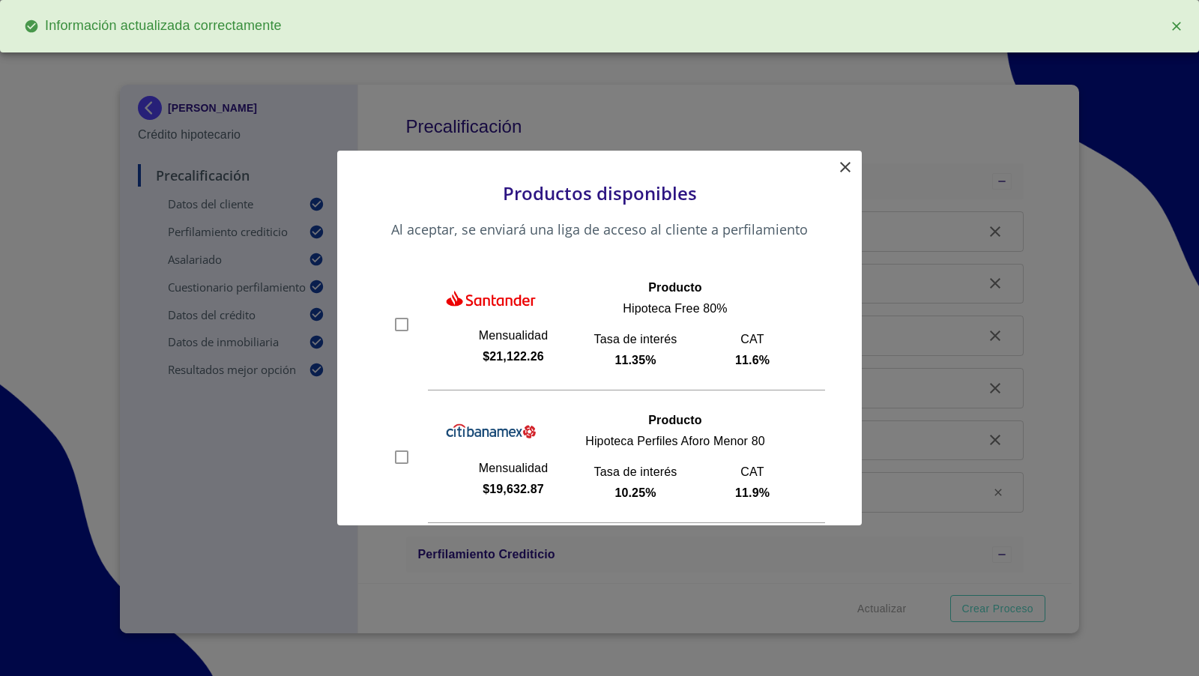
click at [399, 324] on input "checkbox" at bounding box center [401, 324] width 22 height 22
checkbox input "true"
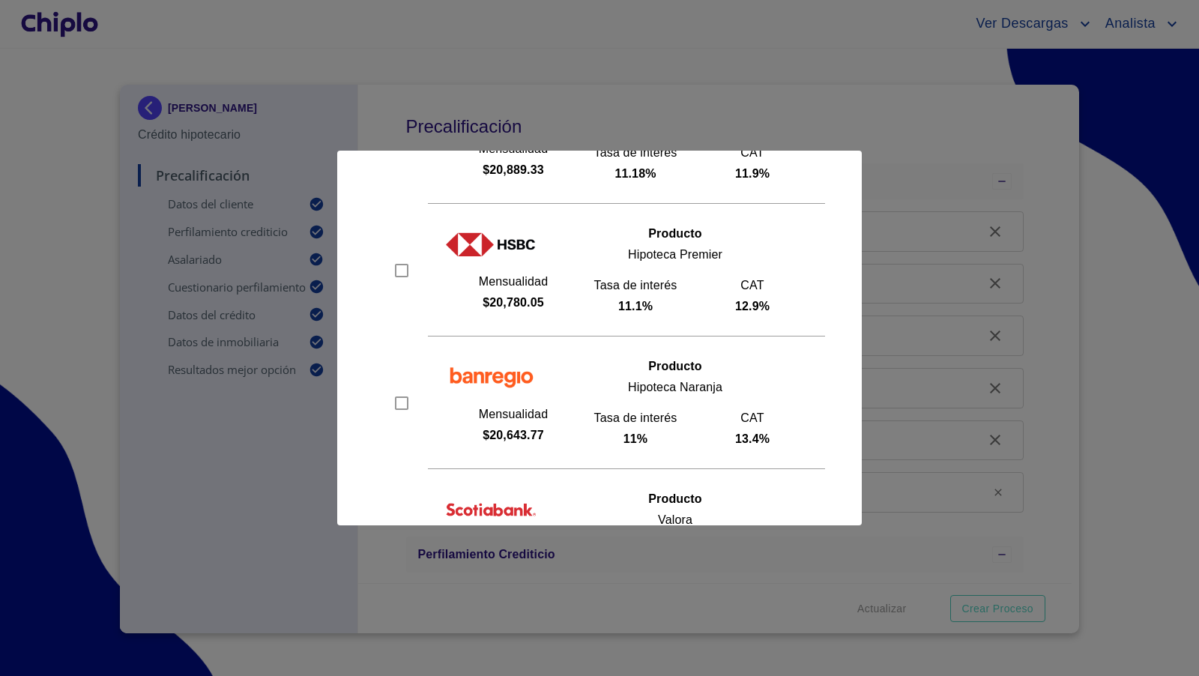
scroll to position [716, 0]
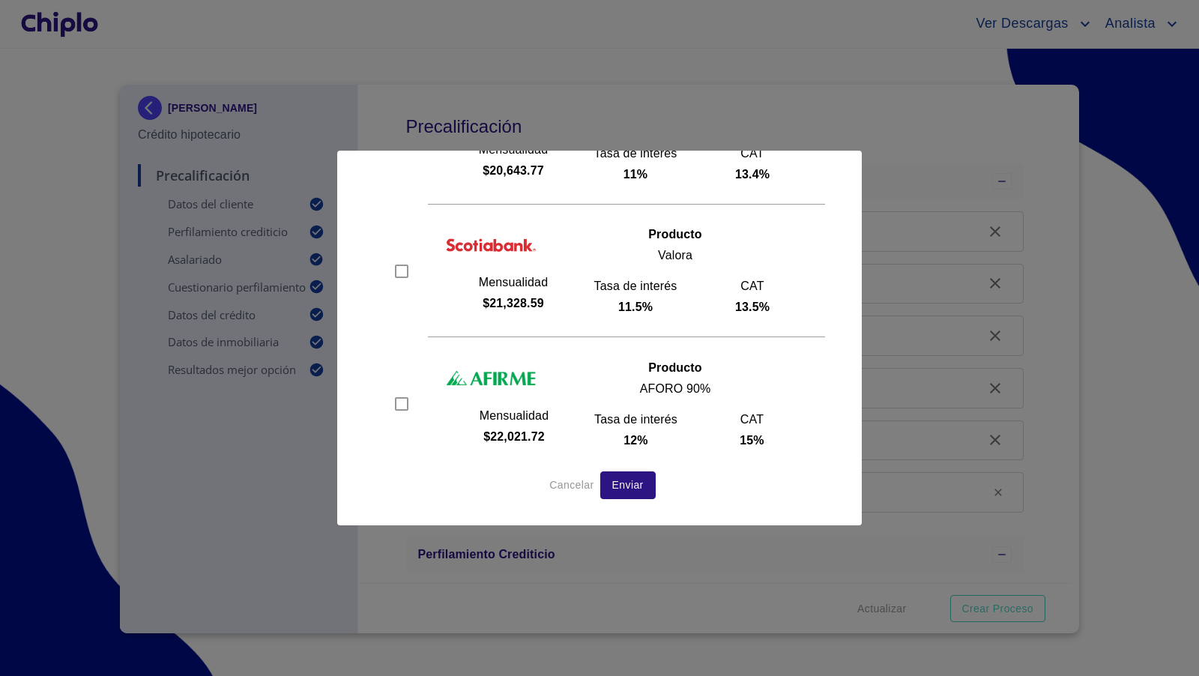
click at [623, 476] on span "Enviar" at bounding box center [627, 485] width 31 height 19
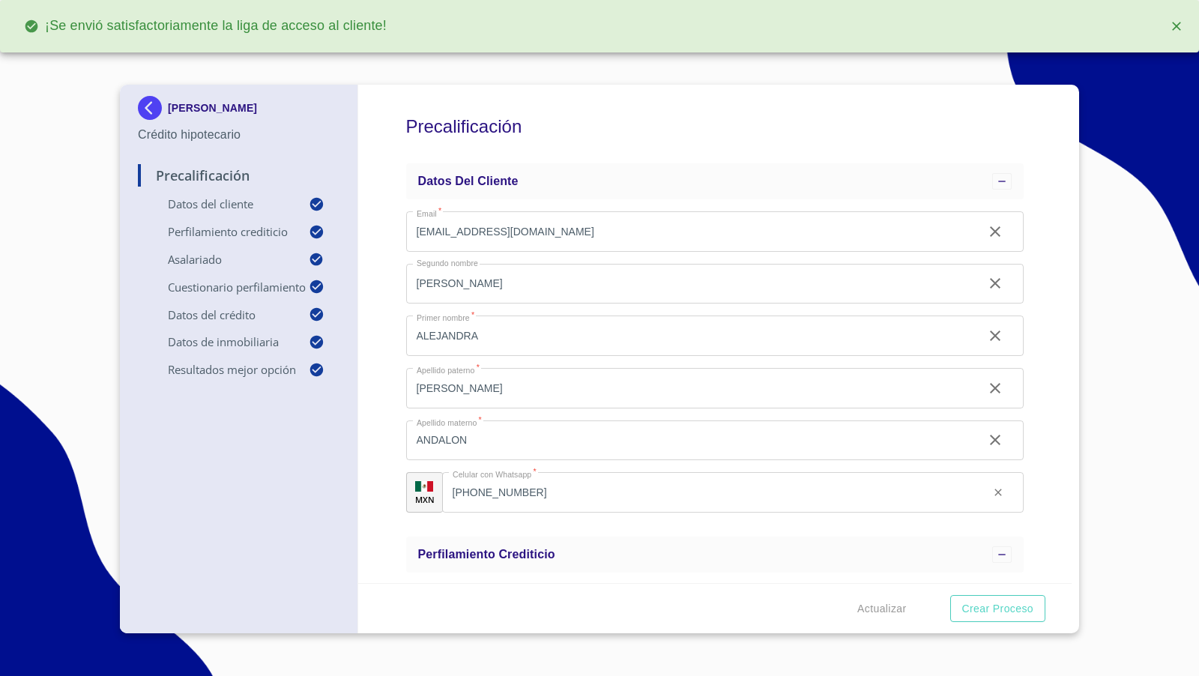
click at [66, 279] on section "[PERSON_NAME] Crédito hipotecario Precalificación Datos del cliente Perfilamien…" at bounding box center [599, 362] width 1199 height 627
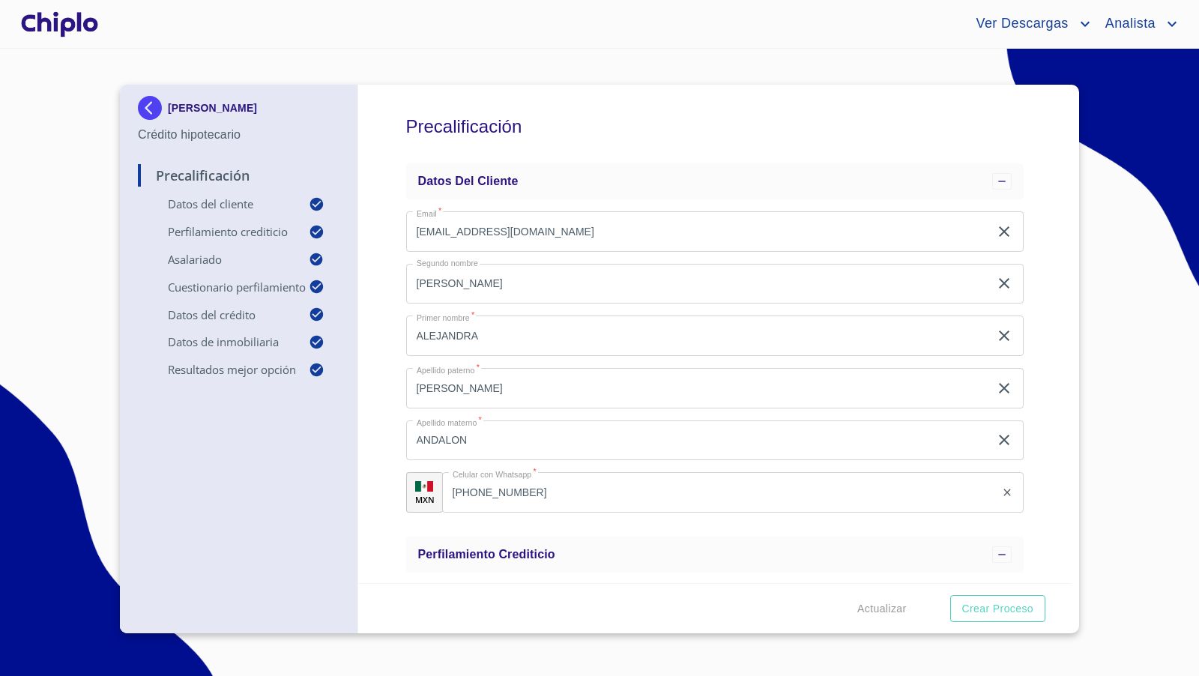
click at [51, 18] on div at bounding box center [59, 24] width 83 height 48
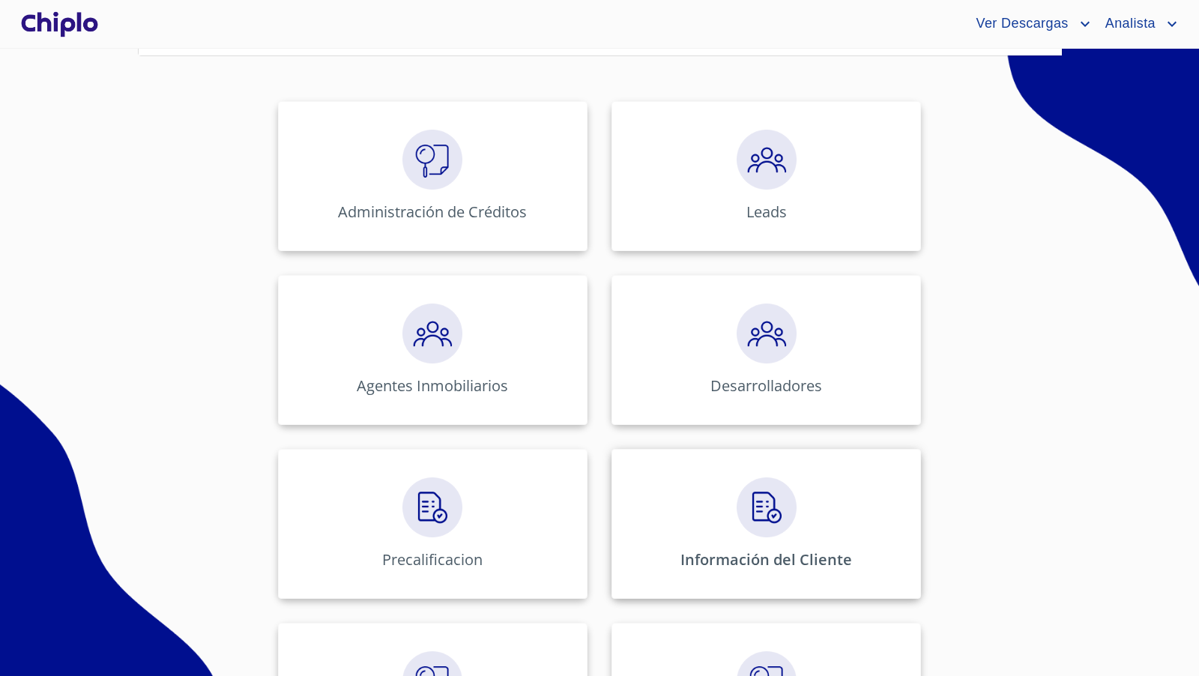
scroll to position [235, 0]
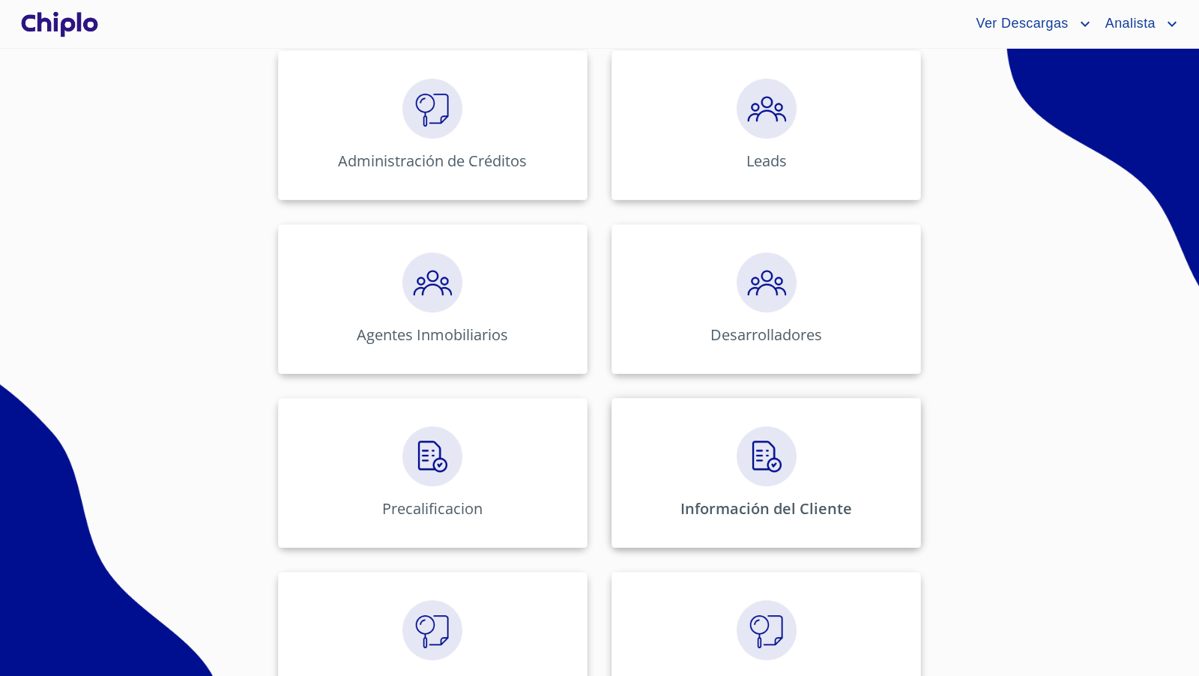
click at [784, 470] on img at bounding box center [766, 456] width 60 height 60
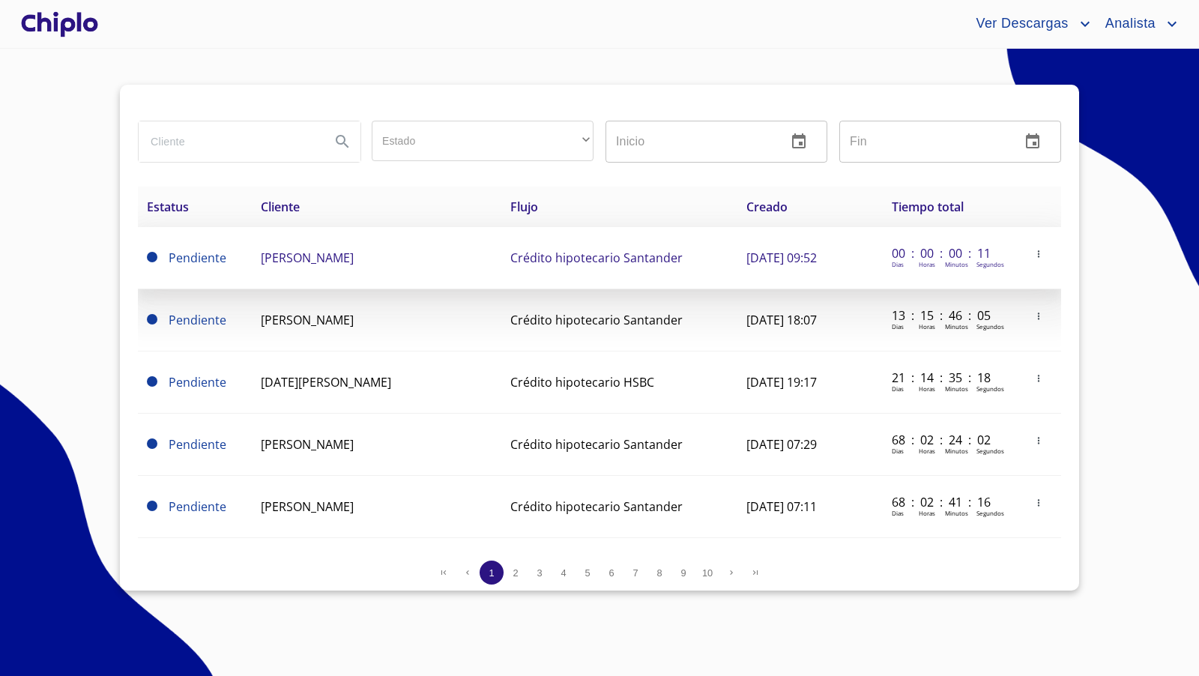
click at [347, 261] on span "[PERSON_NAME]" at bounding box center [307, 257] width 93 height 16
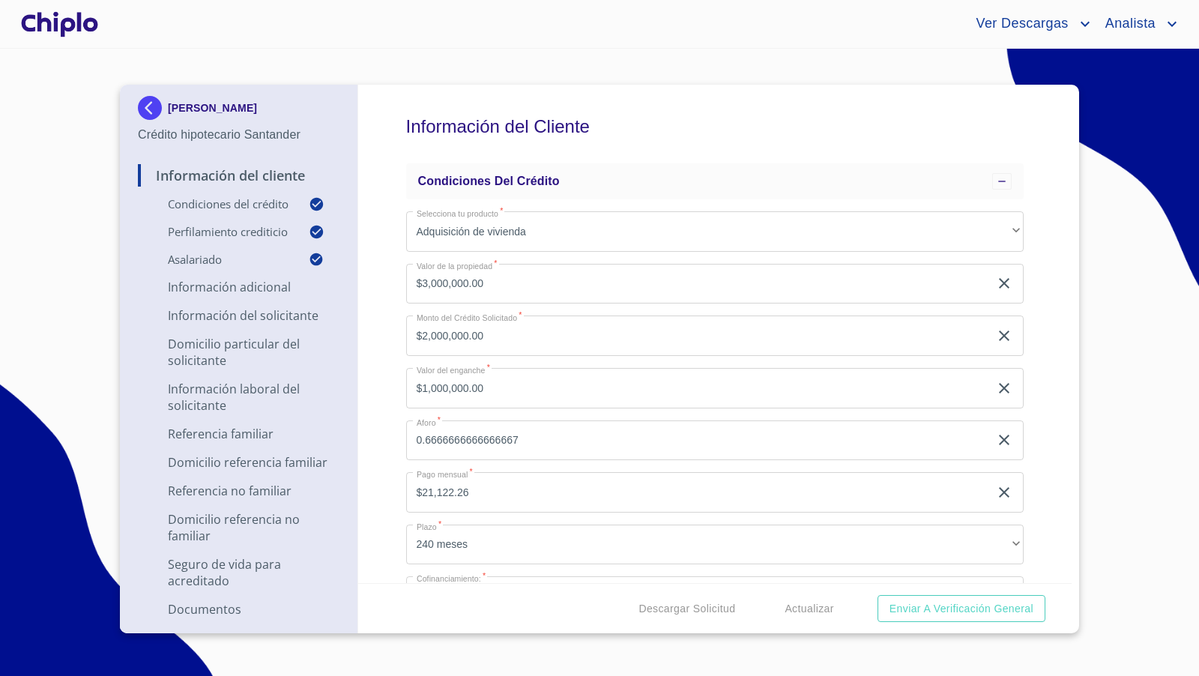
click at [1034, 409] on div "Información del Cliente Condiciones del Crédito Selecciona tu producto   * Adqu…" at bounding box center [715, 334] width 714 height 498
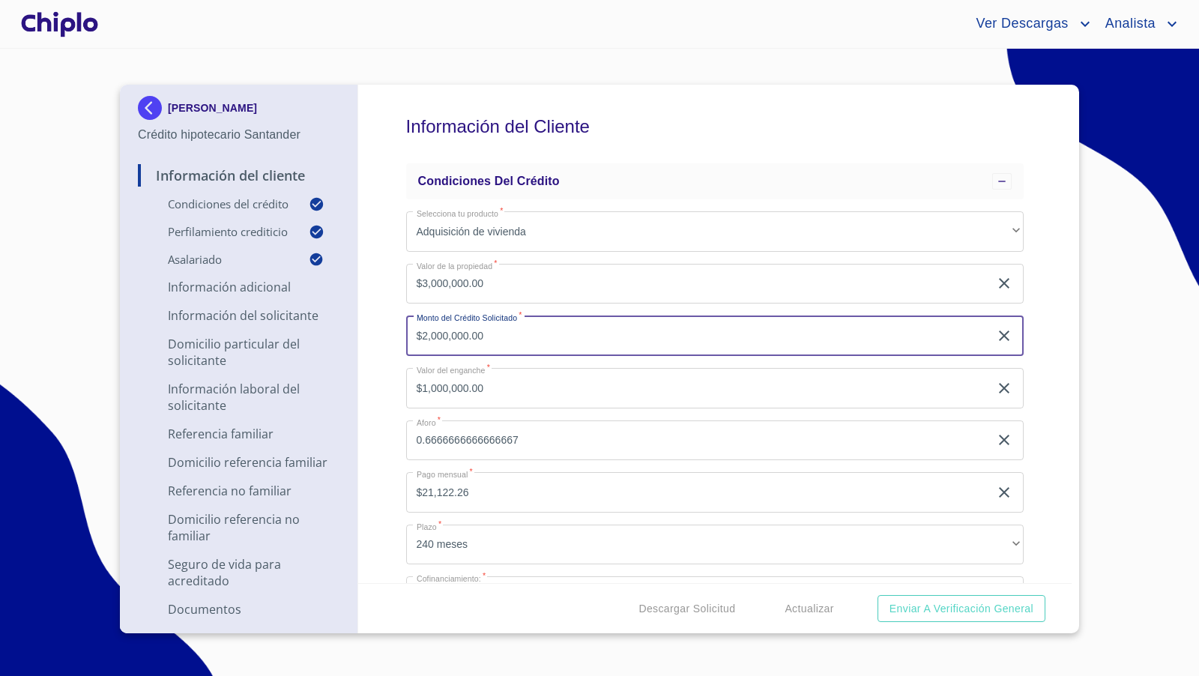
drag, startPoint x: 533, startPoint y: 339, endPoint x: 385, endPoint y: 334, distance: 147.7
click at [385, 334] on div "Información del Cliente Condiciones del Crédito Selecciona tu producto   * Adqu…" at bounding box center [715, 334] width 714 height 498
click at [394, 381] on div "Información del Cliente Condiciones del Crédito Selecciona tu producto   * Adqu…" at bounding box center [715, 334] width 714 height 498
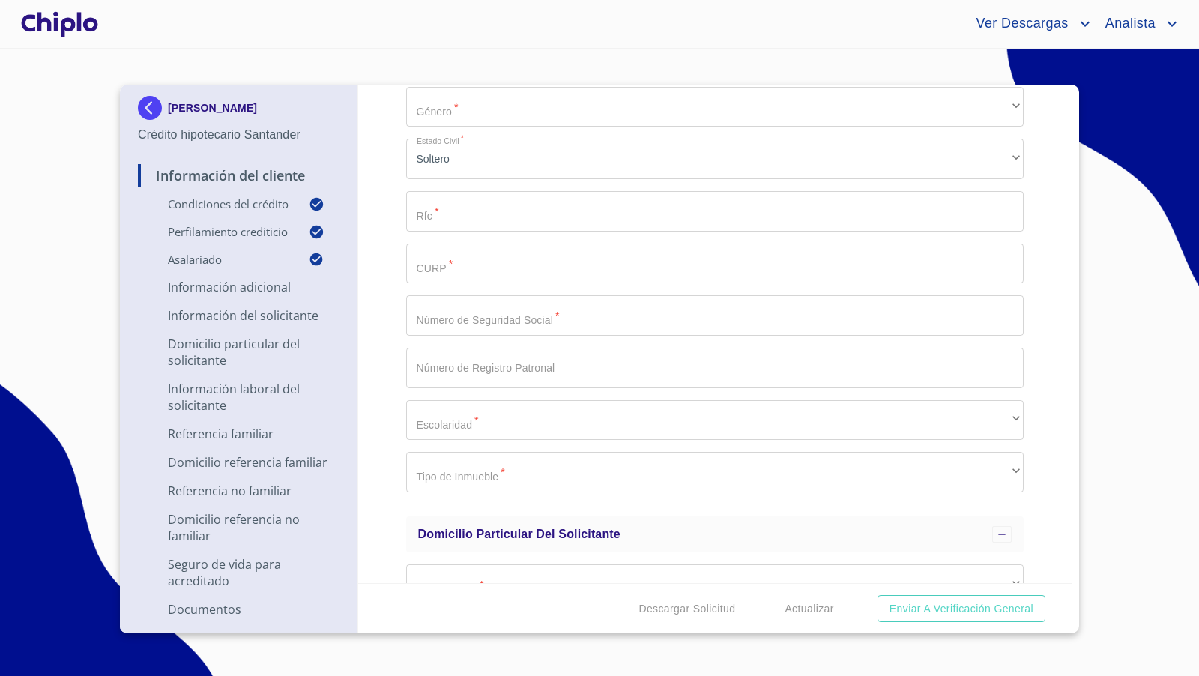
scroll to position [2086, 0]
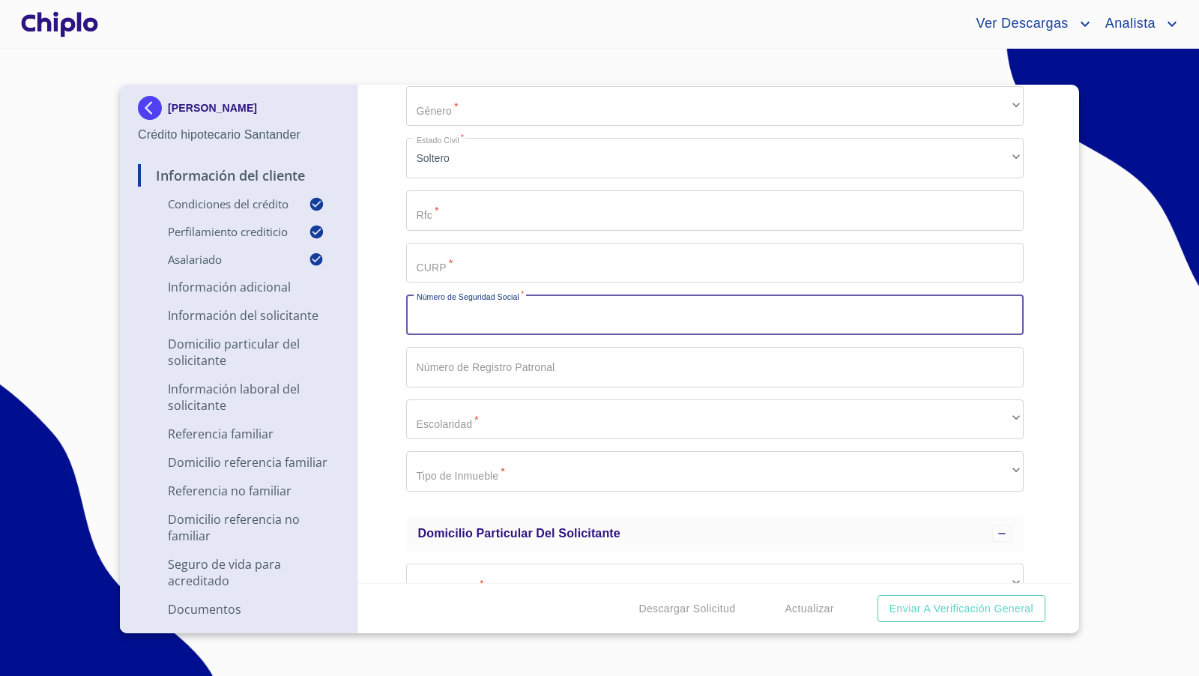
click at [439, 306] on input "Selecciona tu producto   *" at bounding box center [715, 314] width 618 height 40
type input "03148977402"
click at [384, 393] on div "Información del Cliente Condiciones del Crédito Selecciona tu producto   * Adqu…" at bounding box center [715, 334] width 714 height 498
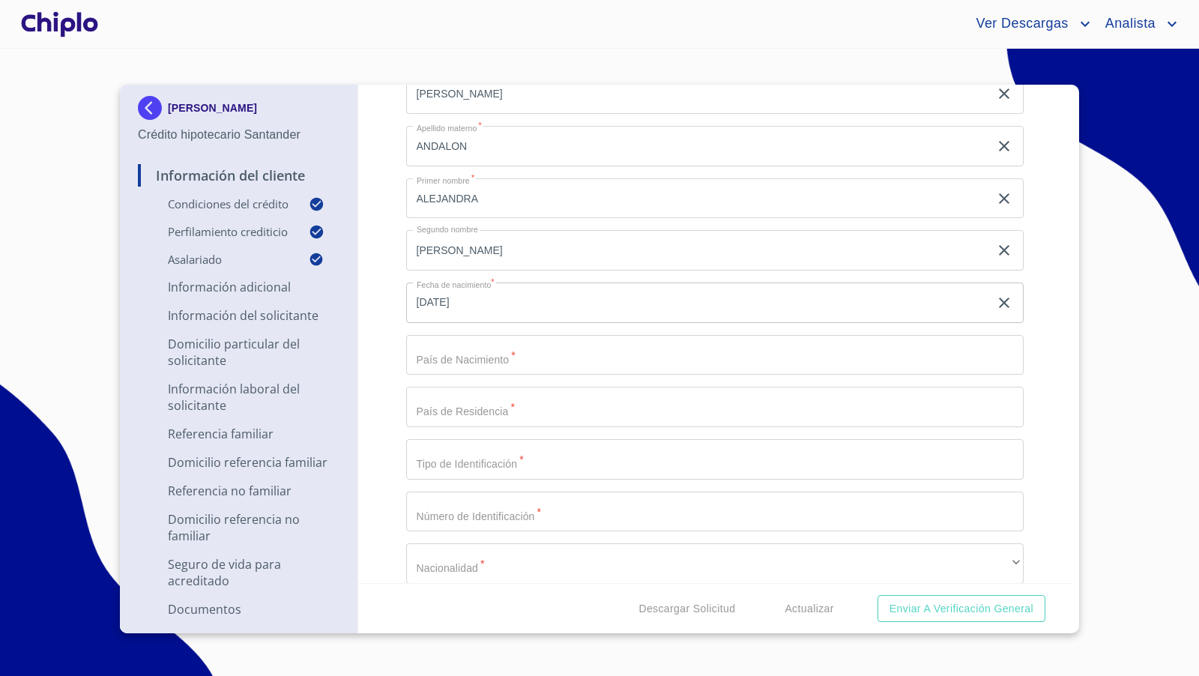
scroll to position [1575, 0]
click at [479, 354] on input "Selecciona tu producto   *" at bounding box center [715, 356] width 618 height 40
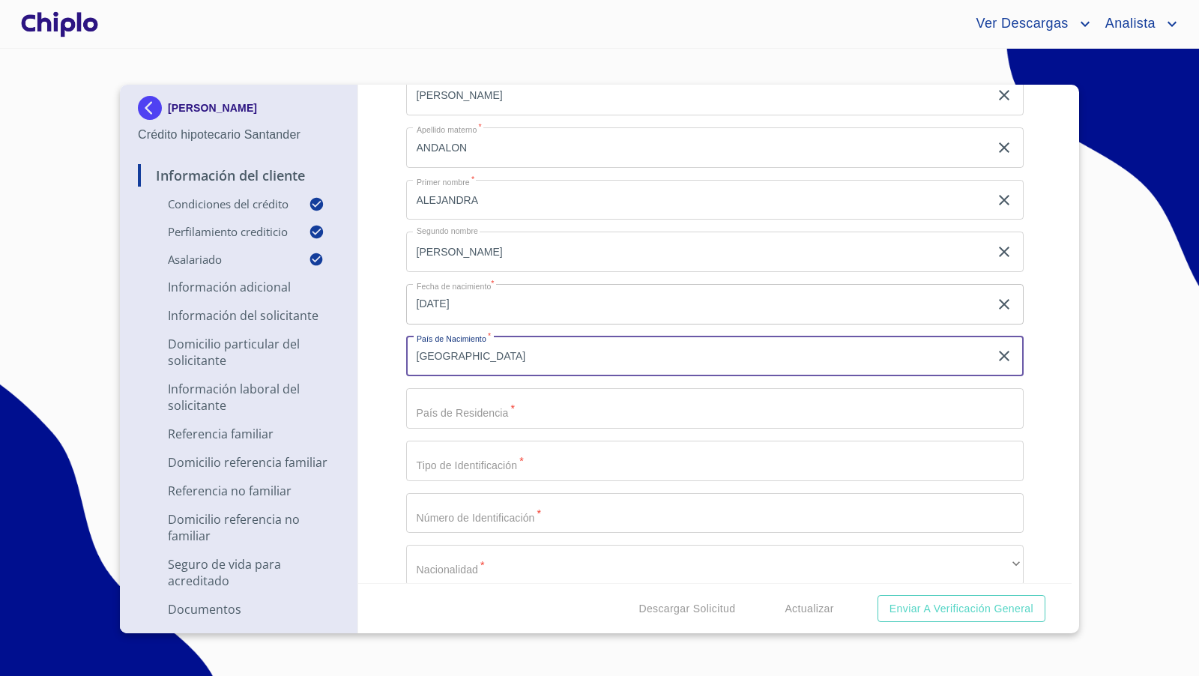
type input "[GEOGRAPHIC_DATA]"
click at [500, 414] on input "Selecciona tu producto   *" at bounding box center [715, 408] width 618 height 40
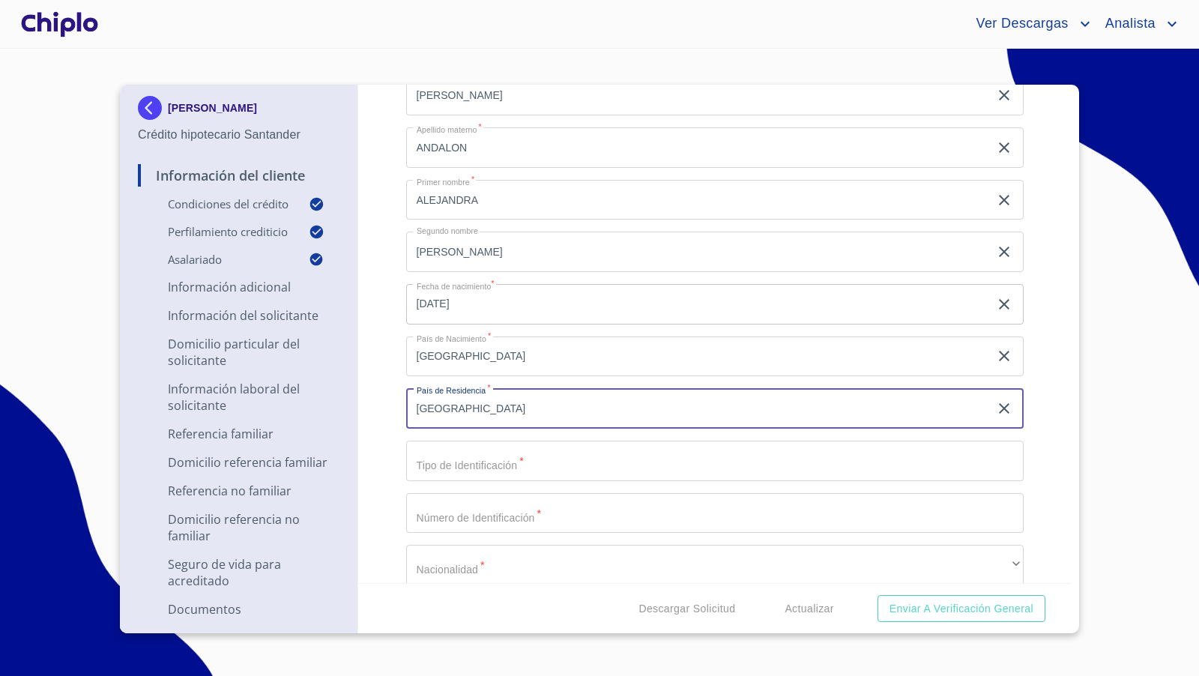
type input "[GEOGRAPHIC_DATA]"
click at [381, 363] on div "Información del Cliente Condiciones del Crédito Selecciona tu producto   * Adqu…" at bounding box center [715, 334] width 714 height 498
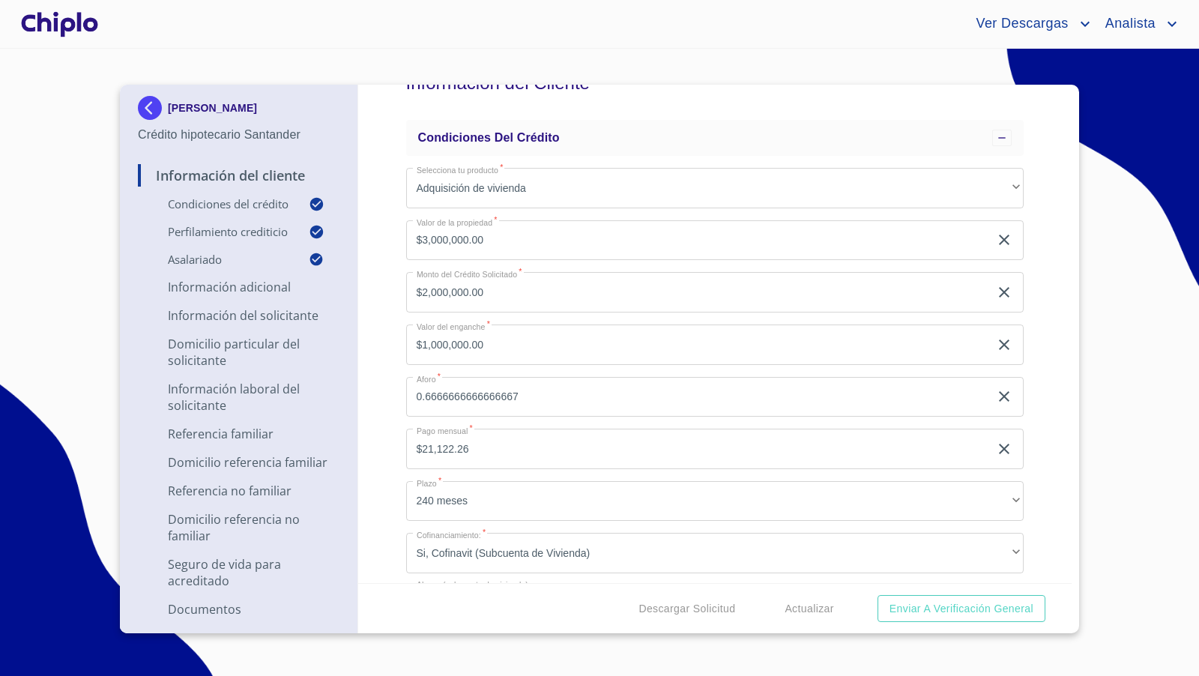
scroll to position [11, 0]
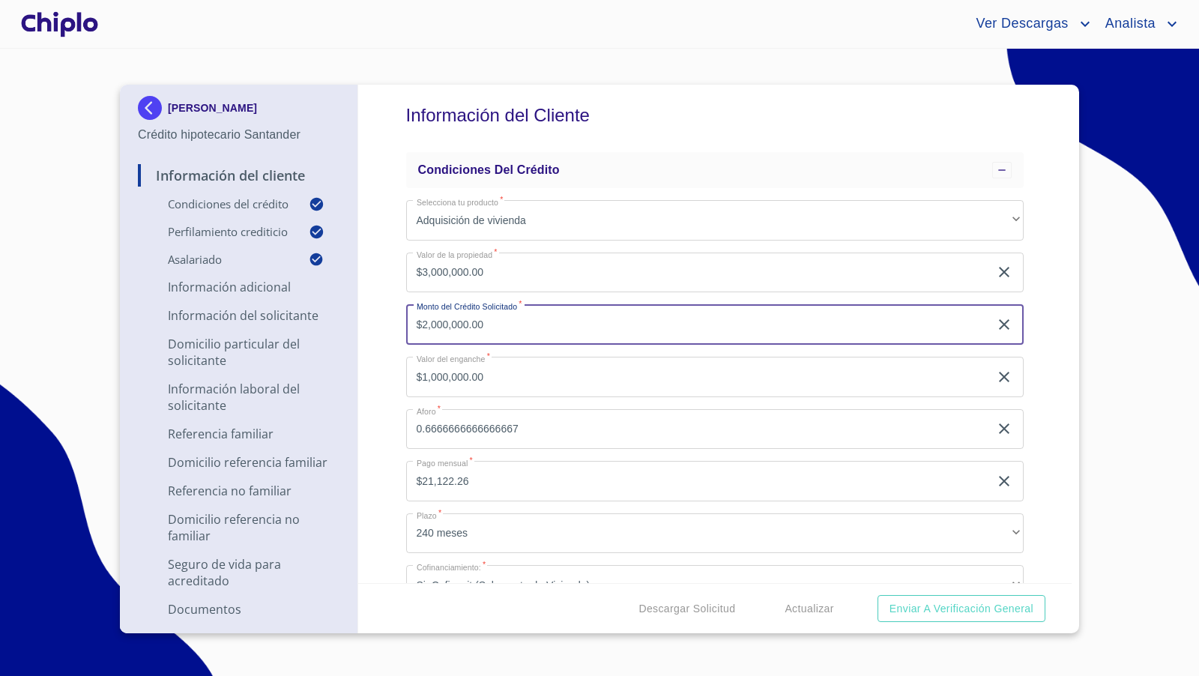
drag, startPoint x: 508, startPoint y: 325, endPoint x: 375, endPoint y: 323, distance: 133.4
click at [375, 323] on div "Información del Cliente Condiciones del Crédito Selecciona tu producto   * Adqu…" at bounding box center [715, 334] width 714 height 498
type input "$2,050,000"
click at [377, 358] on div "Información del Cliente Condiciones del Crédito Selecciona tu producto   * Adqu…" at bounding box center [715, 334] width 714 height 498
type input "$950,000.00"
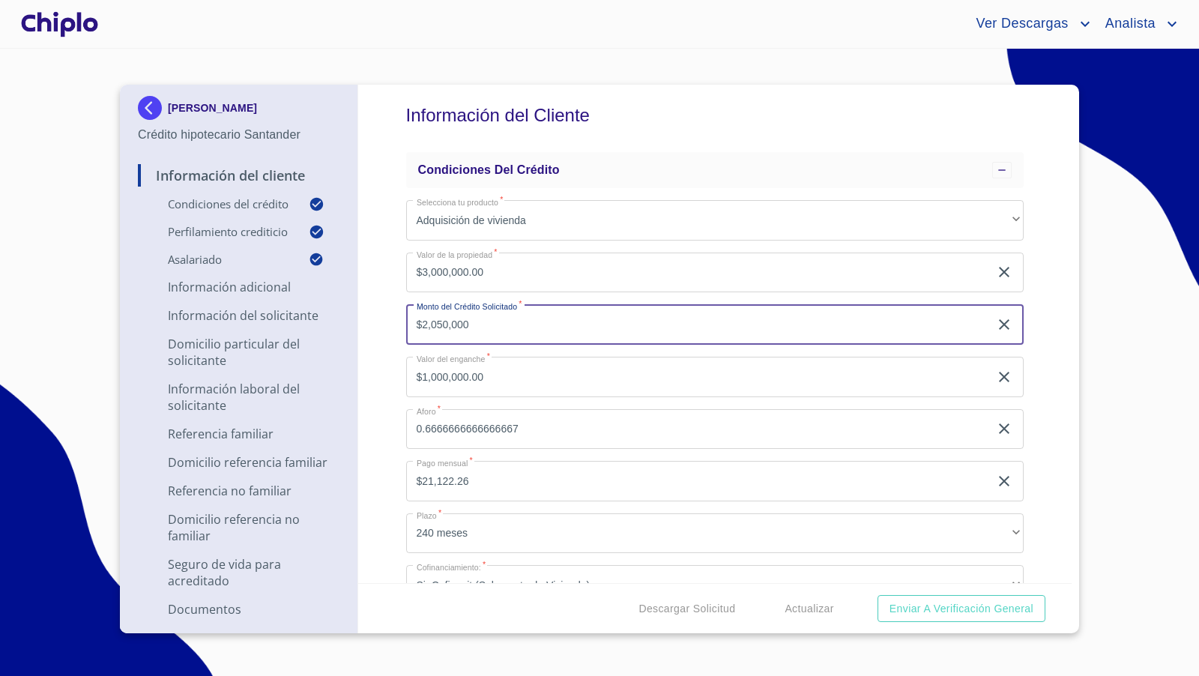
type input "0.6833"
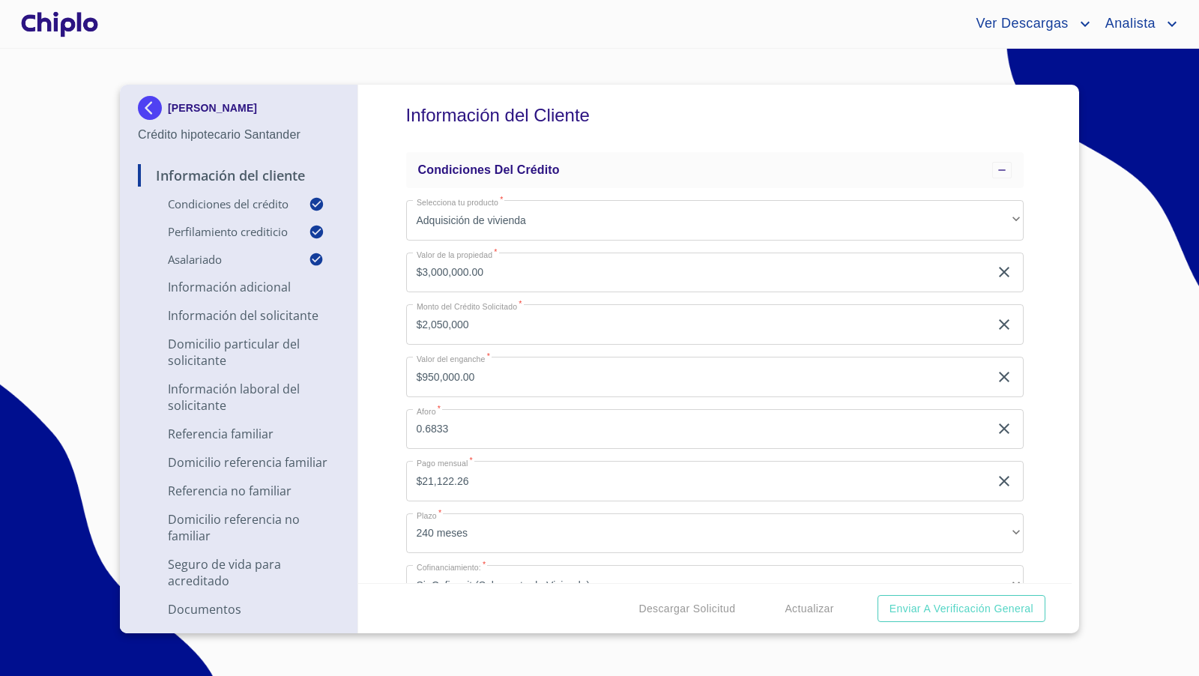
click at [387, 369] on div "Información del Cliente Condiciones del Crédito Selecciona tu producto   * Adqu…" at bounding box center [715, 334] width 714 height 498
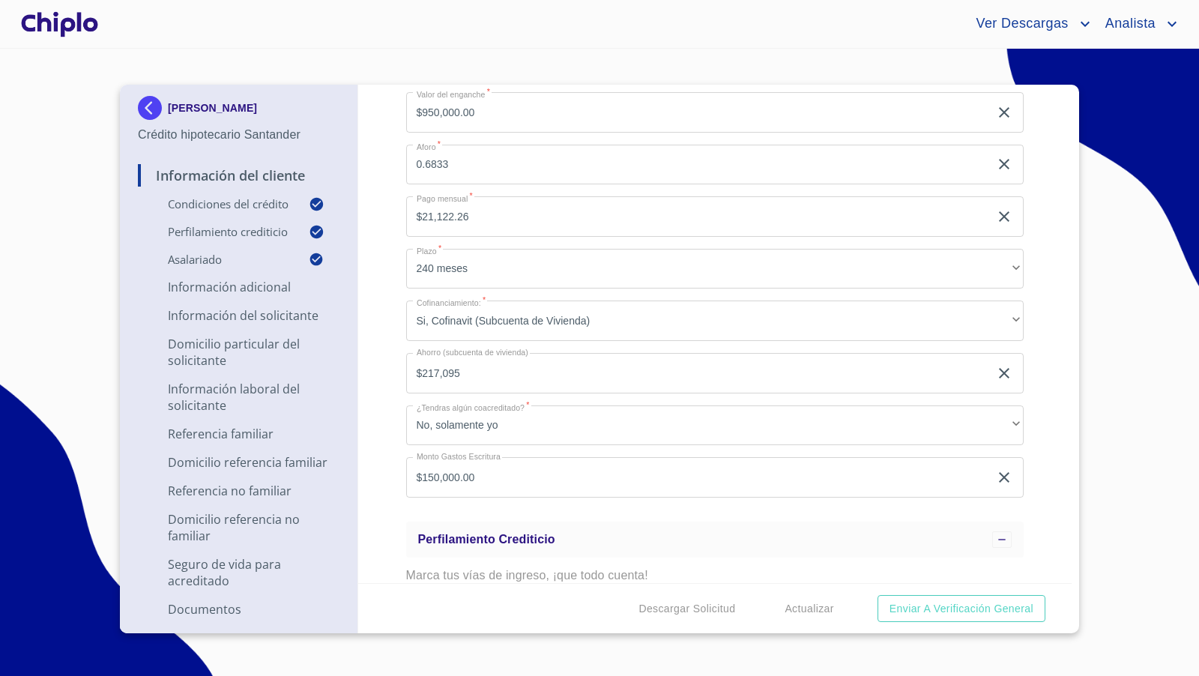
scroll to position [277, 0]
click at [67, 22] on div at bounding box center [59, 24] width 83 height 48
